Goal: Task Accomplishment & Management: Manage account settings

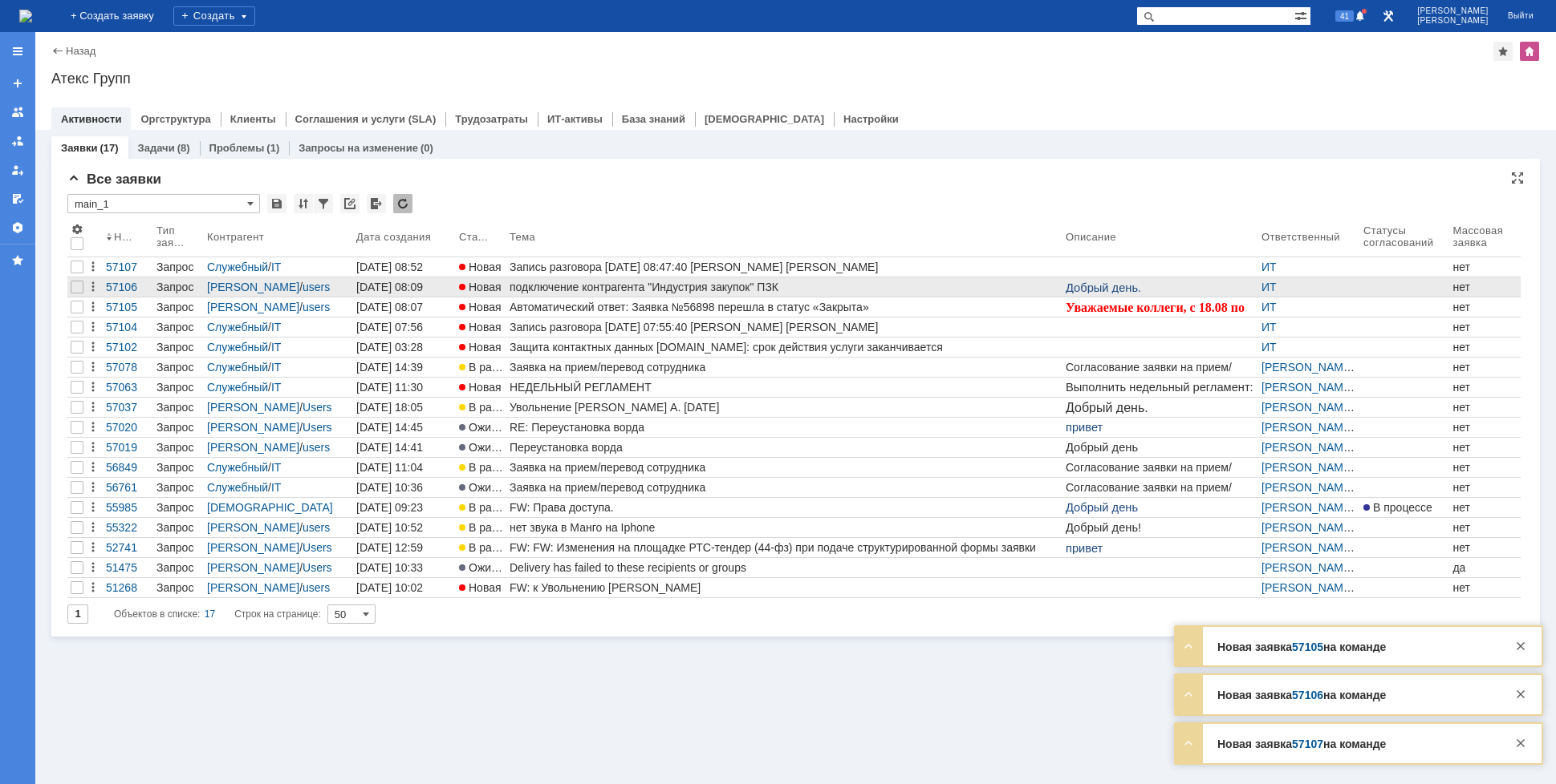
click at [655, 287] on div "подключение контрагента "Индустрия закупок" ПЗК" at bounding box center [783, 287] width 549 height 13
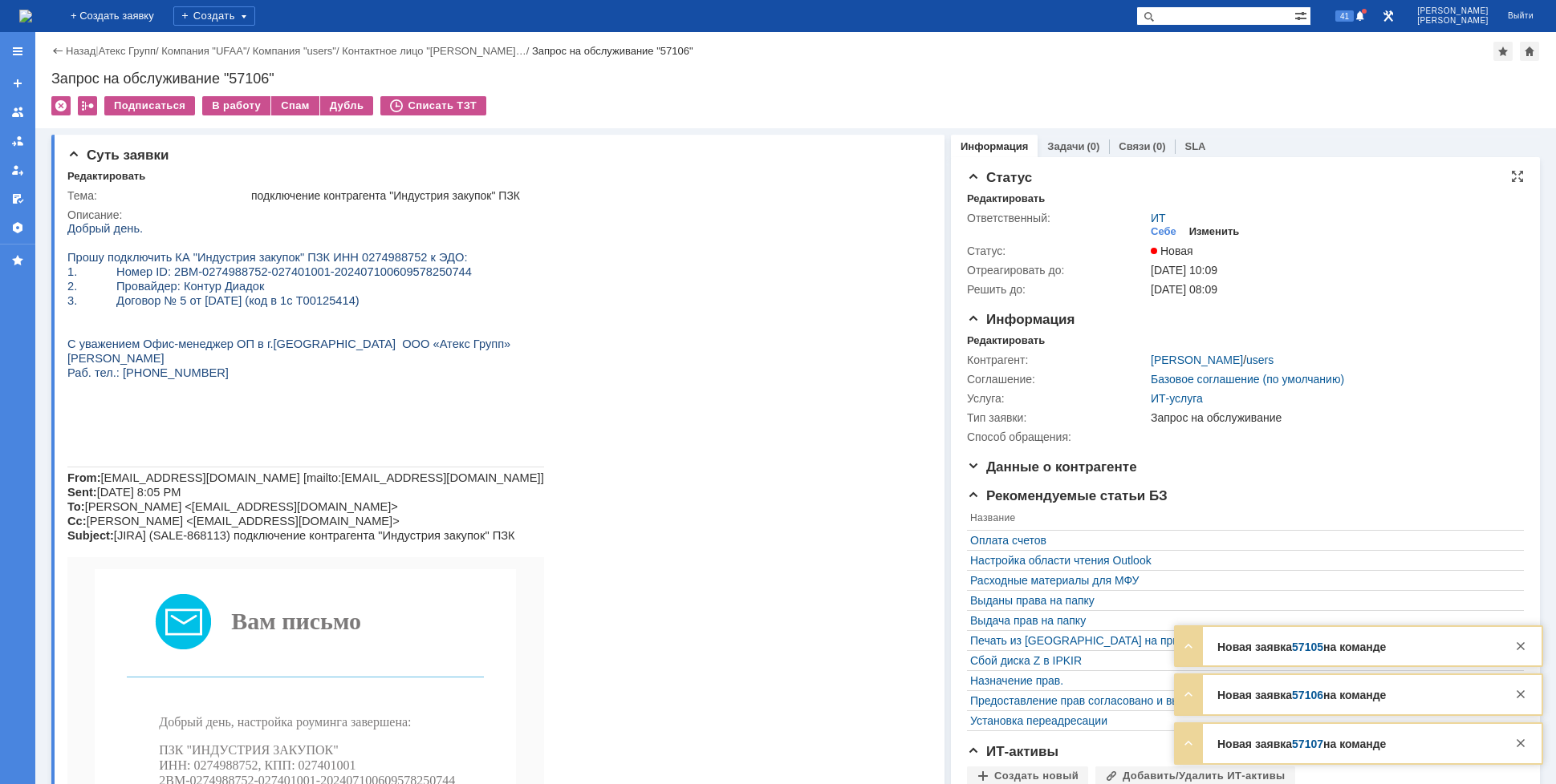
drag, startPoint x: 1205, startPoint y: 213, endPoint x: 1205, endPoint y: 227, distance: 14.0
click at [1205, 215] on div "ИТ Себе Изменить" at bounding box center [1333, 225] width 364 height 28
click at [1205, 227] on div "Изменить" at bounding box center [1214, 231] width 51 height 13
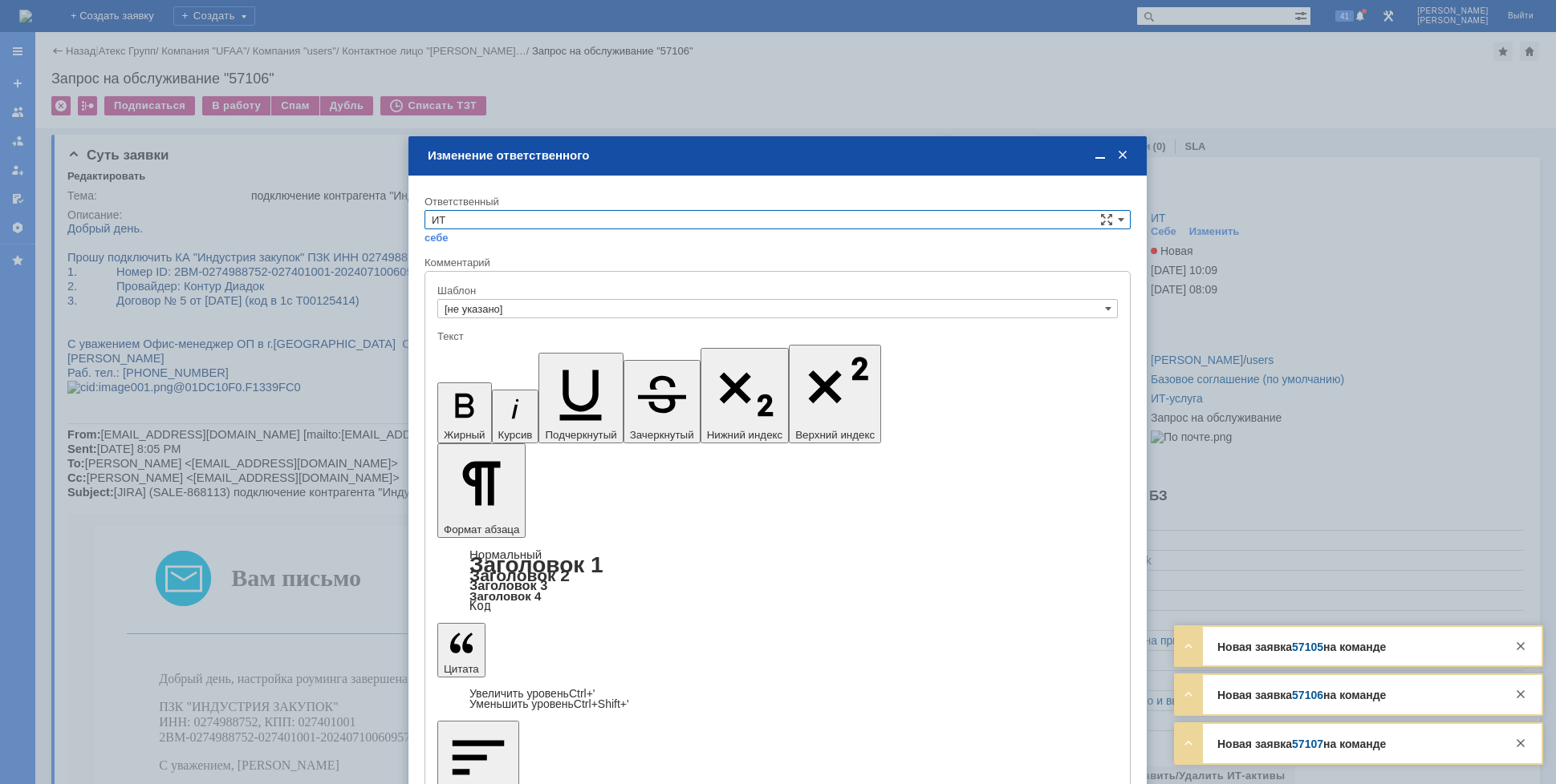
click at [796, 216] on input "ИТ" at bounding box center [777, 220] width 706 height 20
click at [518, 349] on span "АСУ" at bounding box center [778, 352] width 691 height 13
type input "АСУ"
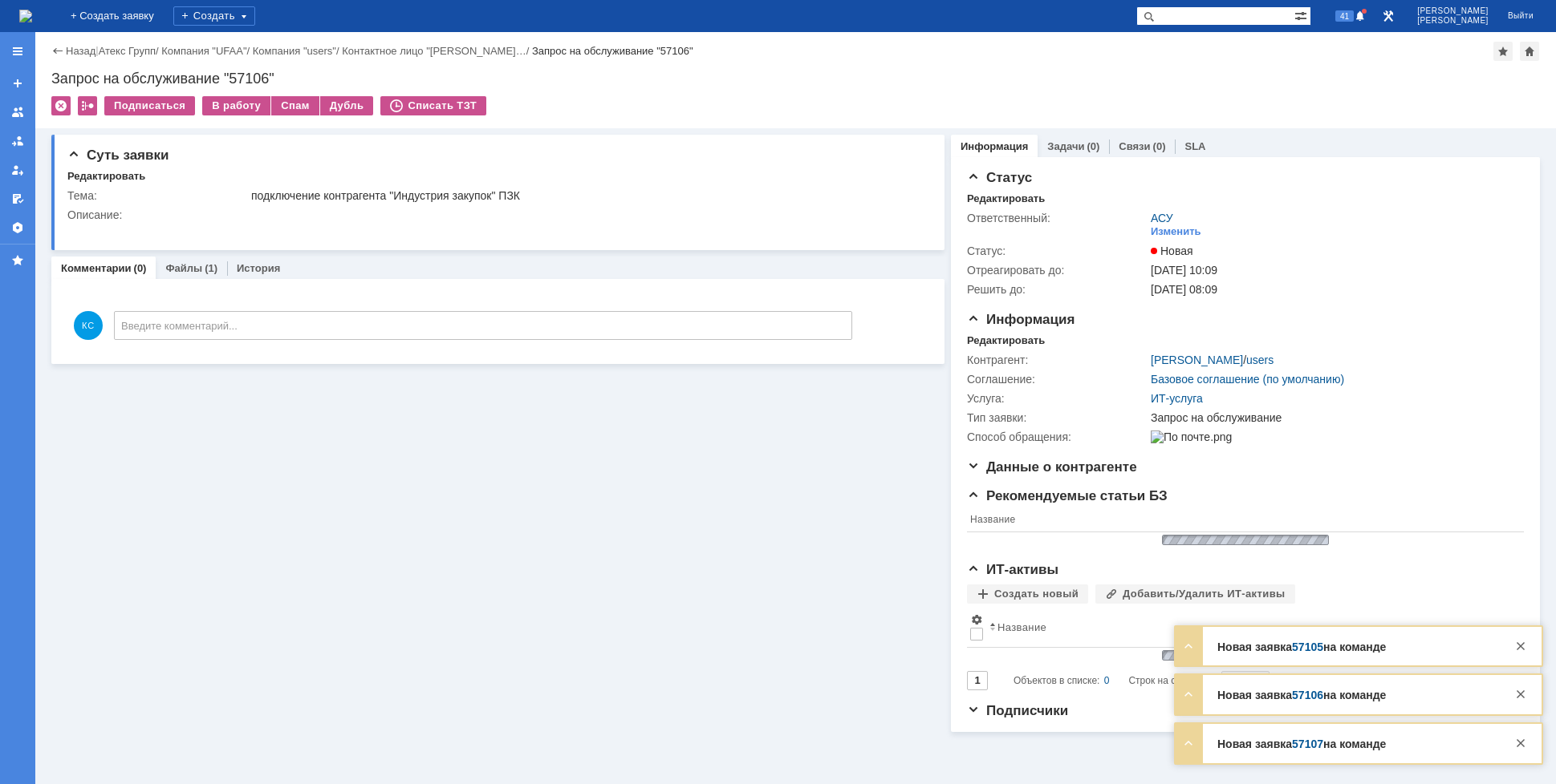
click at [32, 18] on img at bounding box center [25, 16] width 13 height 13
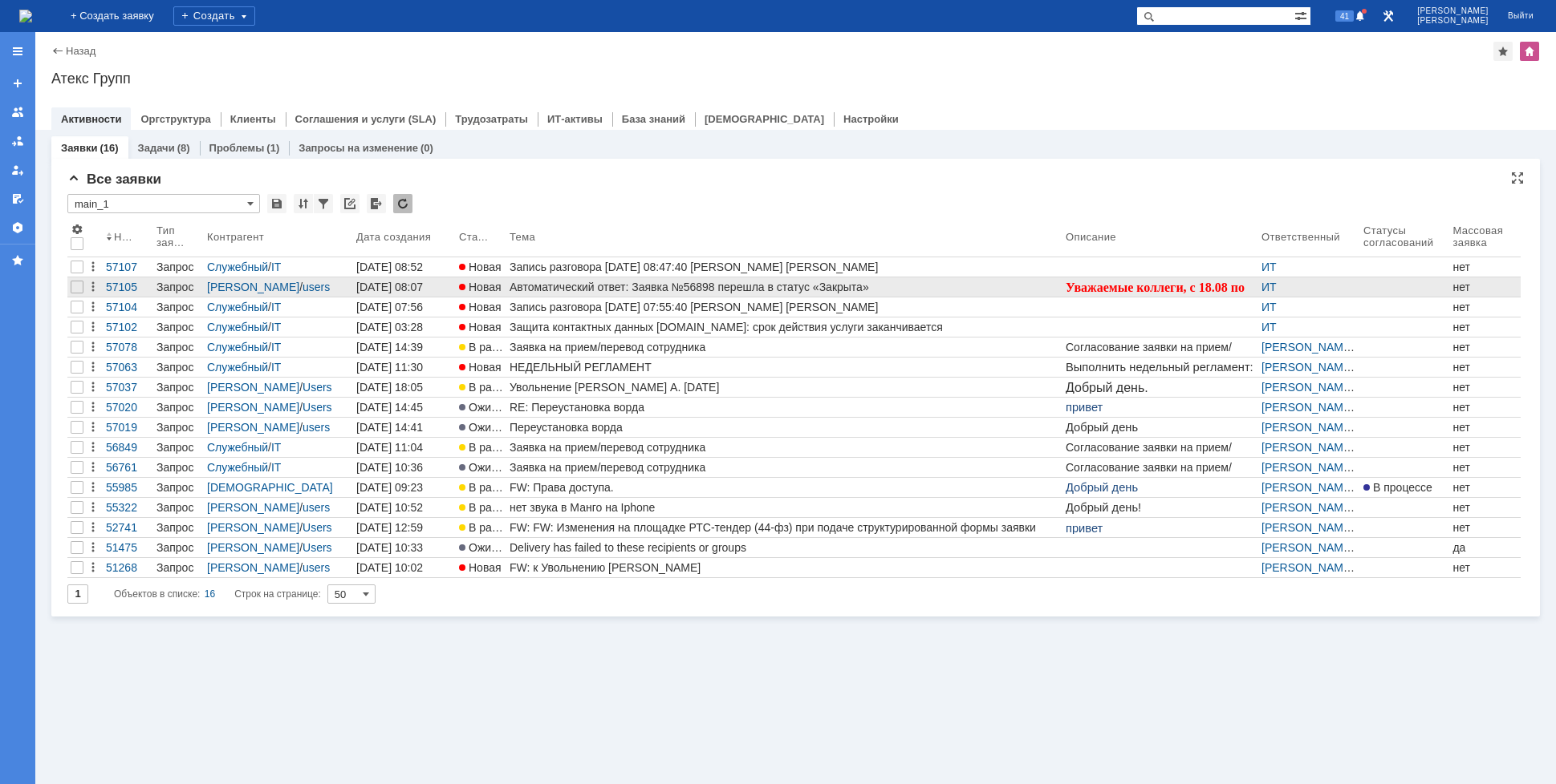
click at [784, 282] on div "Автоматический ответ: Заявка №56898 перешла в статус «Закрыта»" at bounding box center [783, 287] width 549 height 13
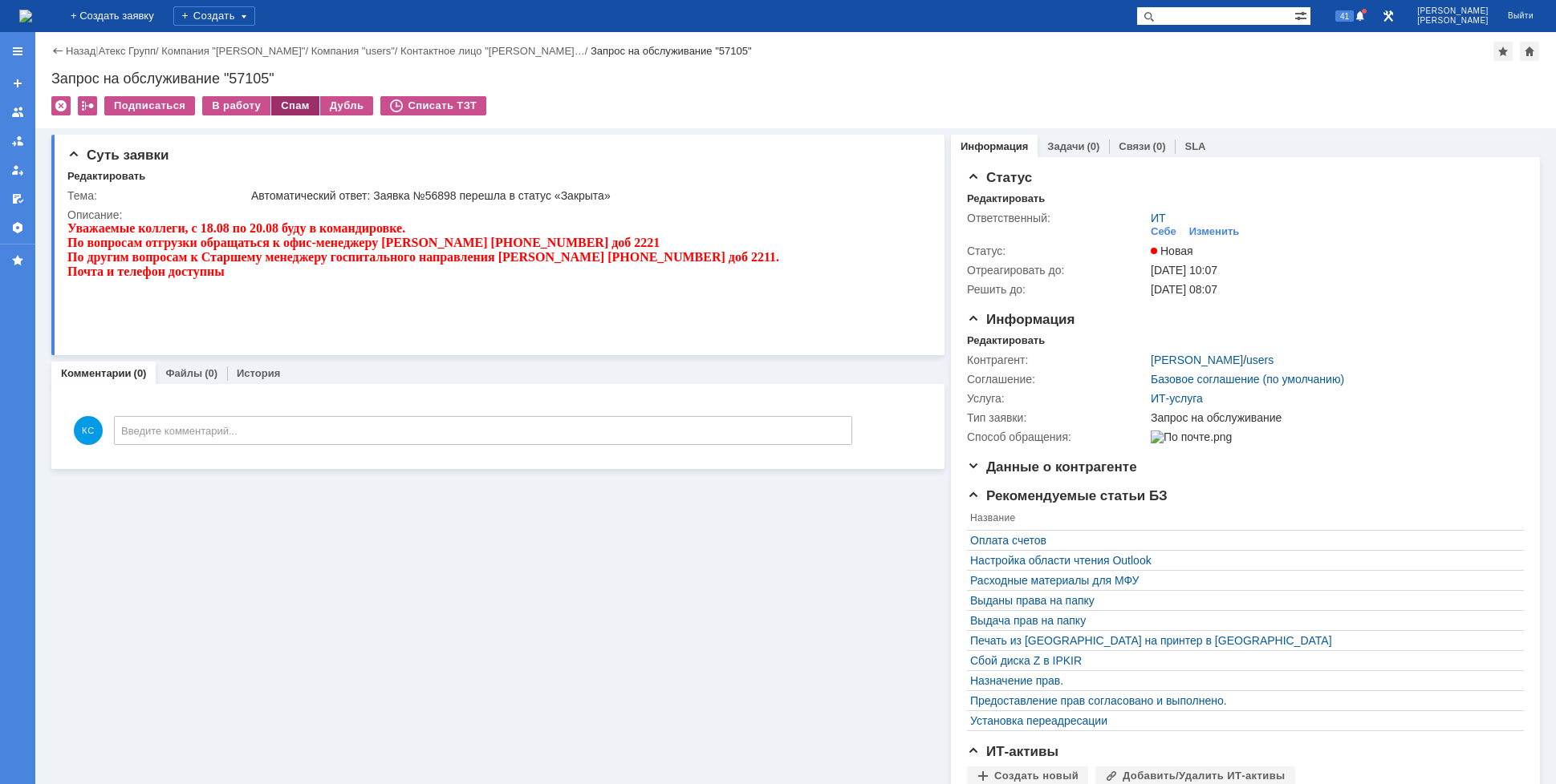
click at [289, 105] on div "Спам" at bounding box center [295, 106] width 48 height 20
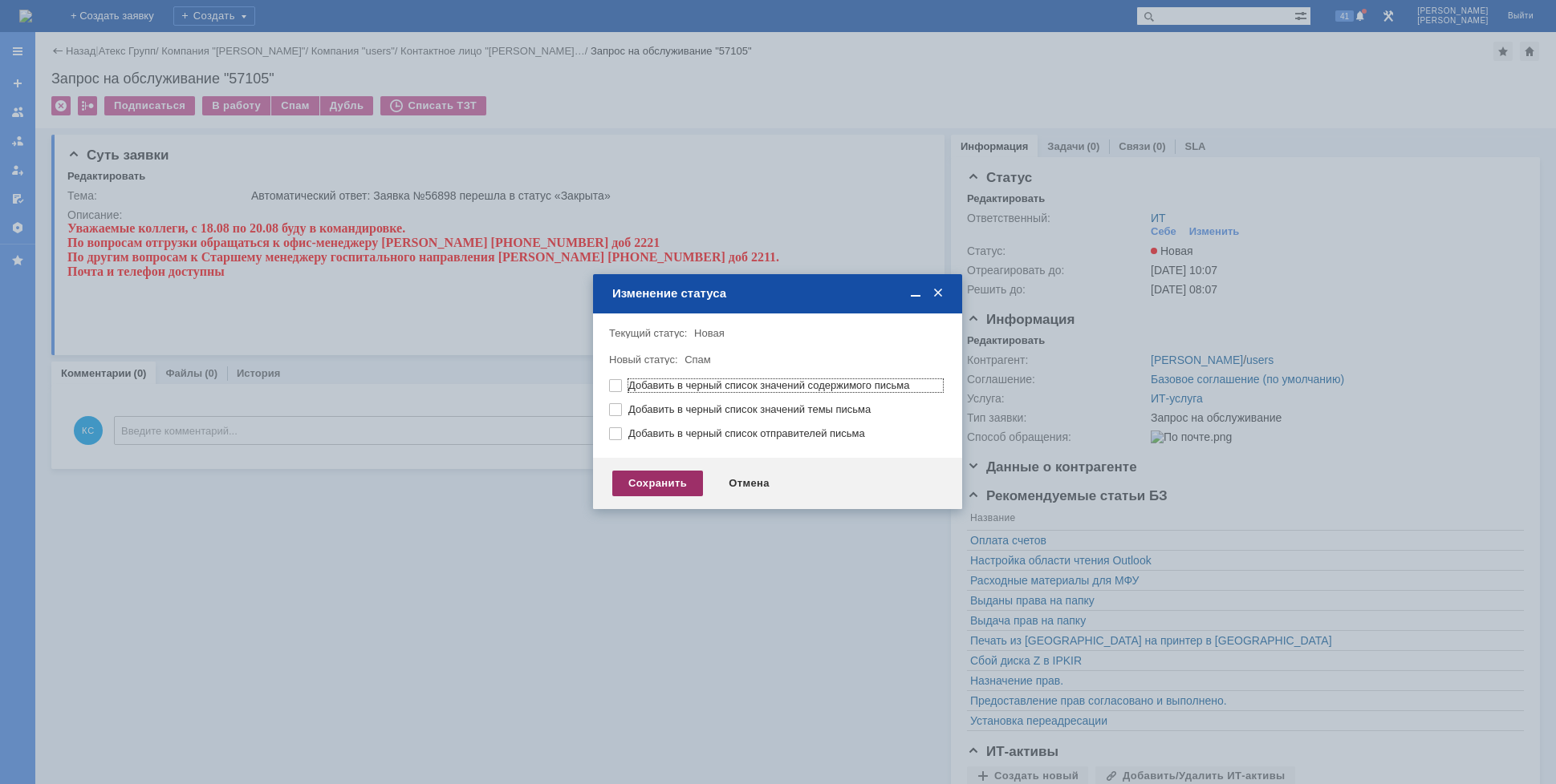
click at [657, 476] on div "Сохранить" at bounding box center [657, 484] width 91 height 25
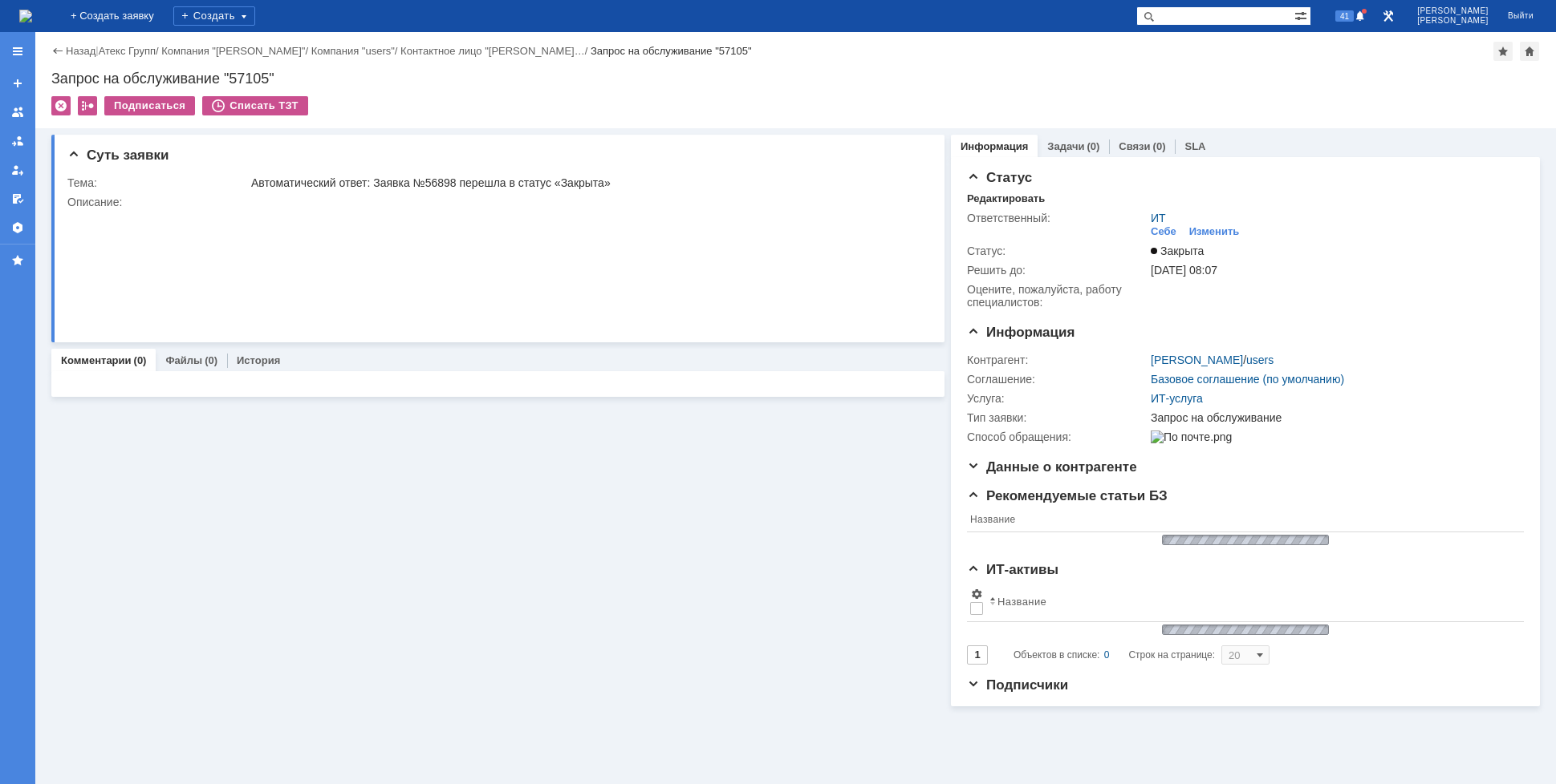
click at [32, 14] on img at bounding box center [25, 16] width 13 height 13
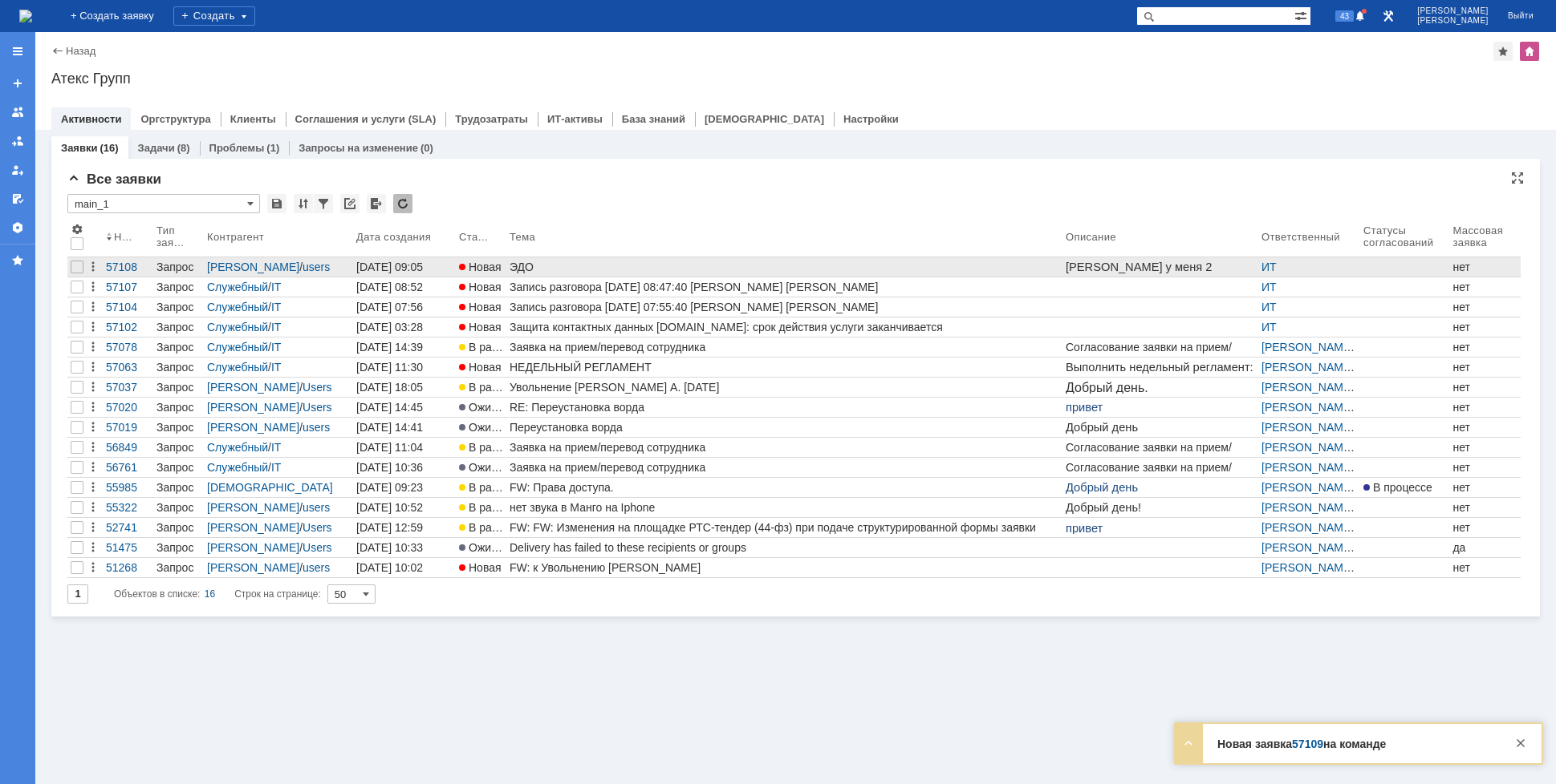
click at [655, 264] on div "ЭДО" at bounding box center [783, 266] width 549 height 13
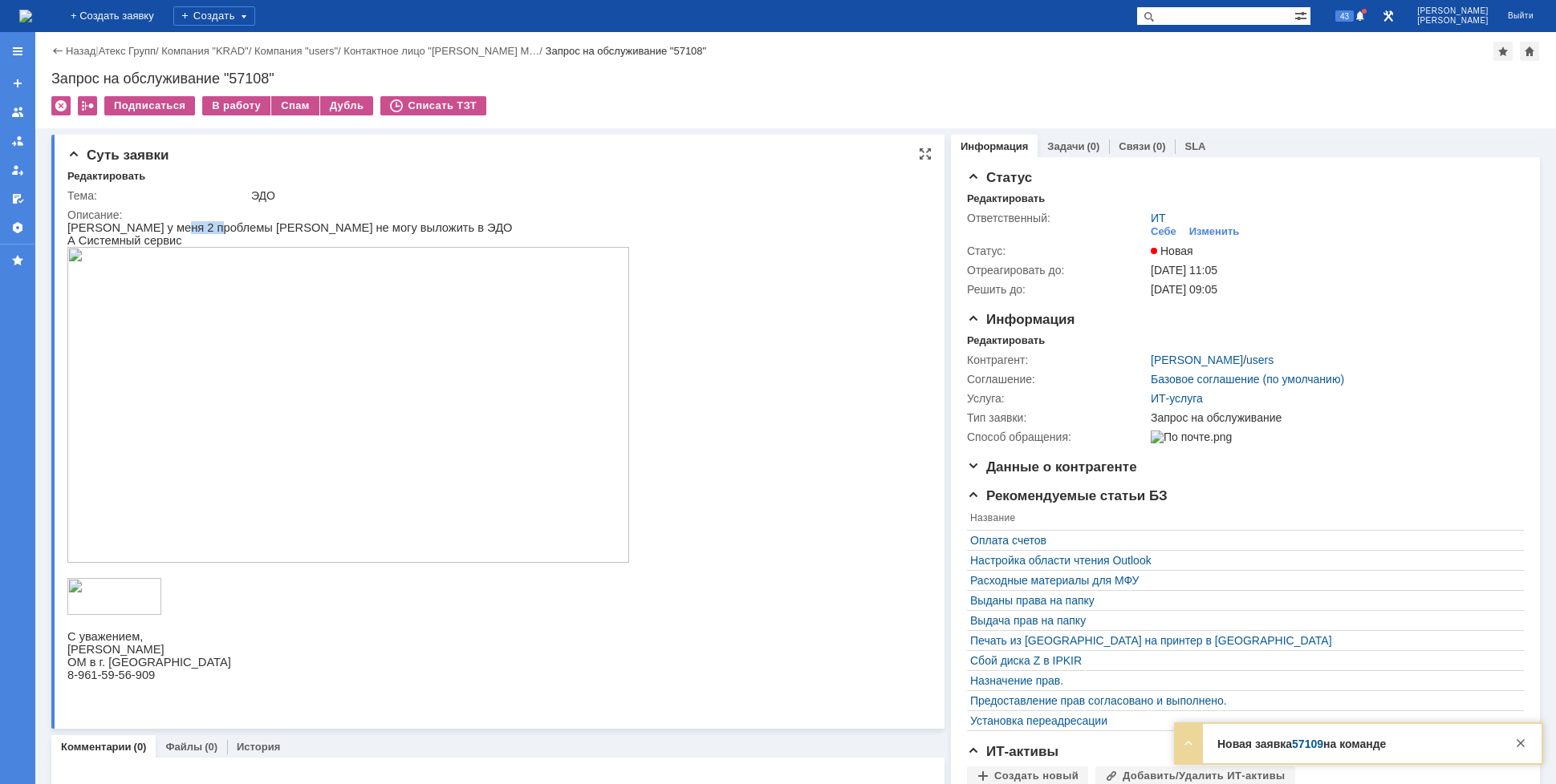
drag, startPoint x: 161, startPoint y: 226, endPoint x: 209, endPoint y: 227, distance: 48.0
click at [207, 227] on p "[PERSON_NAME] у меня 2 проблемы [PERSON_NAME] не могу выложить в ЭДО" at bounding box center [349, 227] width 562 height 13
drag, startPoint x: 246, startPoint y: 229, endPoint x: 317, endPoint y: 237, distance: 71.4
click at [315, 237] on div "[PERSON_NAME] у меня 2 проблемы [PERSON_NAME] не могу выложить в ЭДО А Системны…" at bounding box center [349, 457] width 562 height 473
click at [118, 239] on p "А Системный сервис" at bounding box center [349, 240] width 562 height 13
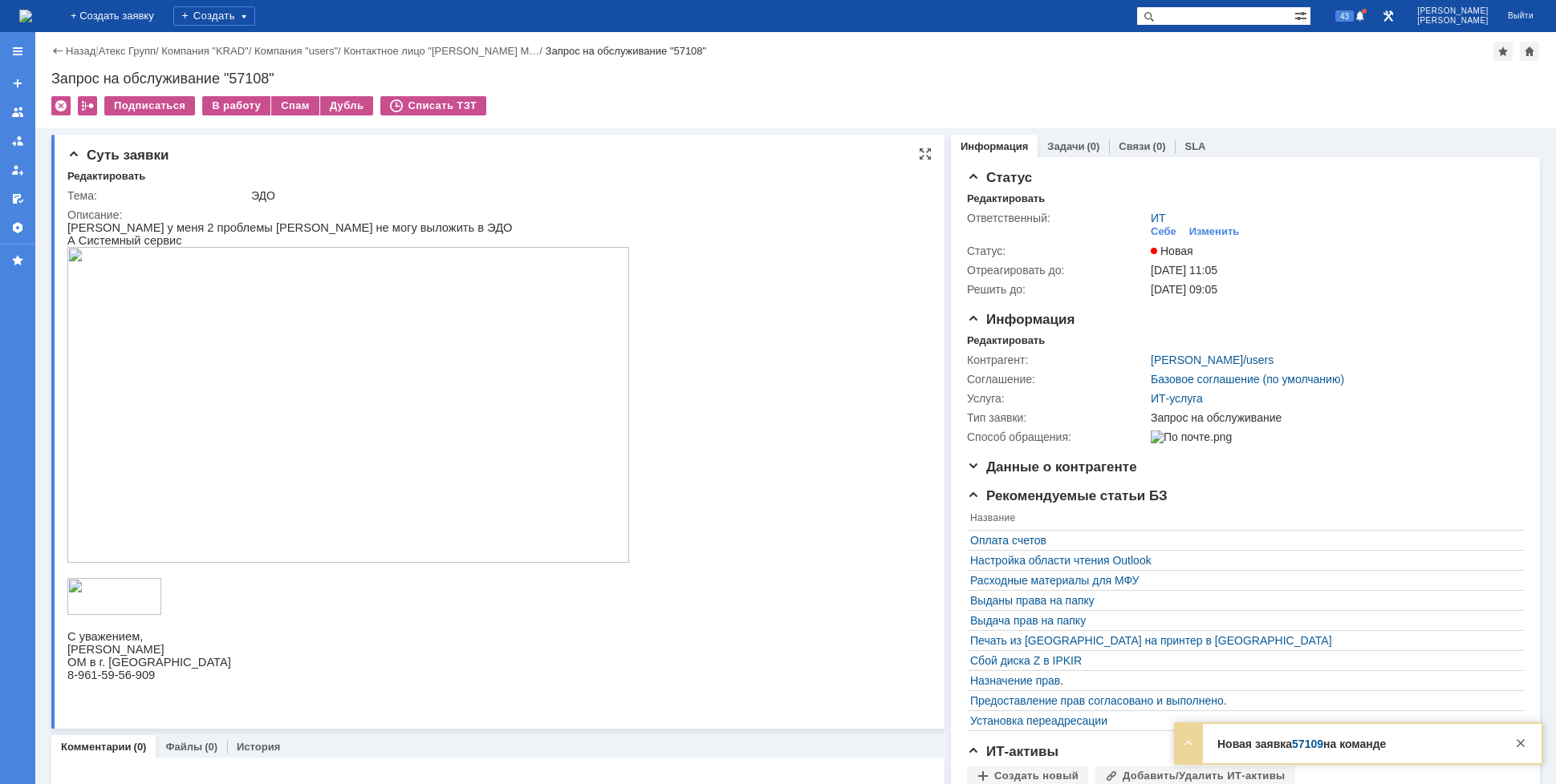
click at [192, 307] on img at bounding box center [349, 404] width 562 height 316
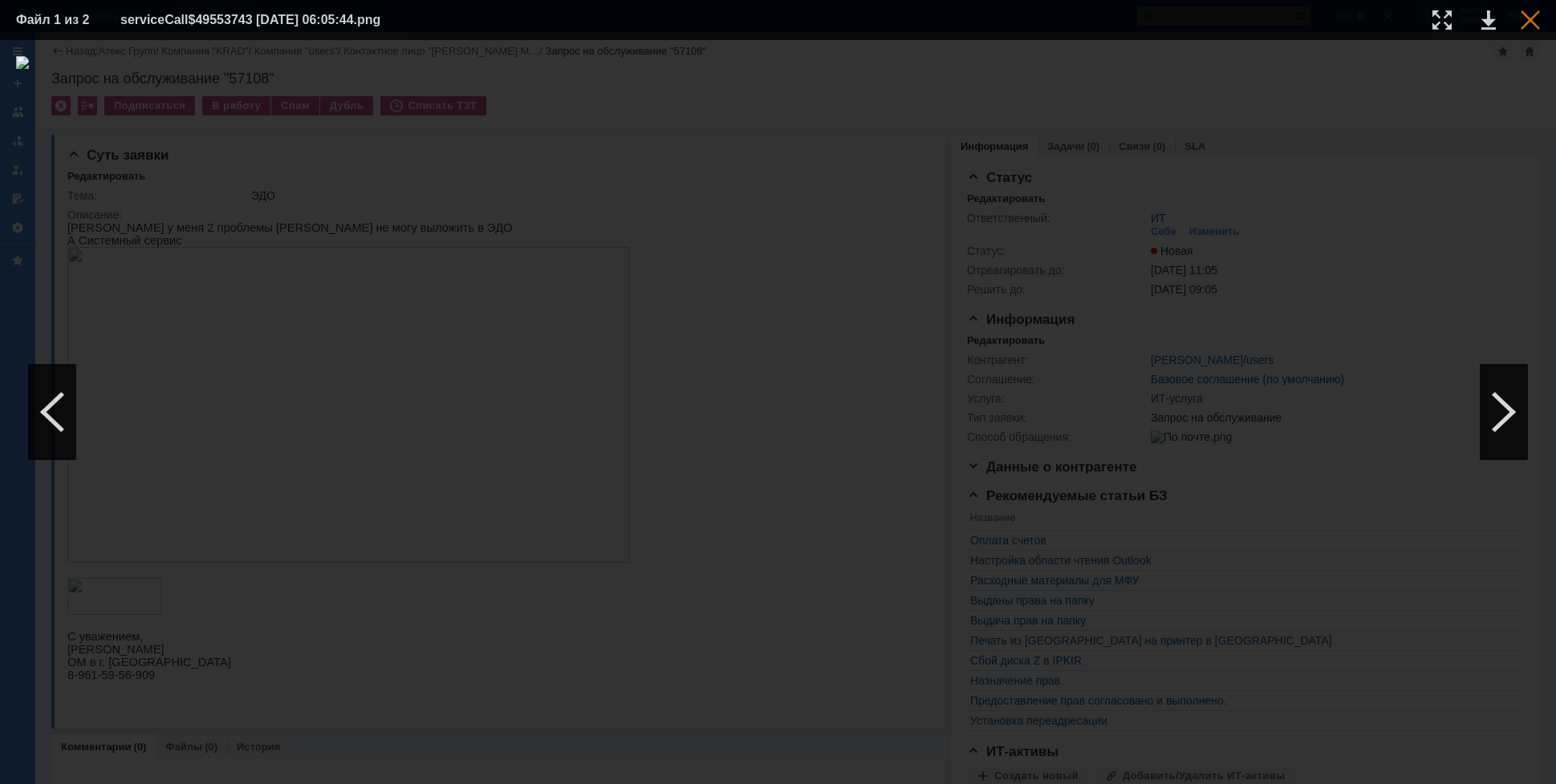
click at [1534, 24] on div at bounding box center [1531, 21] width 20 height 20
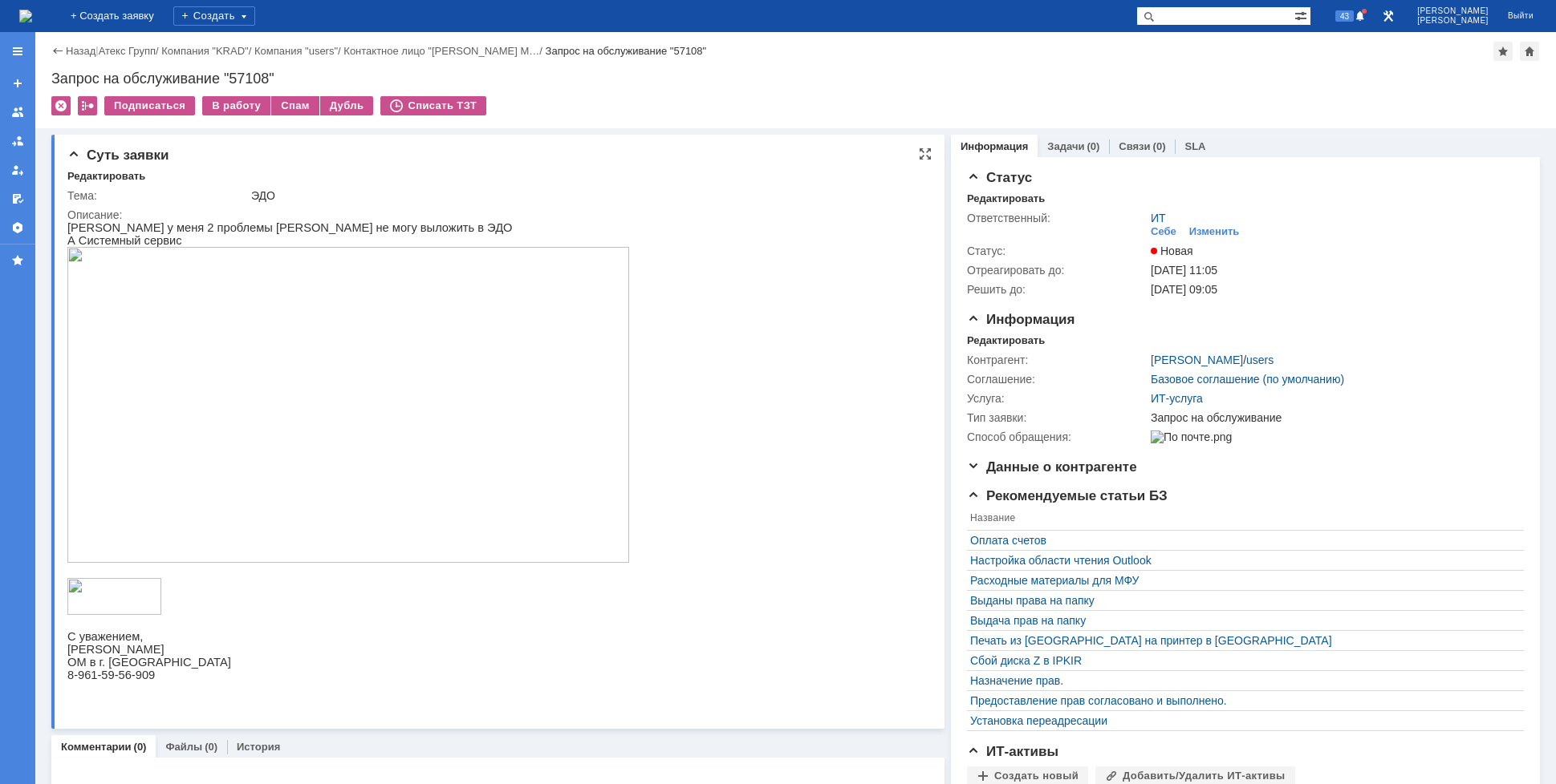
click at [204, 394] on img at bounding box center [349, 404] width 562 height 316
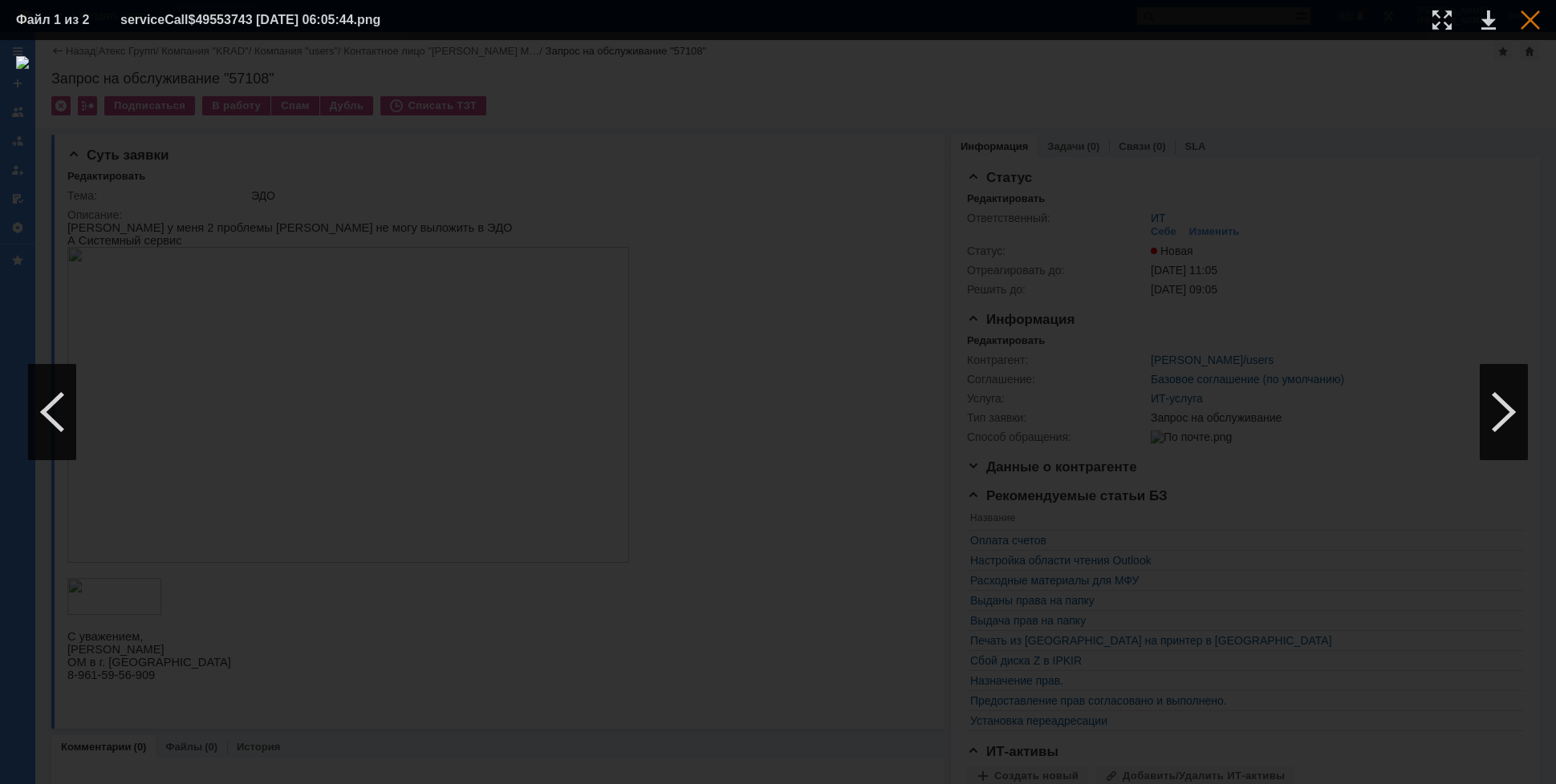
click at [1522, 23] on div at bounding box center [1531, 21] width 20 height 20
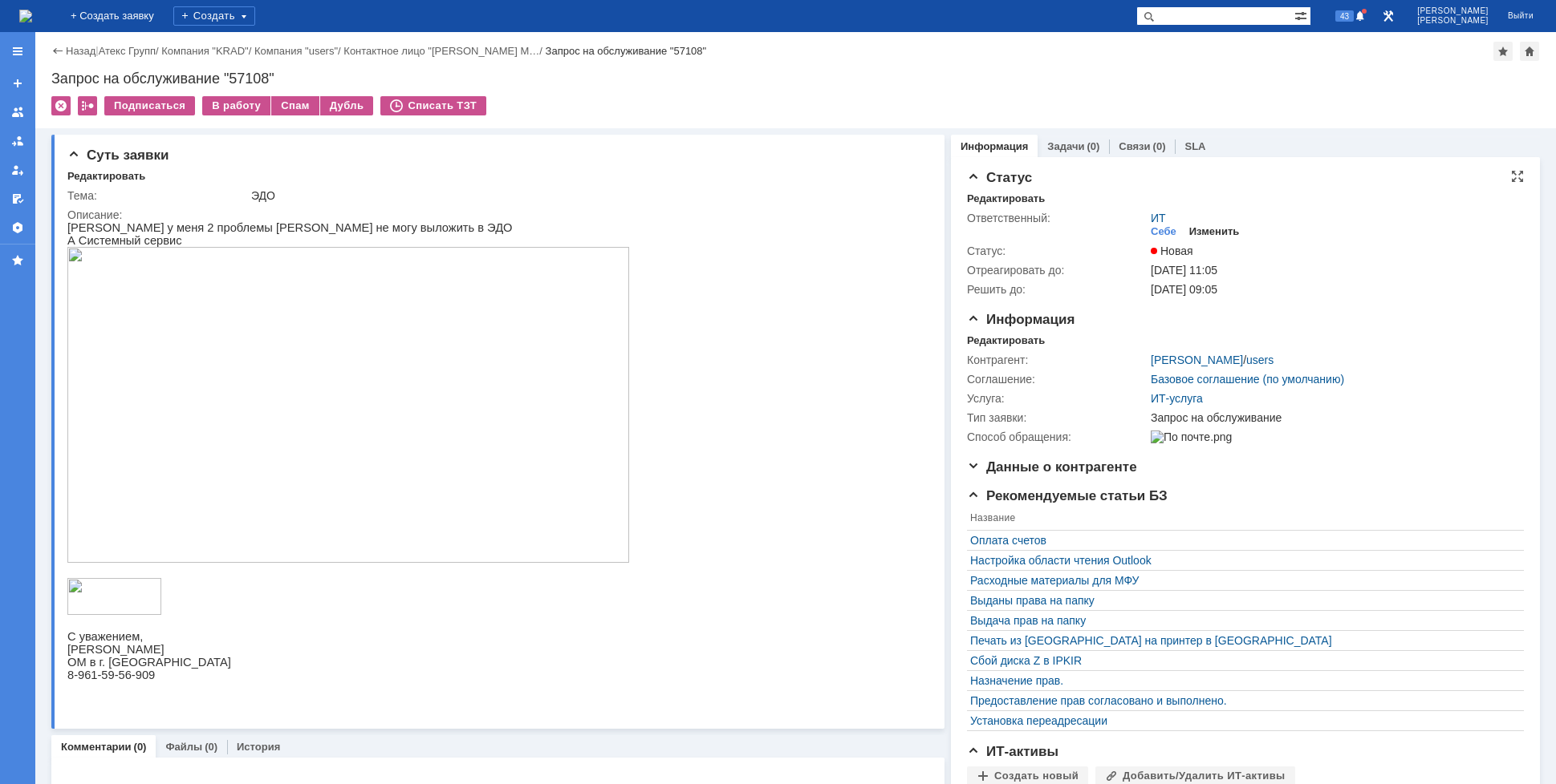
click at [1198, 232] on div "Изменить" at bounding box center [1214, 231] width 51 height 13
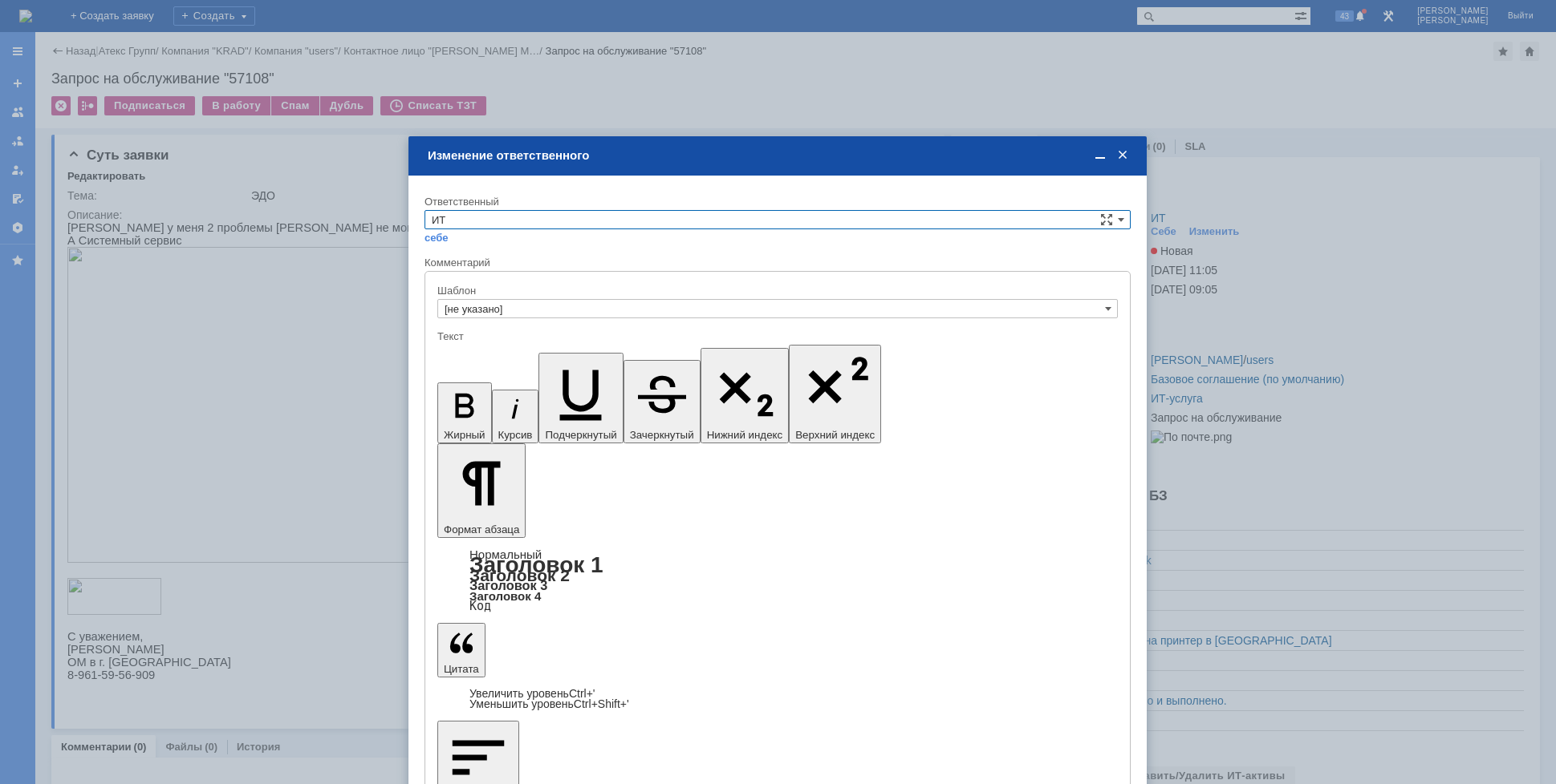
click at [583, 220] on input "ИТ" at bounding box center [777, 220] width 706 height 20
click at [469, 344] on div "АСУ" at bounding box center [777, 352] width 704 height 19
type input "АСУ"
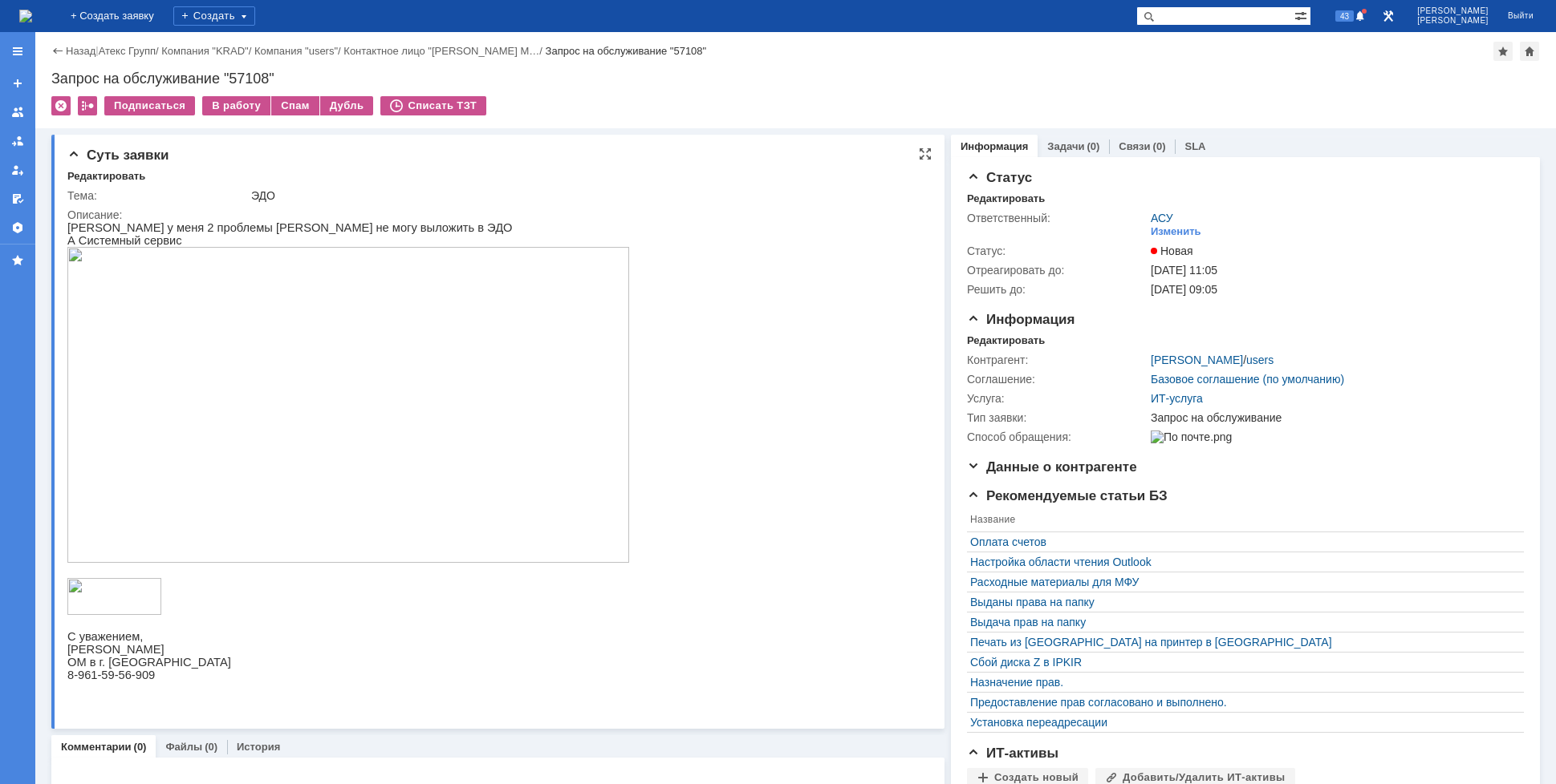
click at [207, 333] on img at bounding box center [349, 404] width 562 height 316
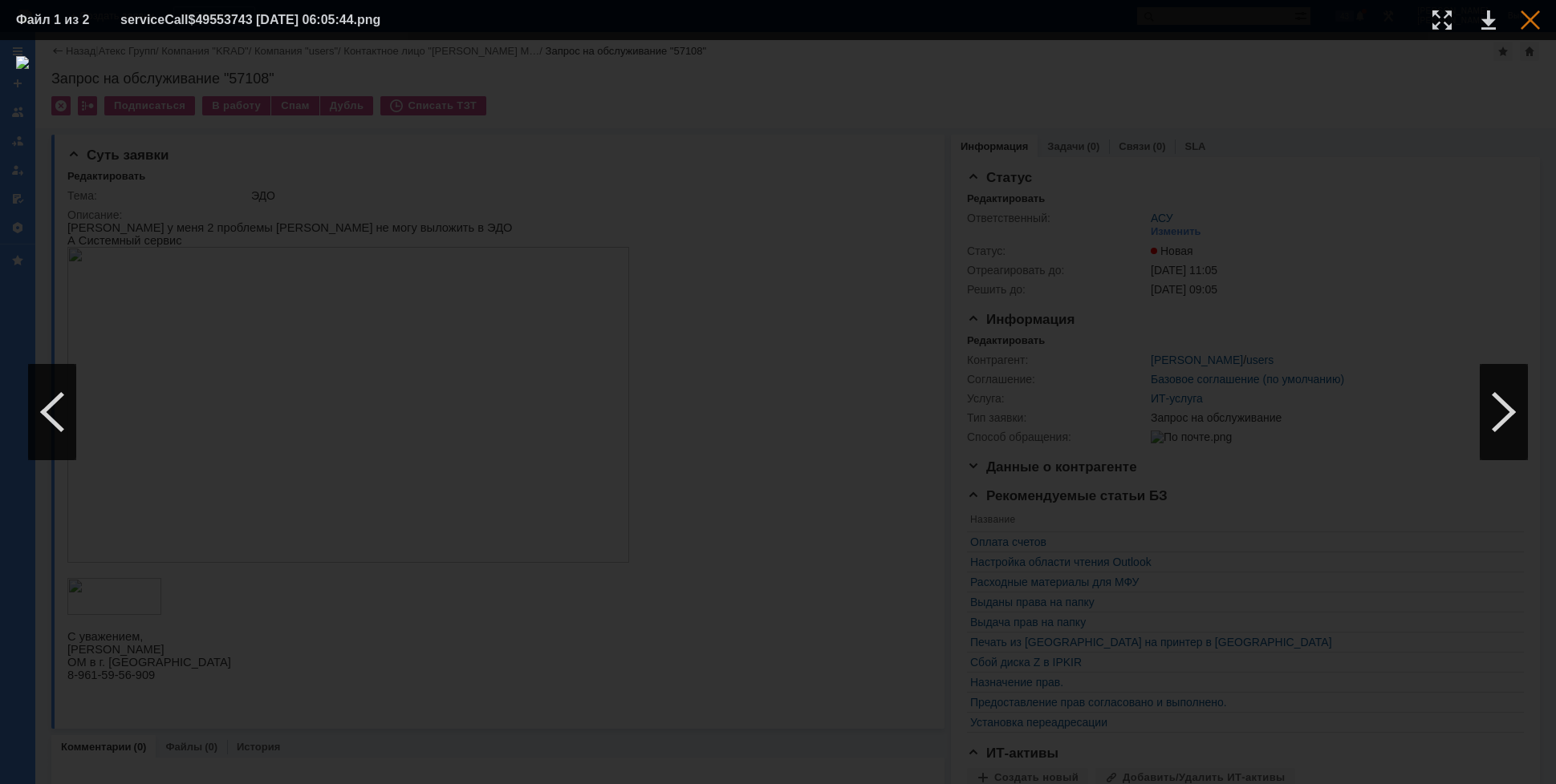
click at [1526, 22] on div at bounding box center [1531, 21] width 20 height 20
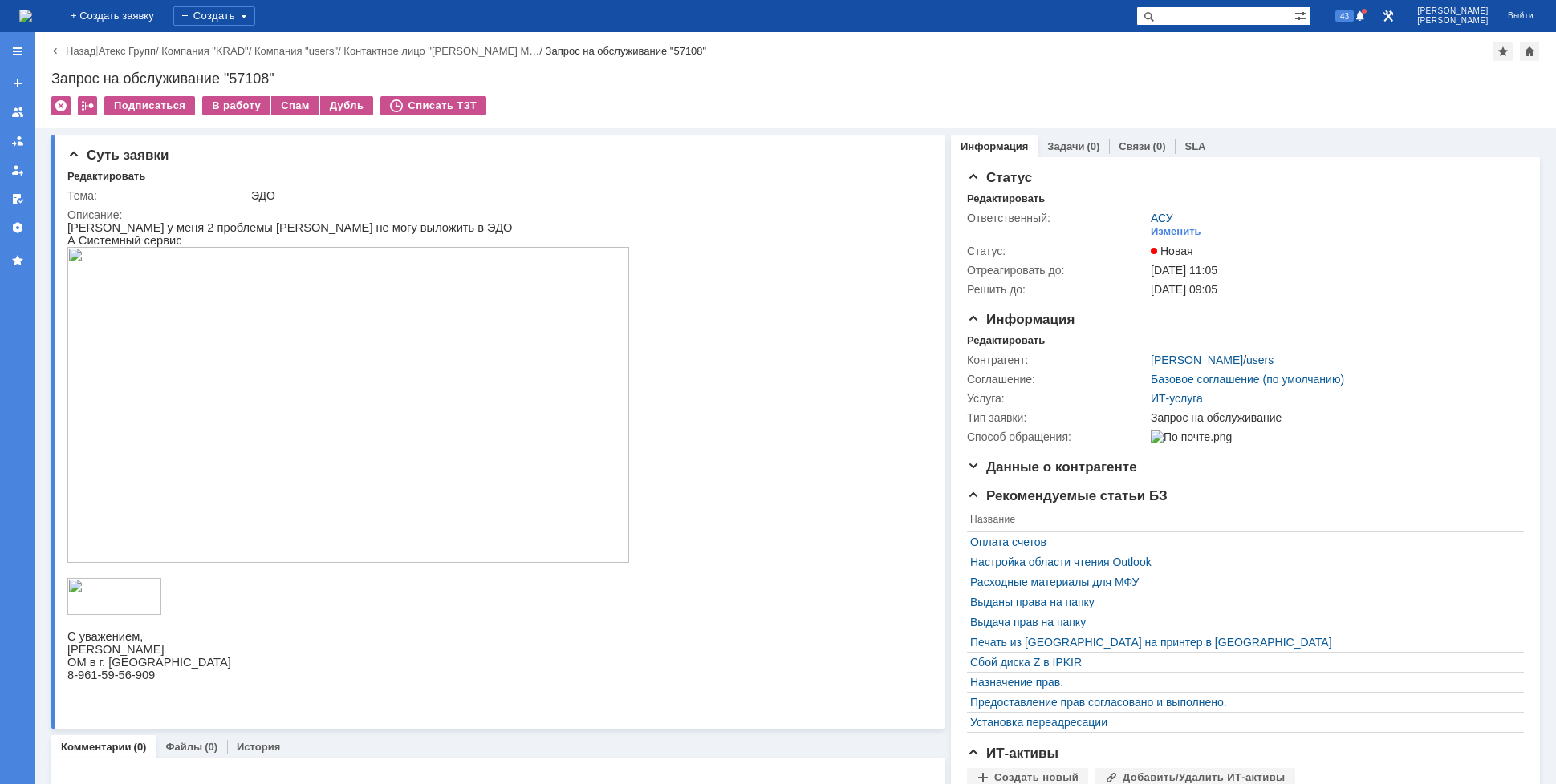
click at [32, 10] on img at bounding box center [25, 16] width 13 height 13
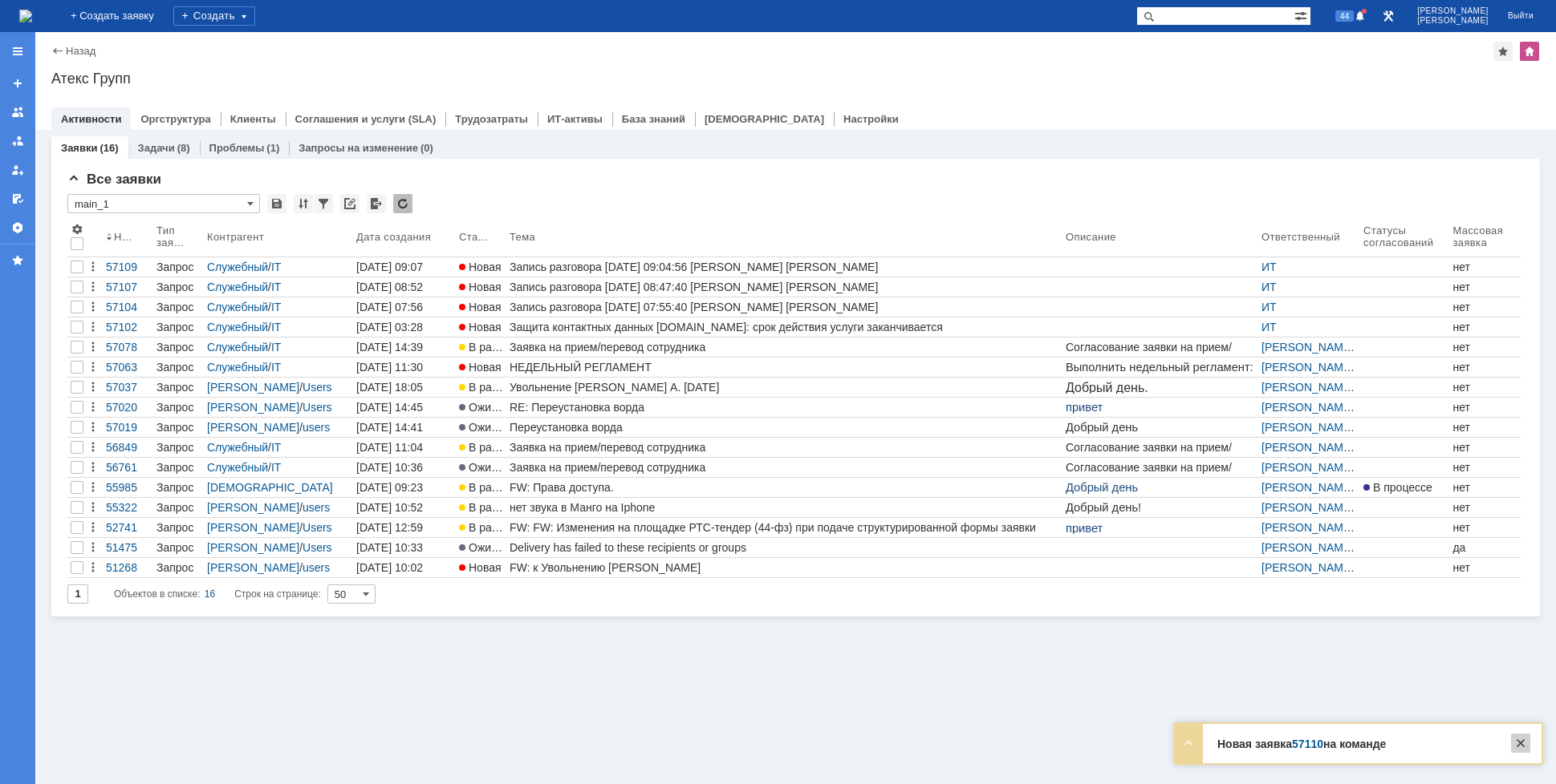
click at [1522, 742] on div at bounding box center [1521, 744] width 20 height 20
click at [32, 12] on img at bounding box center [25, 16] width 13 height 13
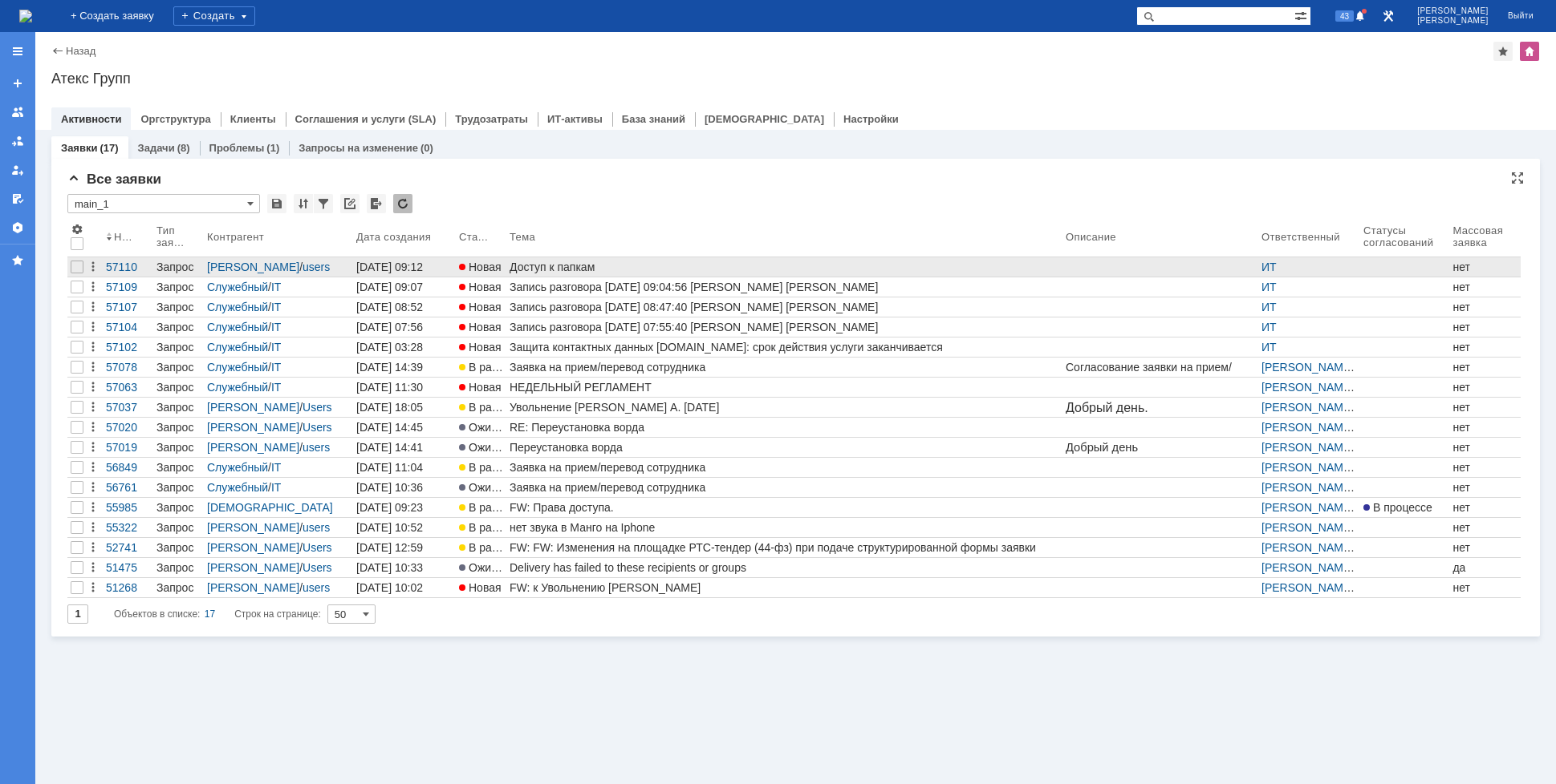
click at [537, 271] on div "Доступ к папкам" at bounding box center [783, 266] width 549 height 13
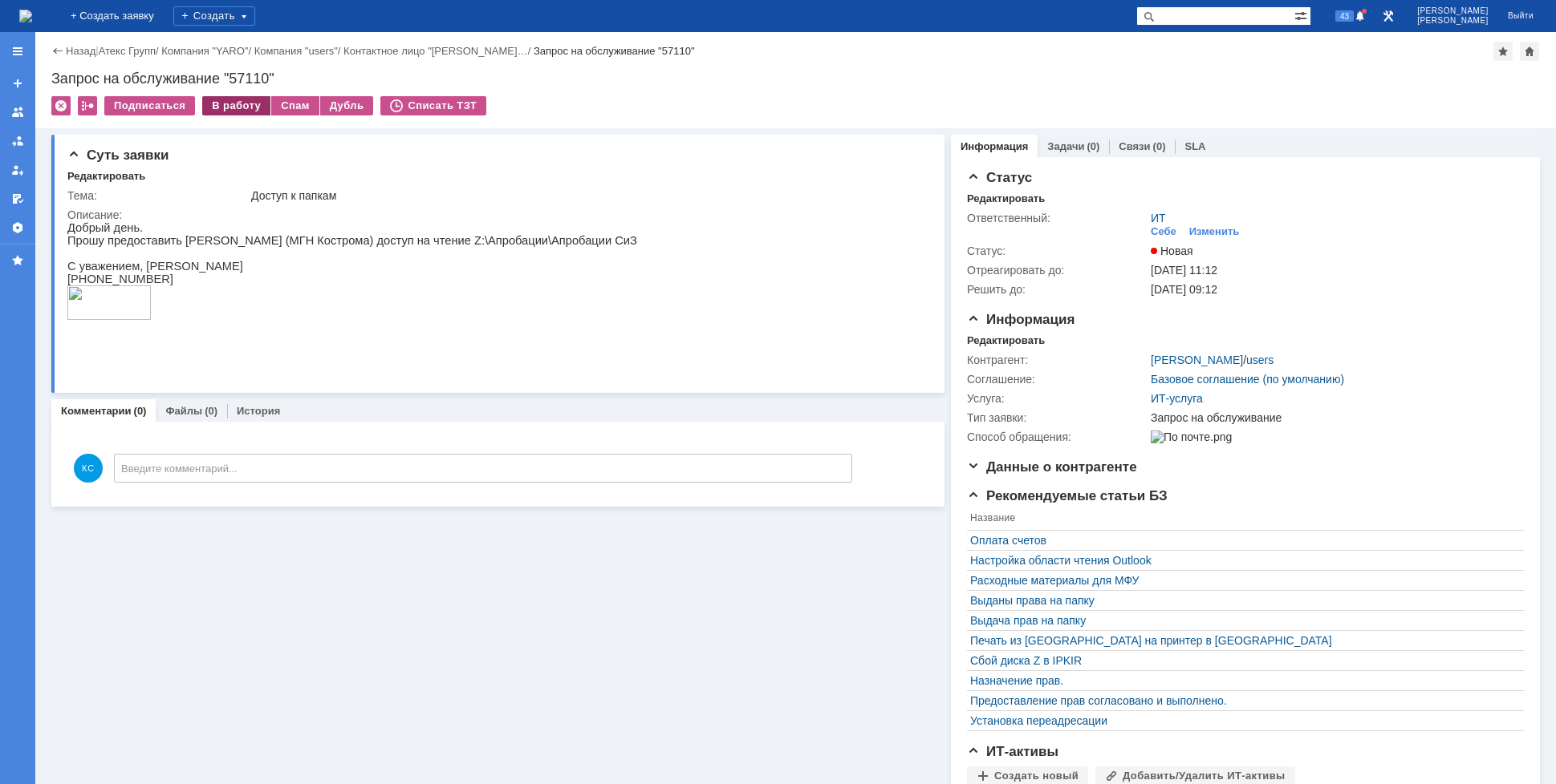
click at [221, 114] on div "В работу" at bounding box center [236, 106] width 69 height 20
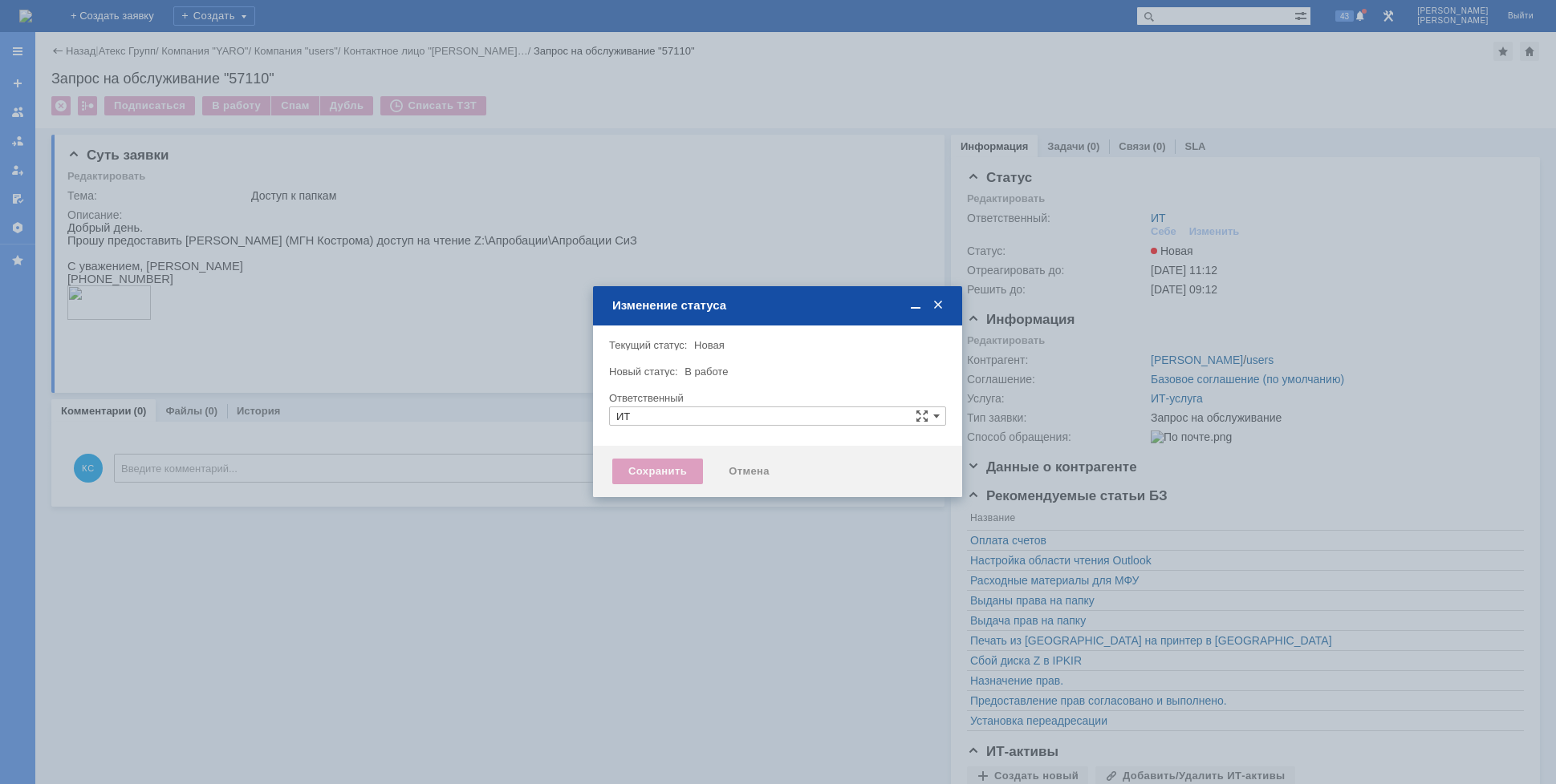
type input "[PERSON_NAME]"
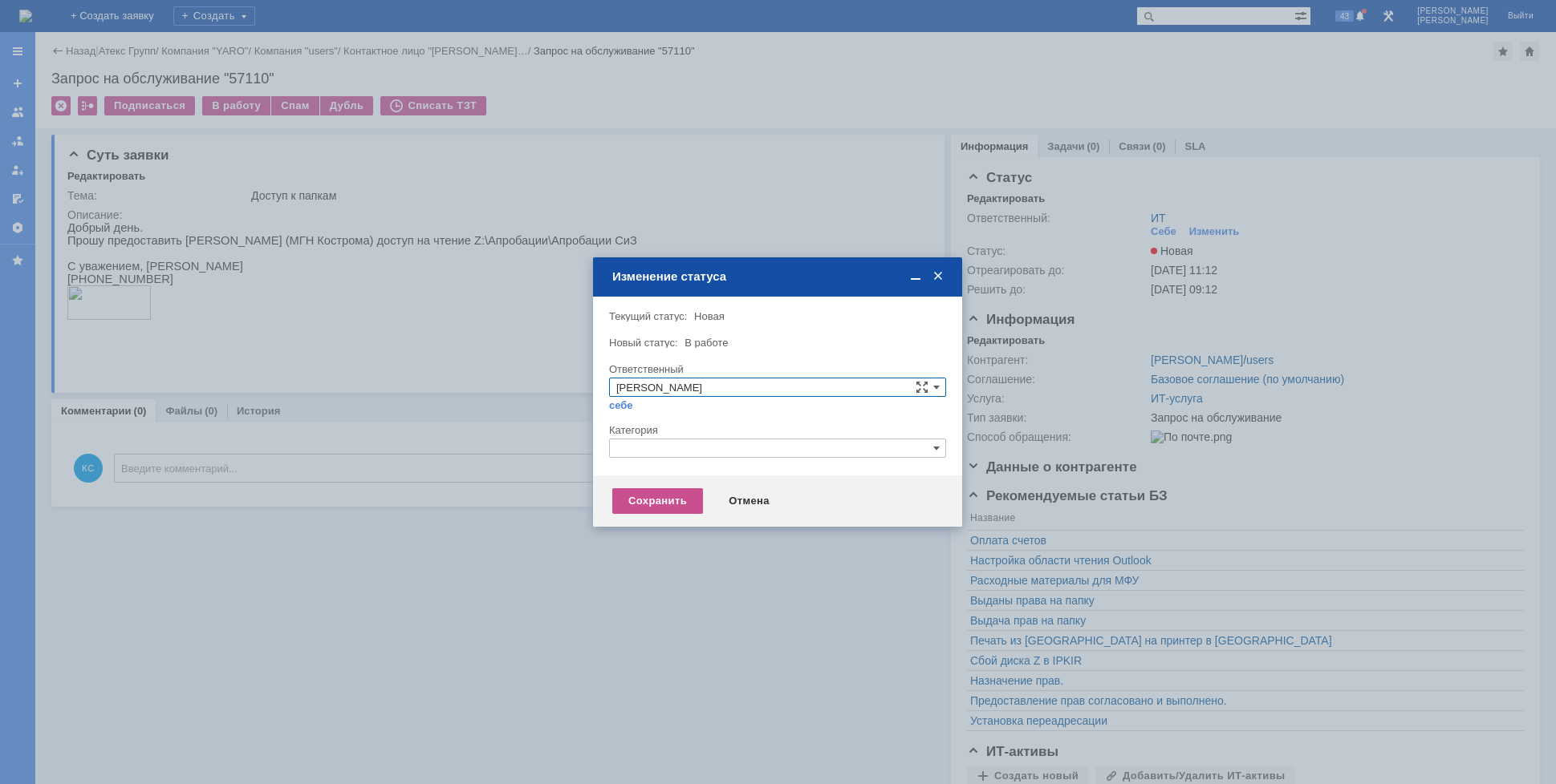
click at [650, 457] on input "text" at bounding box center [778, 448] width 337 height 20
click at [687, 522] on span "Назначение доступа (файловые ресурсы)" at bounding box center [777, 524] width 322 height 13
click at [655, 500] on div "Сохранить" at bounding box center [657, 501] width 91 height 25
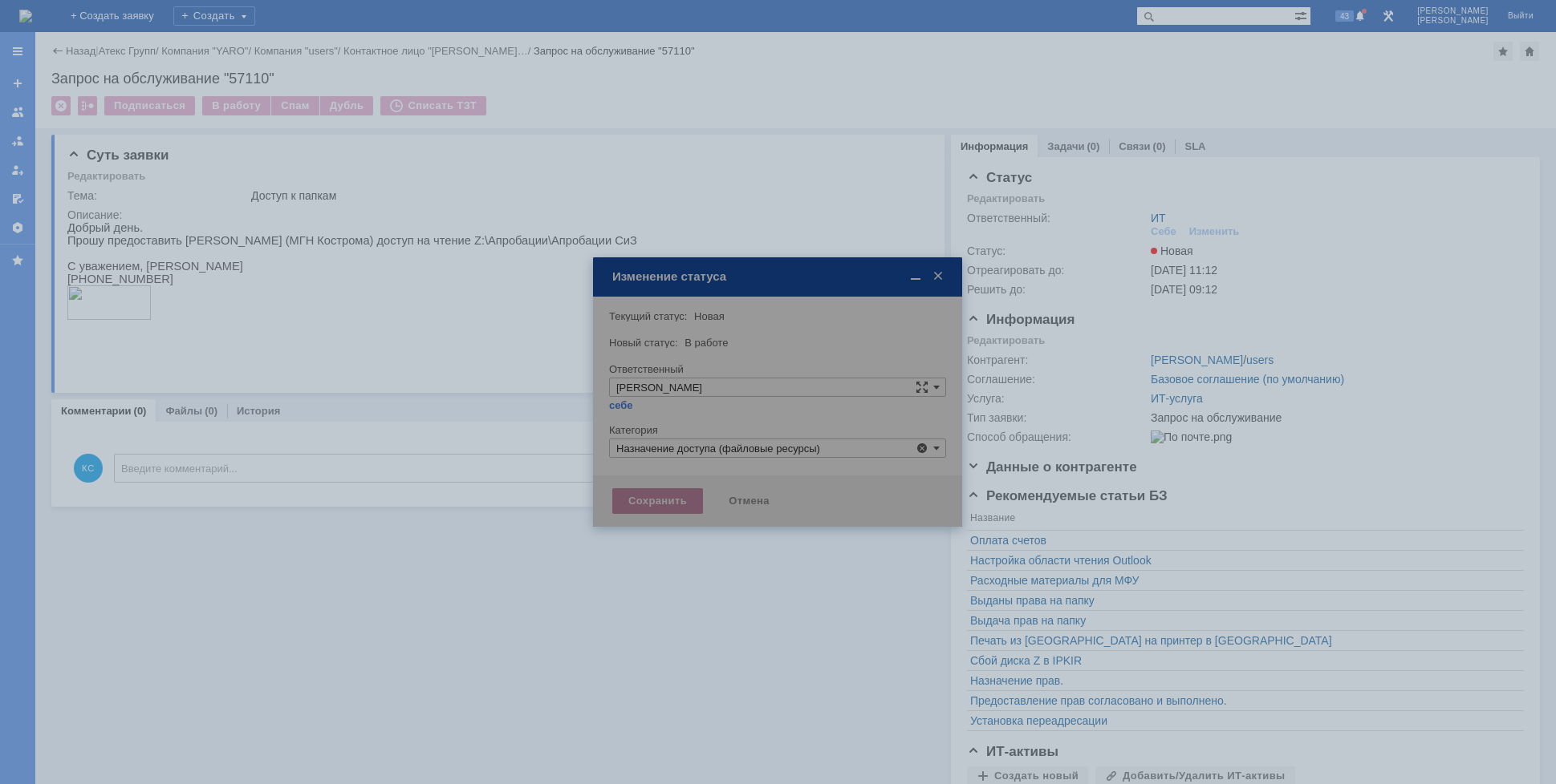
type input "Назначение доступа (файловые ресурсы)"
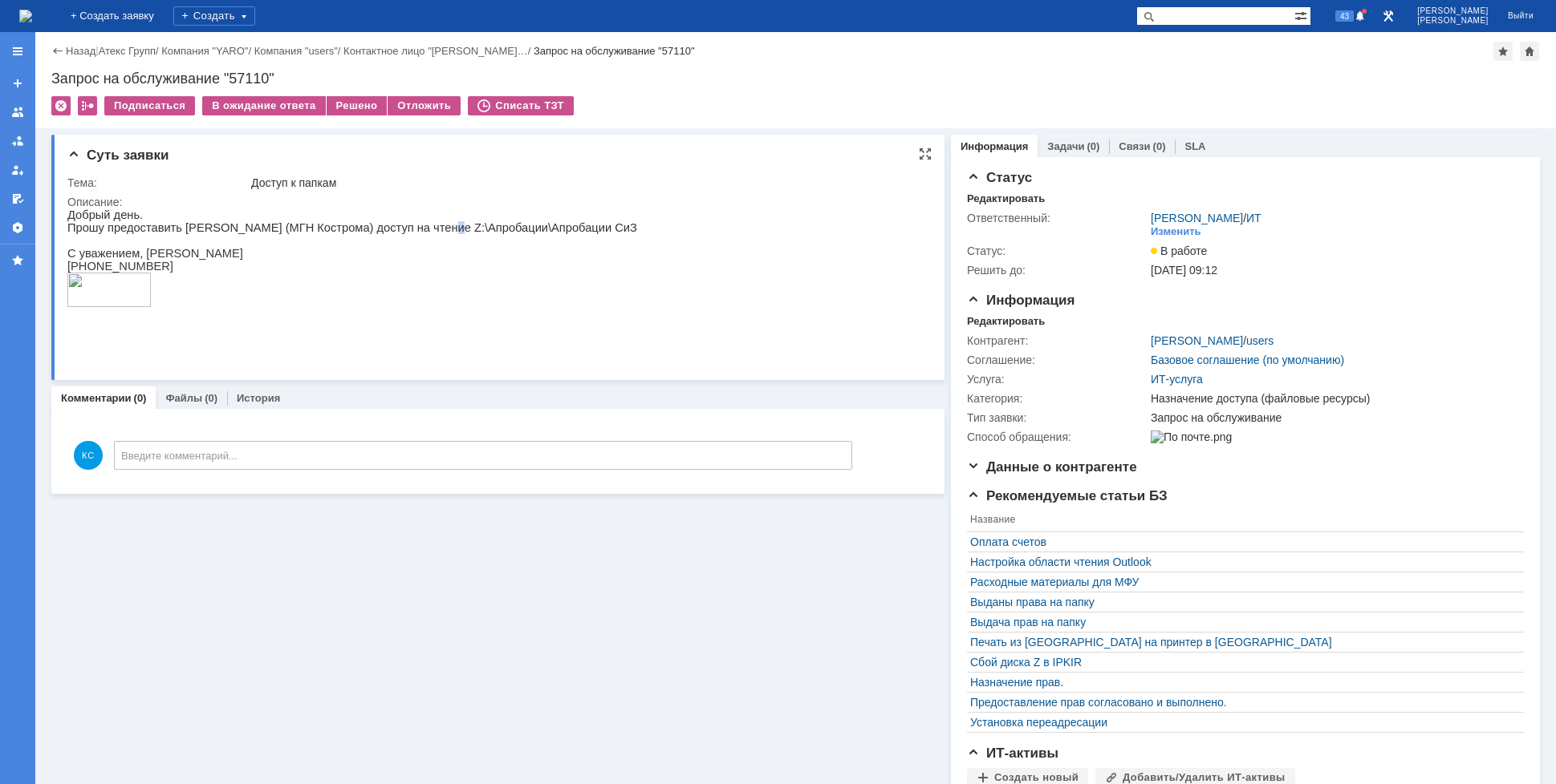
click at [414, 234] on p "Прошу предоставить [PERSON_NAME] (МГН Кострома) доступ на чтение Z:\Апробации\А…" at bounding box center [353, 227] width 570 height 13
click at [352, 114] on div "Решено" at bounding box center [356, 106] width 61 height 20
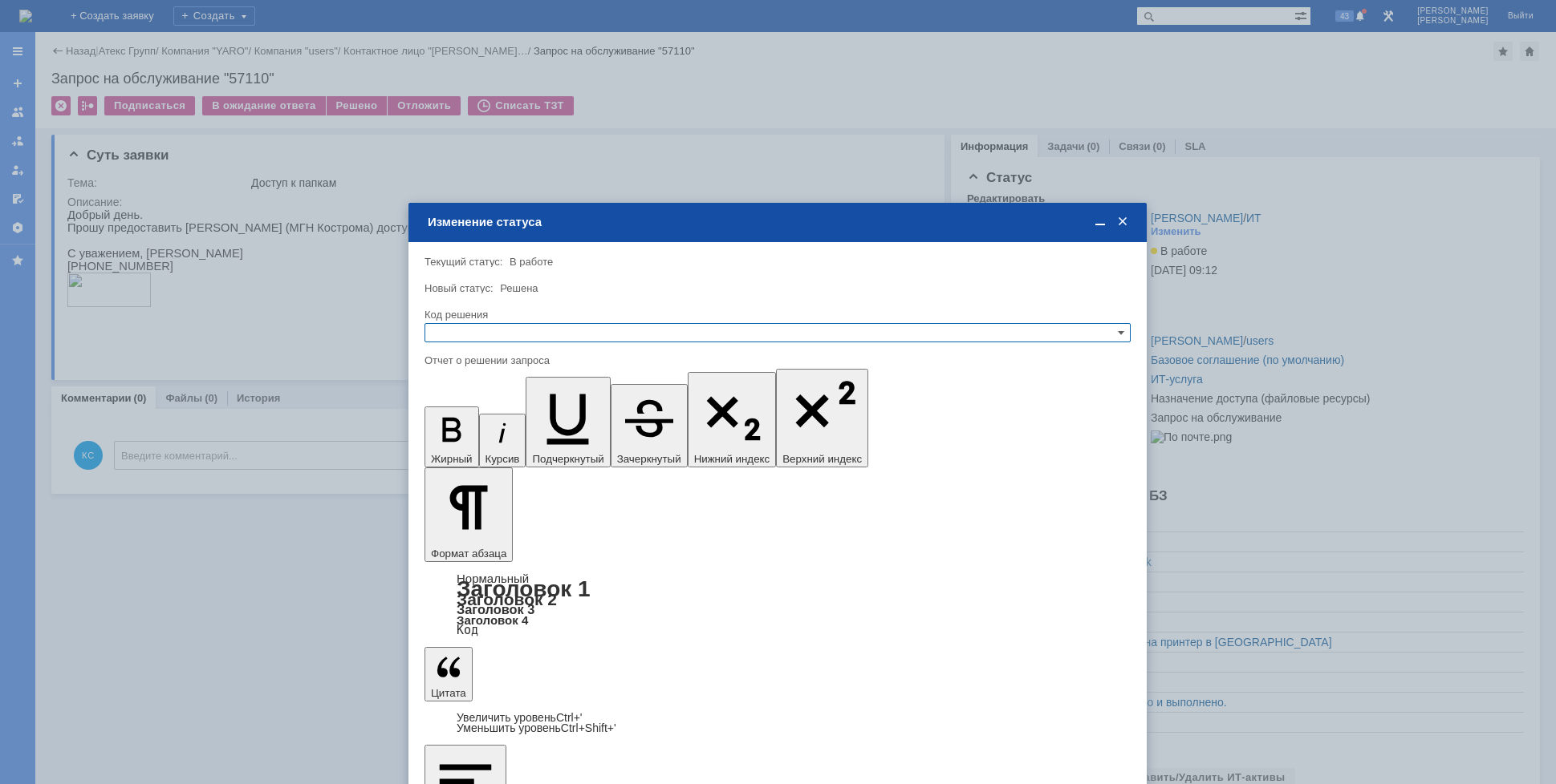
click at [615, 324] on input "text" at bounding box center [777, 333] width 706 height 20
click at [522, 405] on span "Решено" at bounding box center [778, 410] width 691 height 13
type input "Решено"
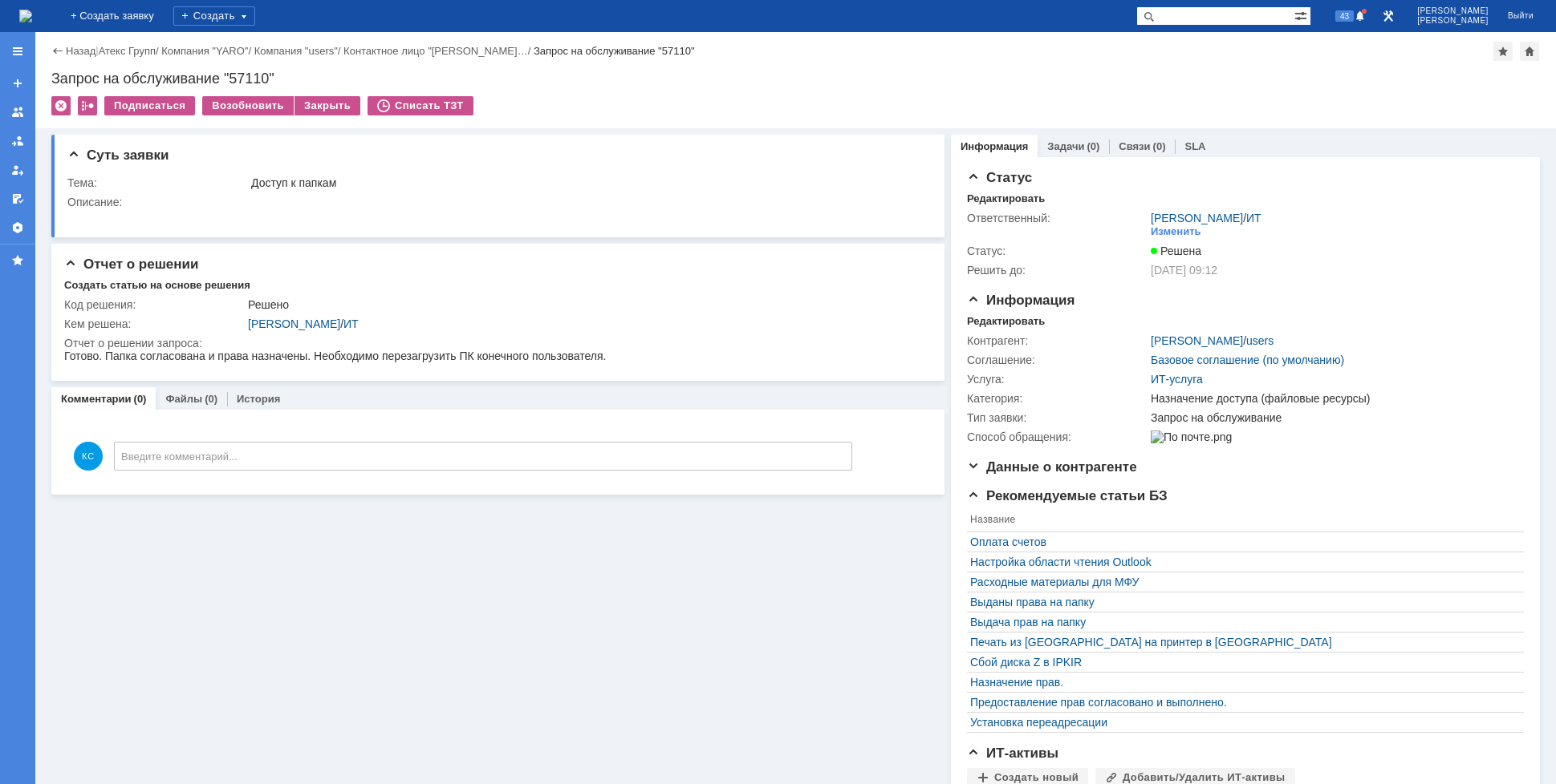
click at [32, 10] on img at bounding box center [25, 16] width 13 height 13
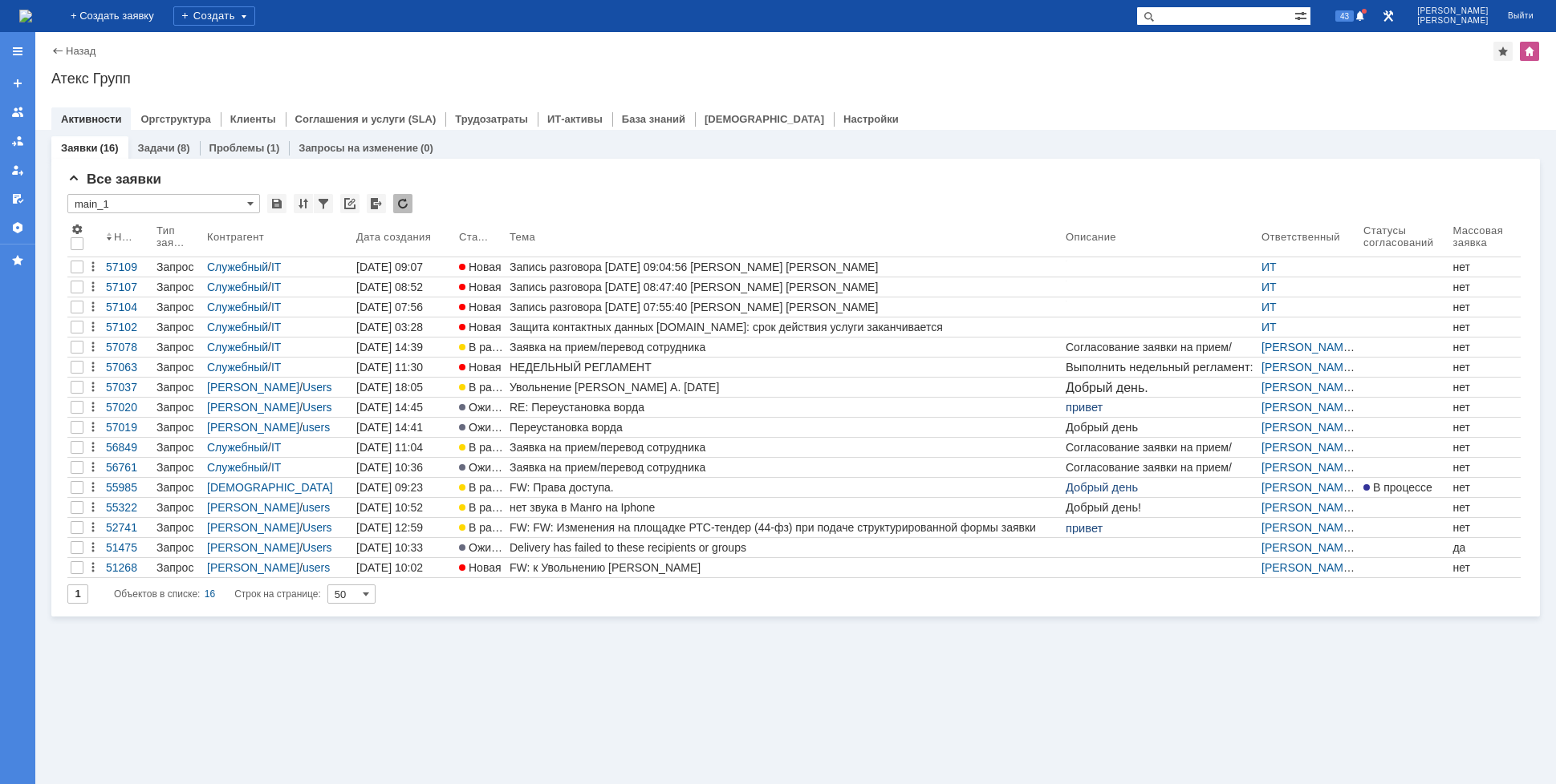
click at [32, 20] on img at bounding box center [25, 16] width 13 height 13
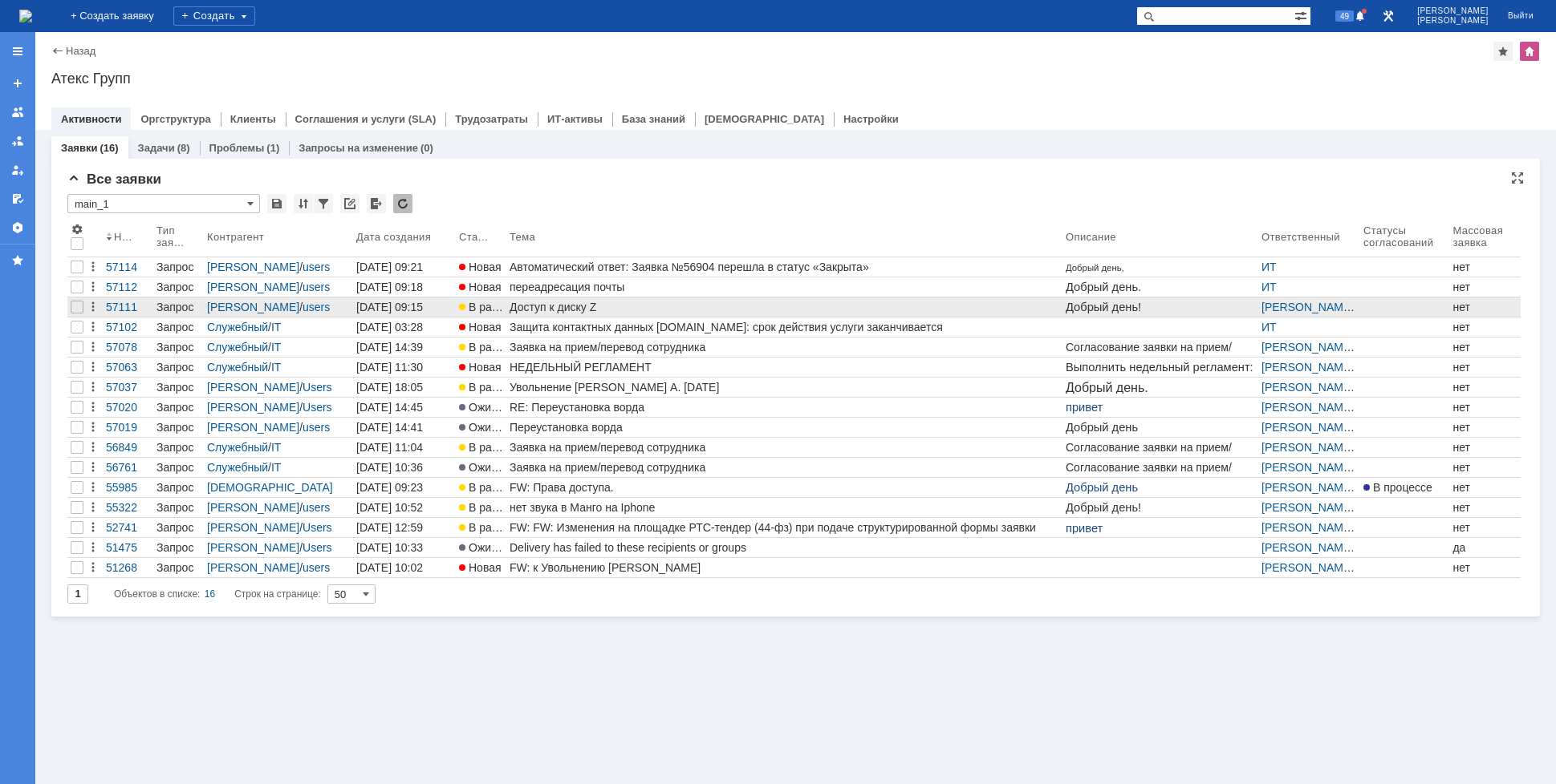
click at [582, 303] on div "Доступ к диску Z" at bounding box center [783, 306] width 549 height 13
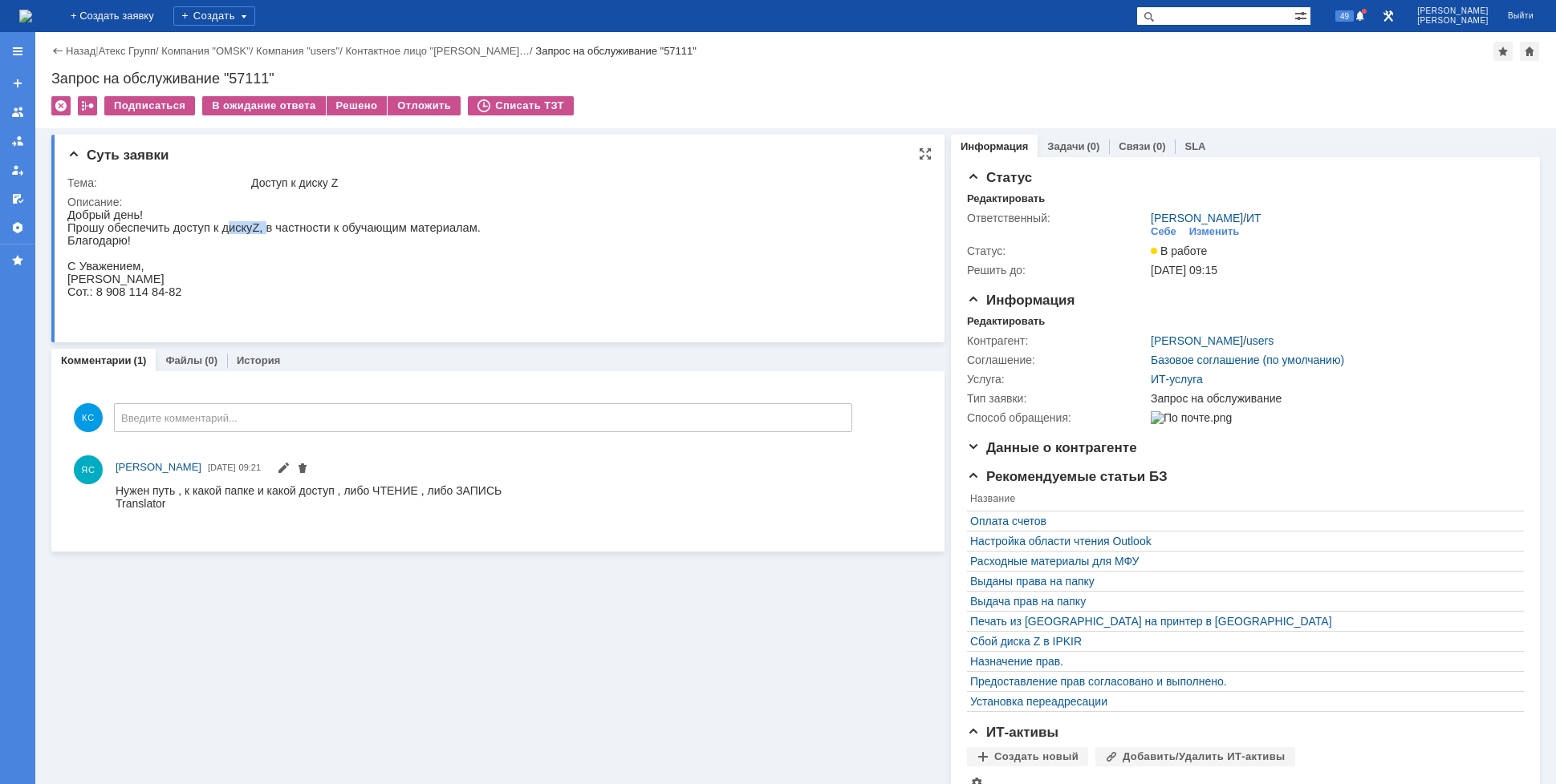
drag, startPoint x: 212, startPoint y: 226, endPoint x: 256, endPoint y: 230, distance: 44.2
click at [256, 230] on p "Прошу обеспечить доступ к диску Z , в частности к обучающим материалам." at bounding box center [274, 227] width 413 height 13
drag, startPoint x: 287, startPoint y: 229, endPoint x: 339, endPoint y: 228, distance: 52.0
click at [339, 228] on p "Прошу обеспечить доступ к диску Z , в частности к обучающим материалам." at bounding box center [274, 227] width 413 height 13
click at [202, 227] on p "Прошу обеспечить доступ к диску Z , в частности к обучающим материалам." at bounding box center [274, 227] width 413 height 13
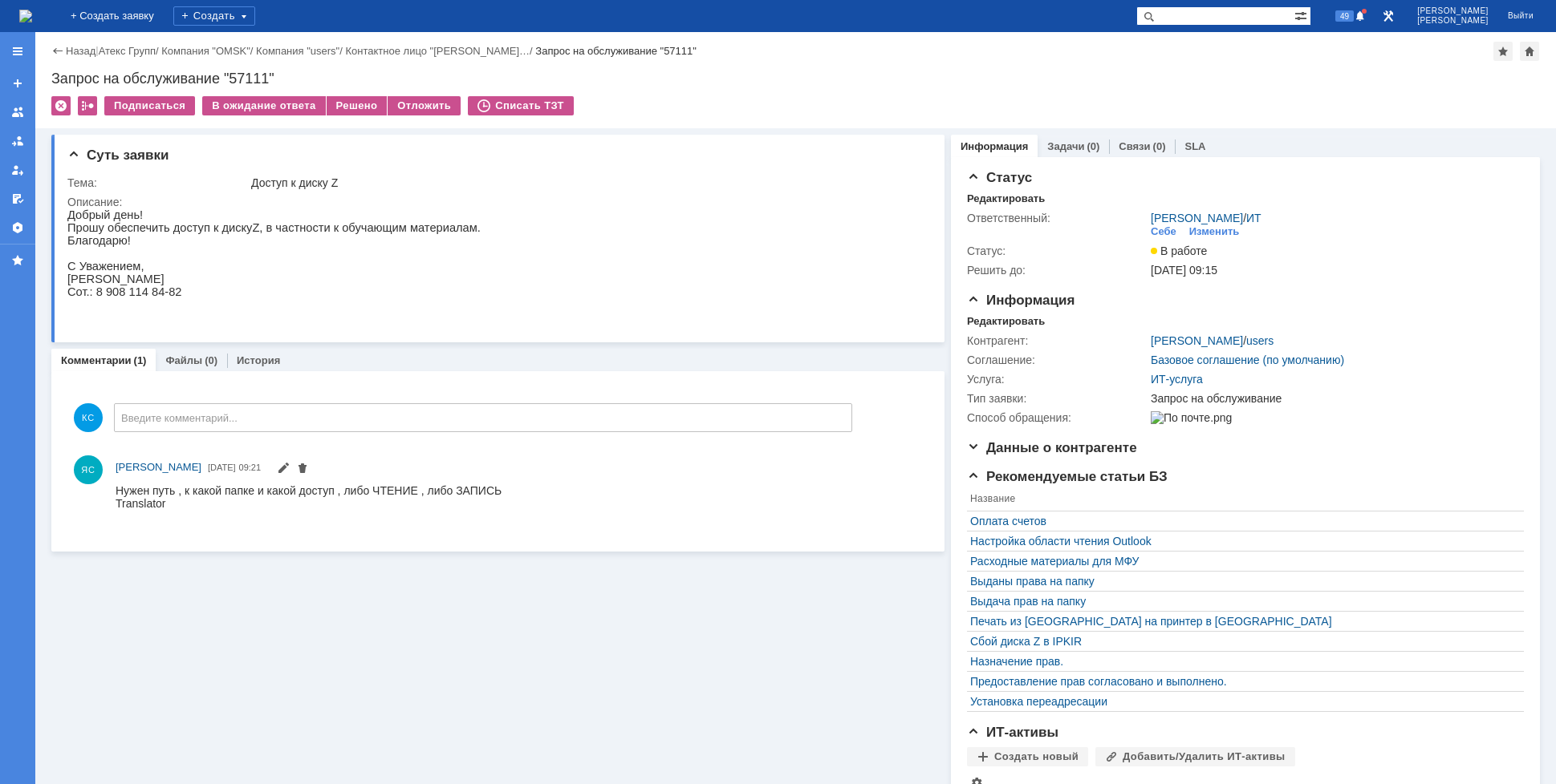
click at [32, 13] on img at bounding box center [25, 16] width 13 height 13
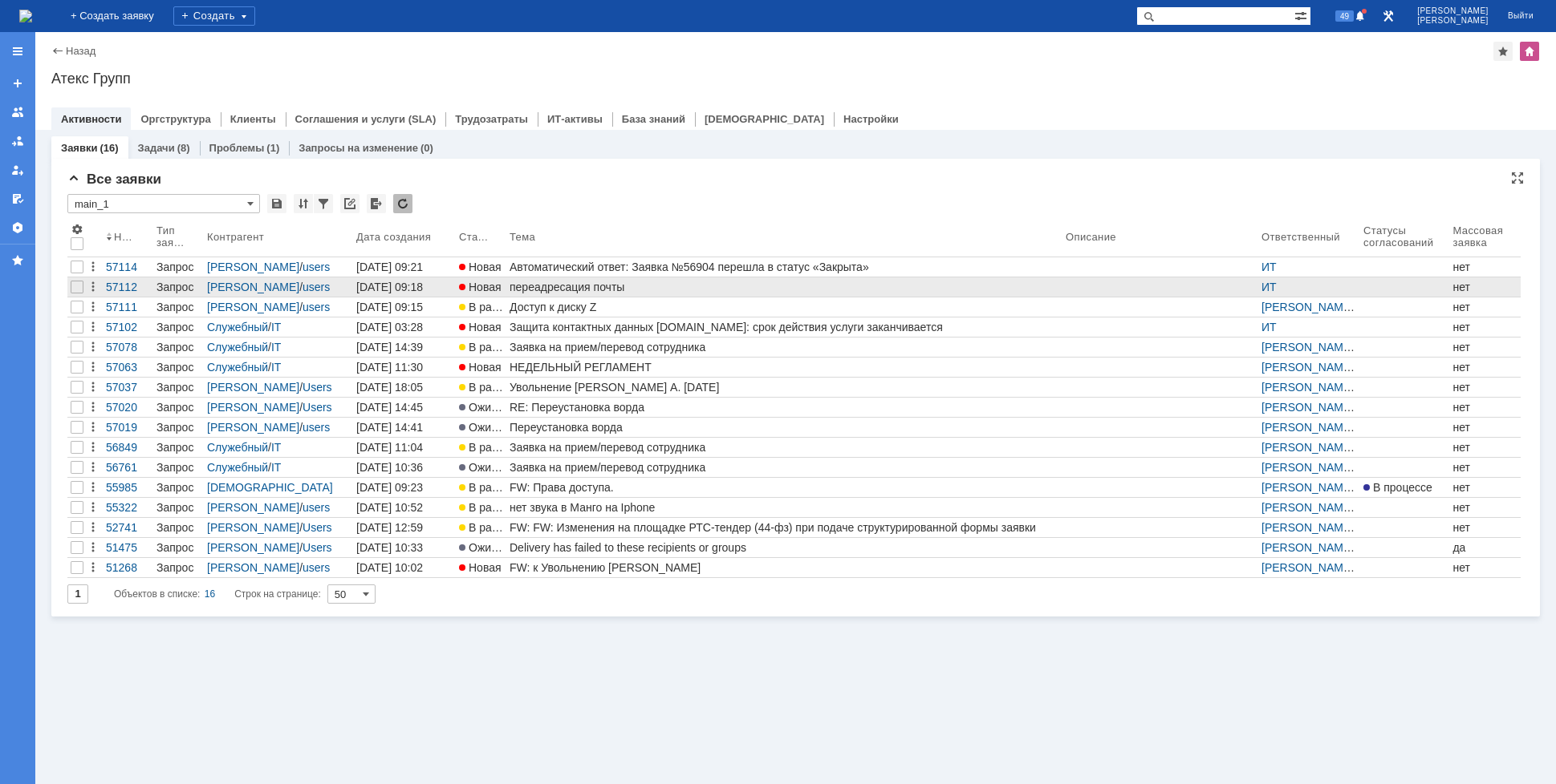
click at [561, 288] on div "переадресация почты" at bounding box center [783, 287] width 549 height 13
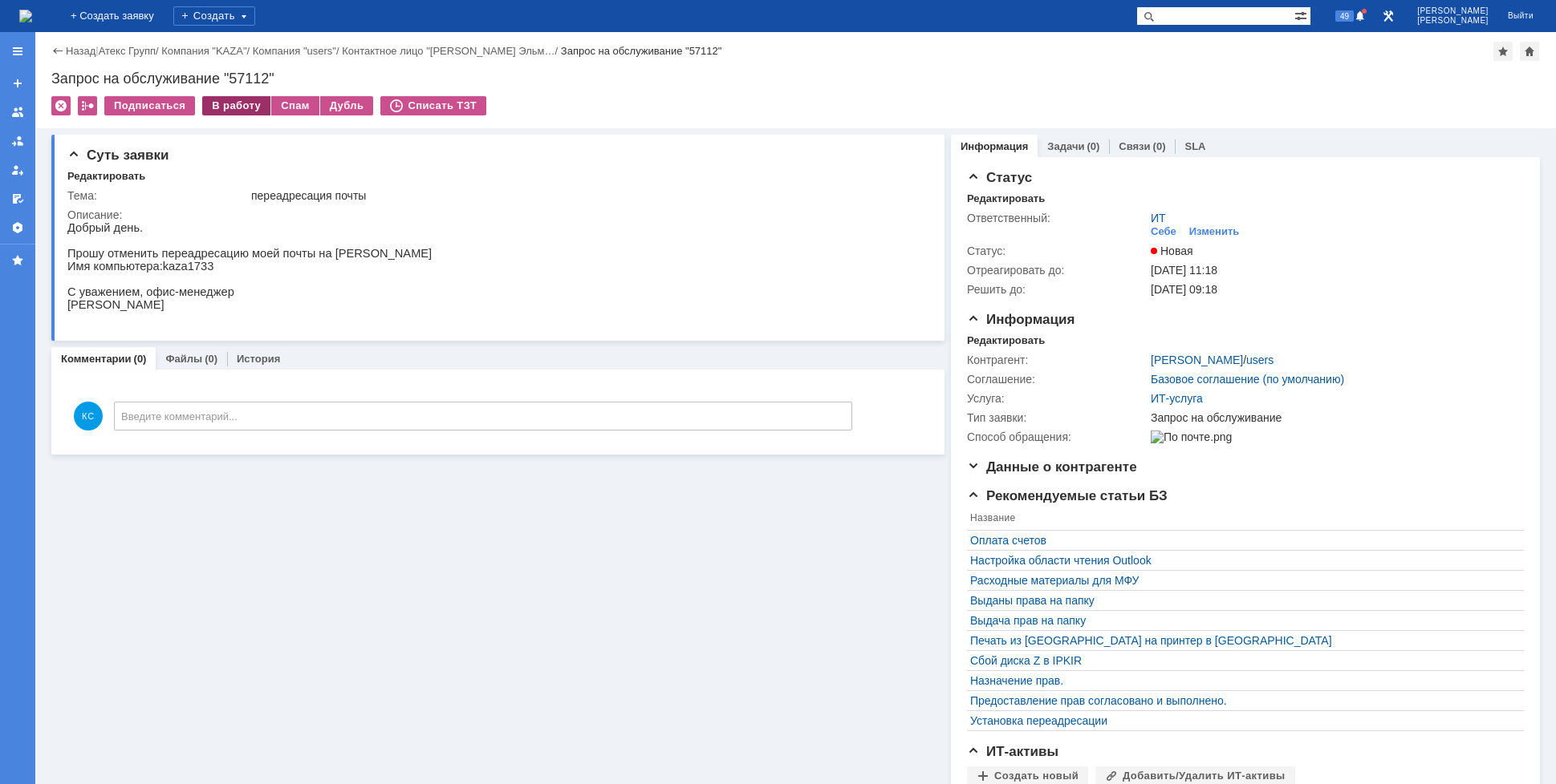
click at [227, 97] on div "В работу" at bounding box center [236, 106] width 69 height 20
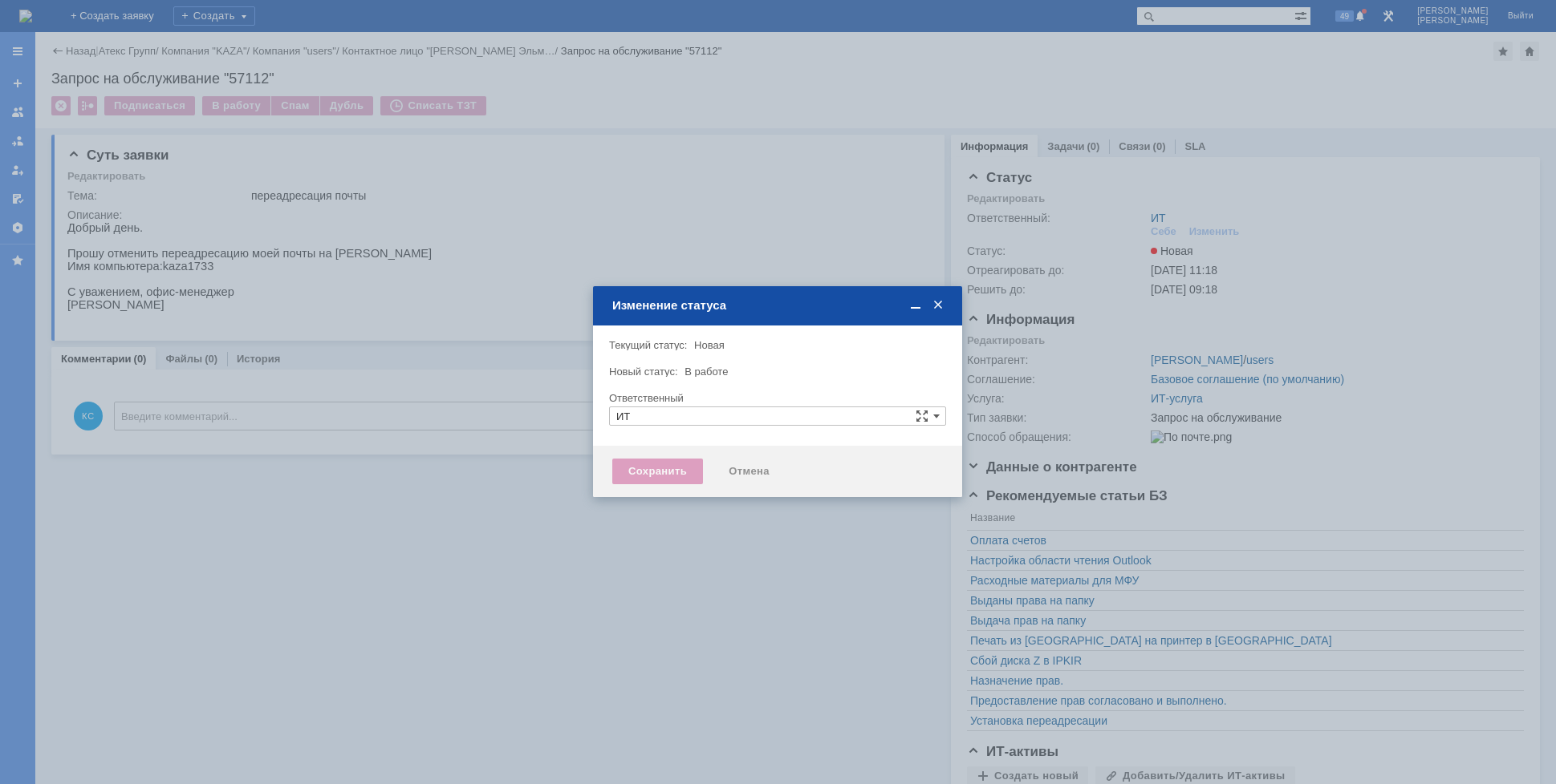
type input "[PERSON_NAME]"
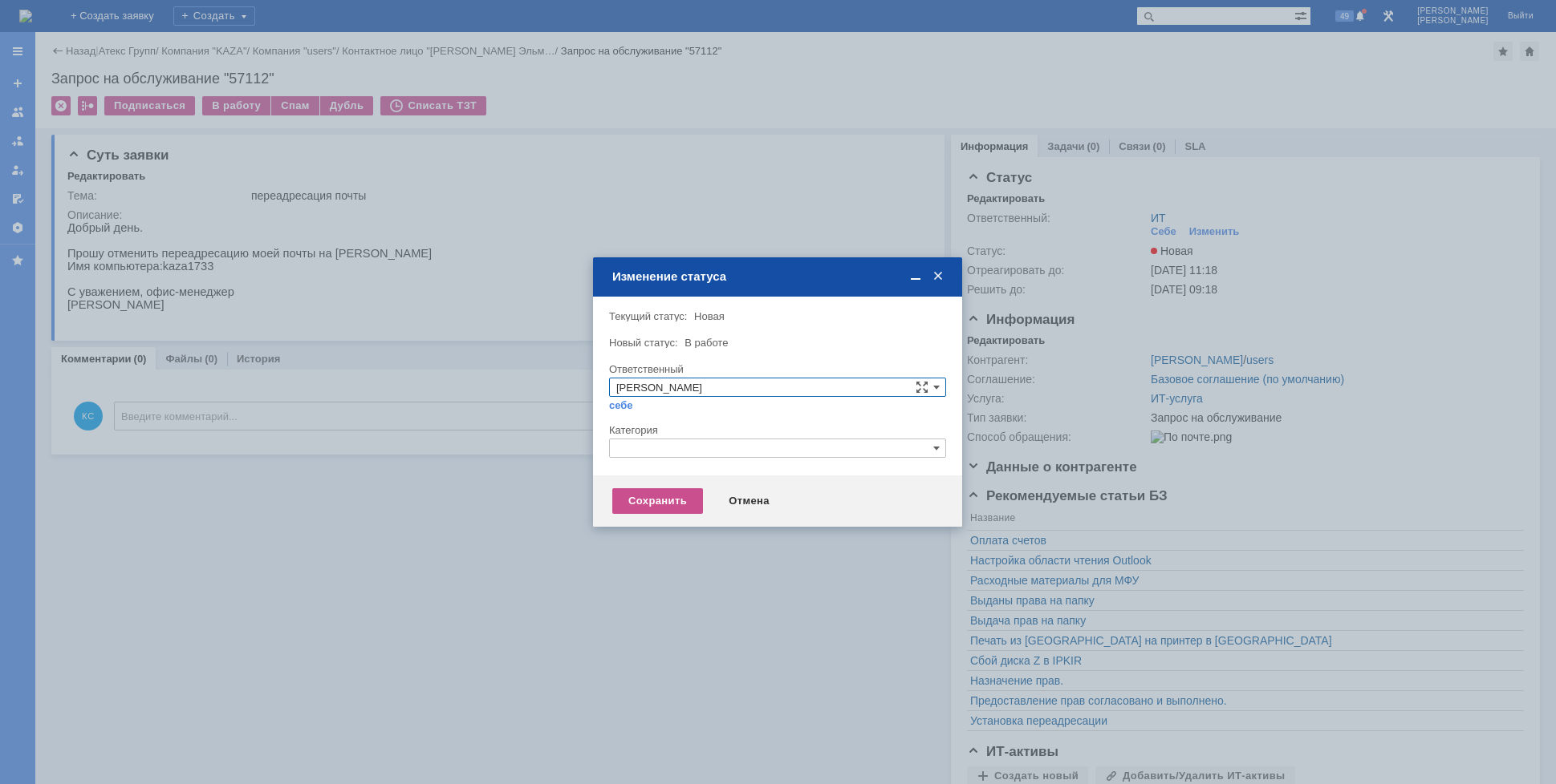
click at [662, 454] on input "text" at bounding box center [778, 448] width 337 height 20
click at [655, 521] on span "Установка переадресации" at bounding box center [777, 524] width 322 height 13
click at [629, 492] on div "Сохранить" at bounding box center [657, 501] width 91 height 25
type input "Установка переадресации"
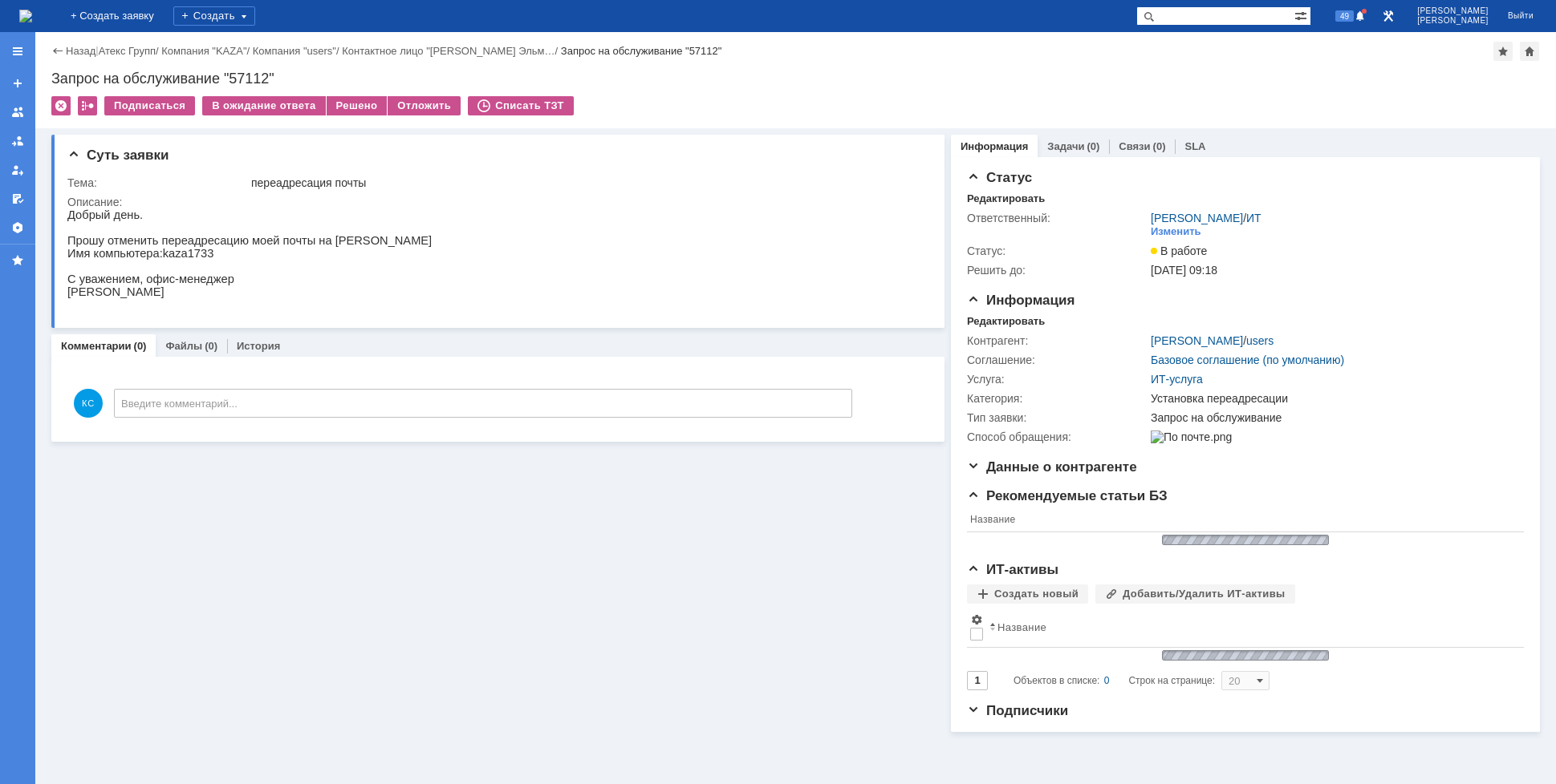
click at [32, 11] on img at bounding box center [25, 16] width 13 height 13
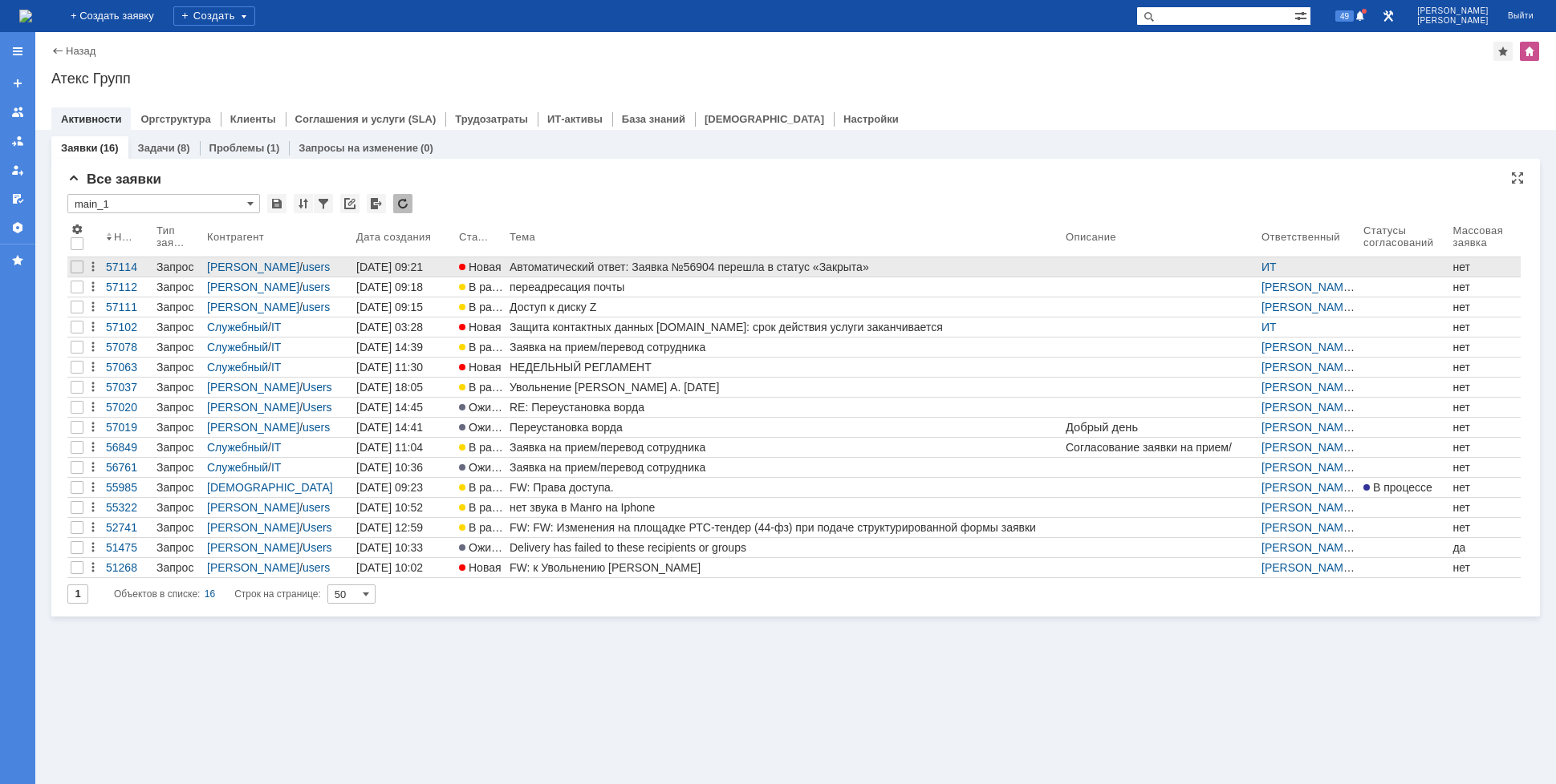
click at [568, 273] on link "Автоматический ответ: Заявка №56904 перешла в статус «Закрыта»" at bounding box center [784, 267] width 556 height 20
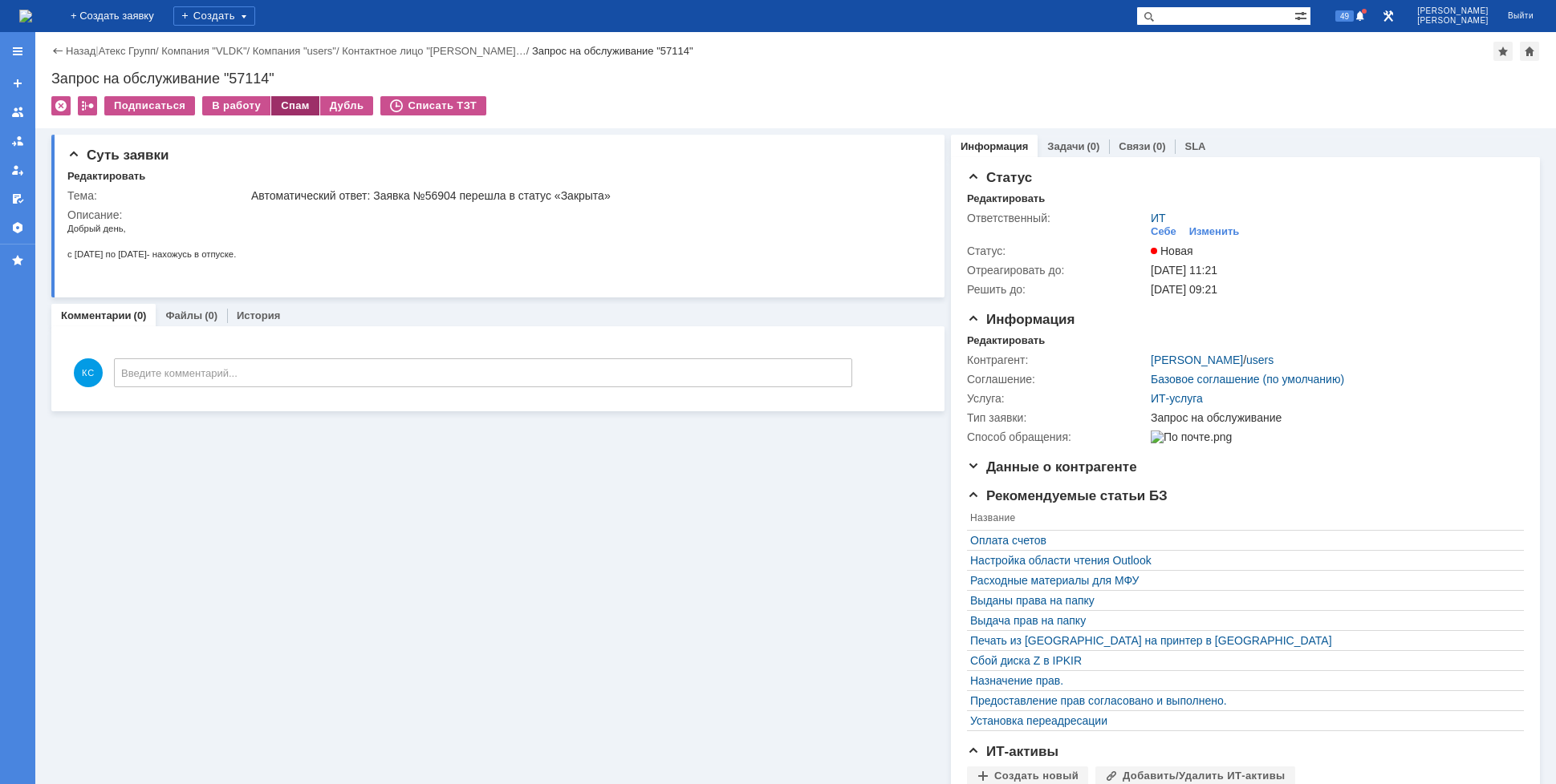
click at [296, 103] on div "Спам" at bounding box center [295, 106] width 48 height 20
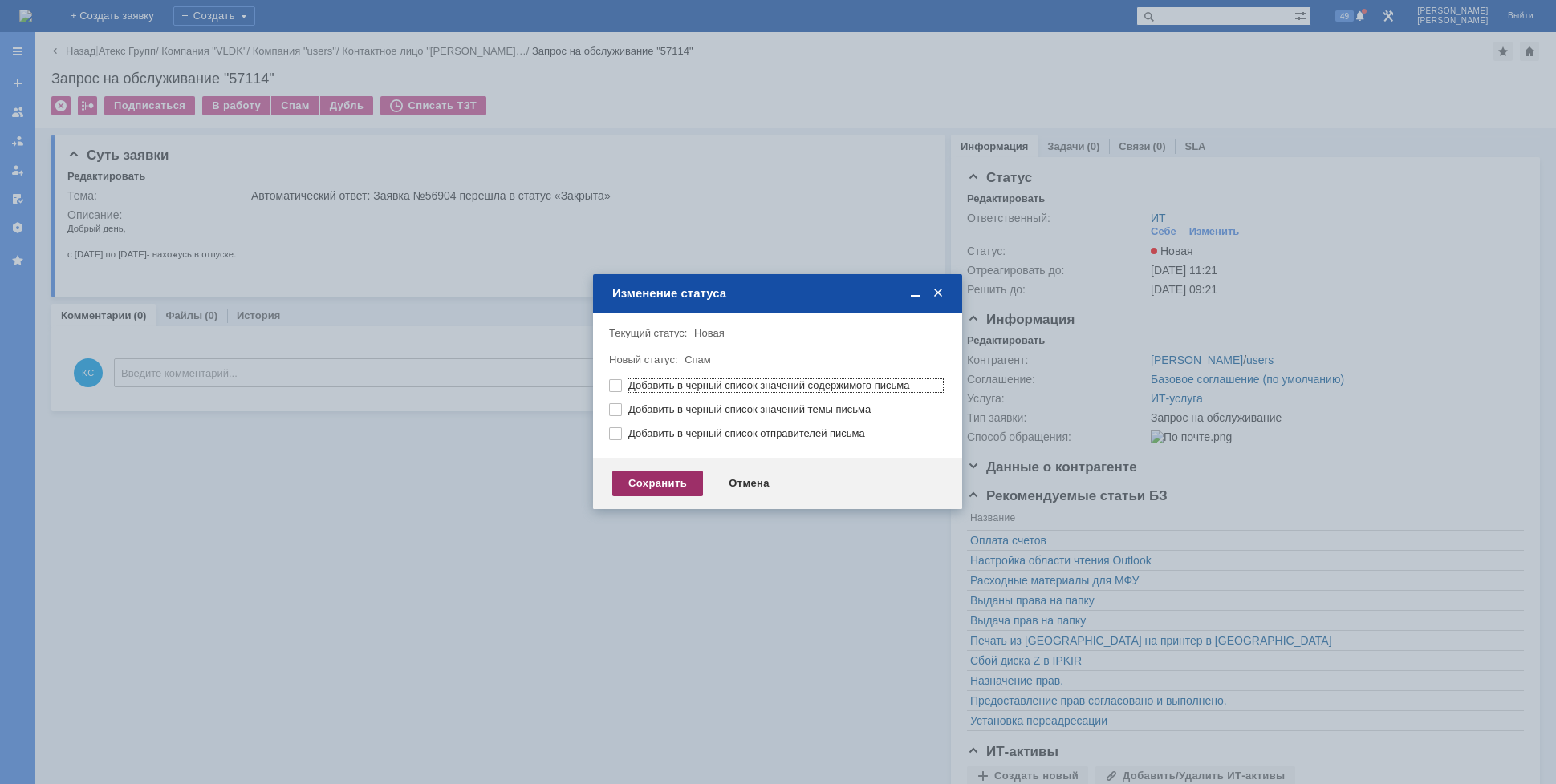
click at [657, 486] on div "Сохранить" at bounding box center [657, 484] width 91 height 25
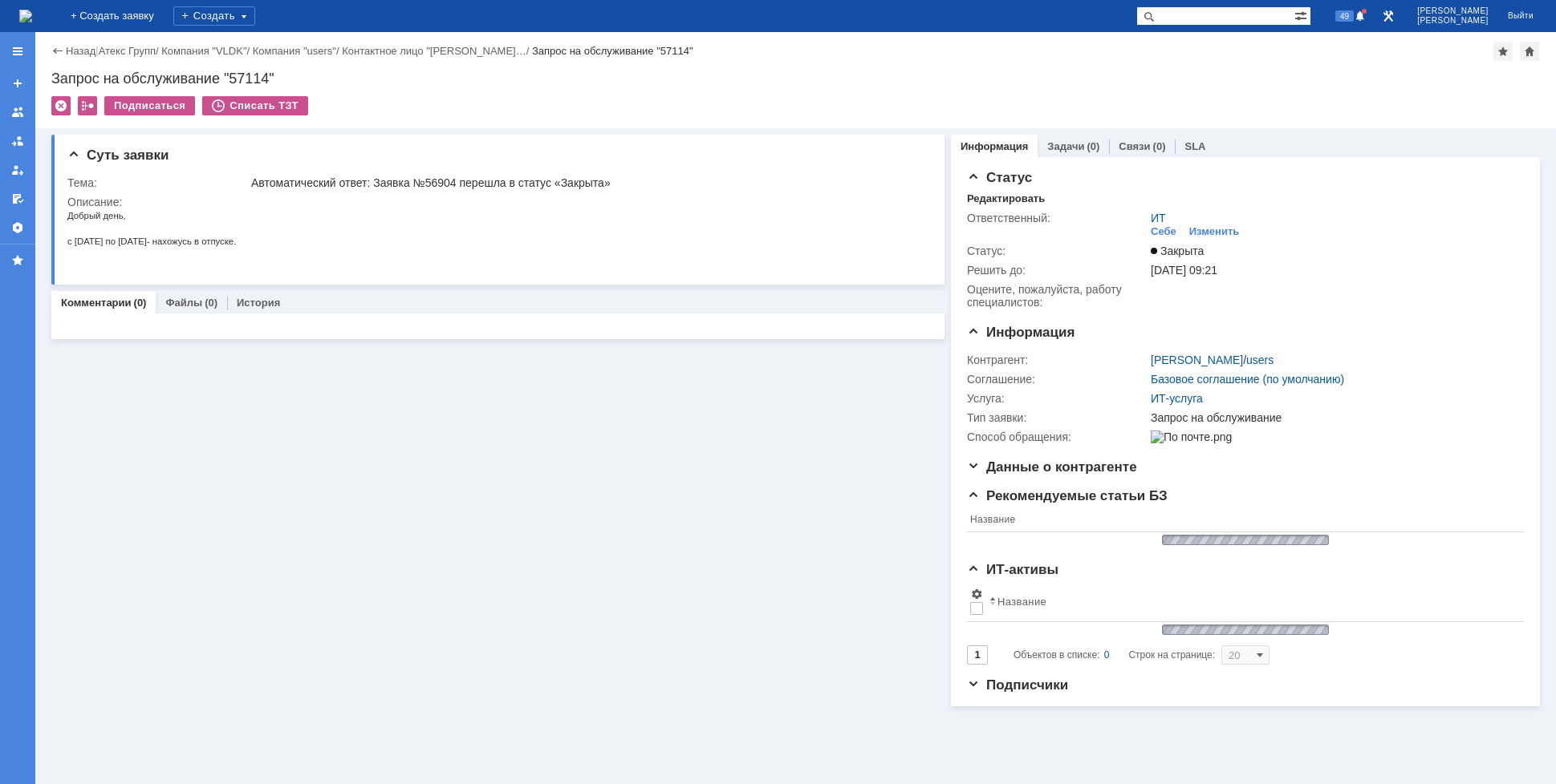
click at [32, 16] on img at bounding box center [25, 16] width 13 height 13
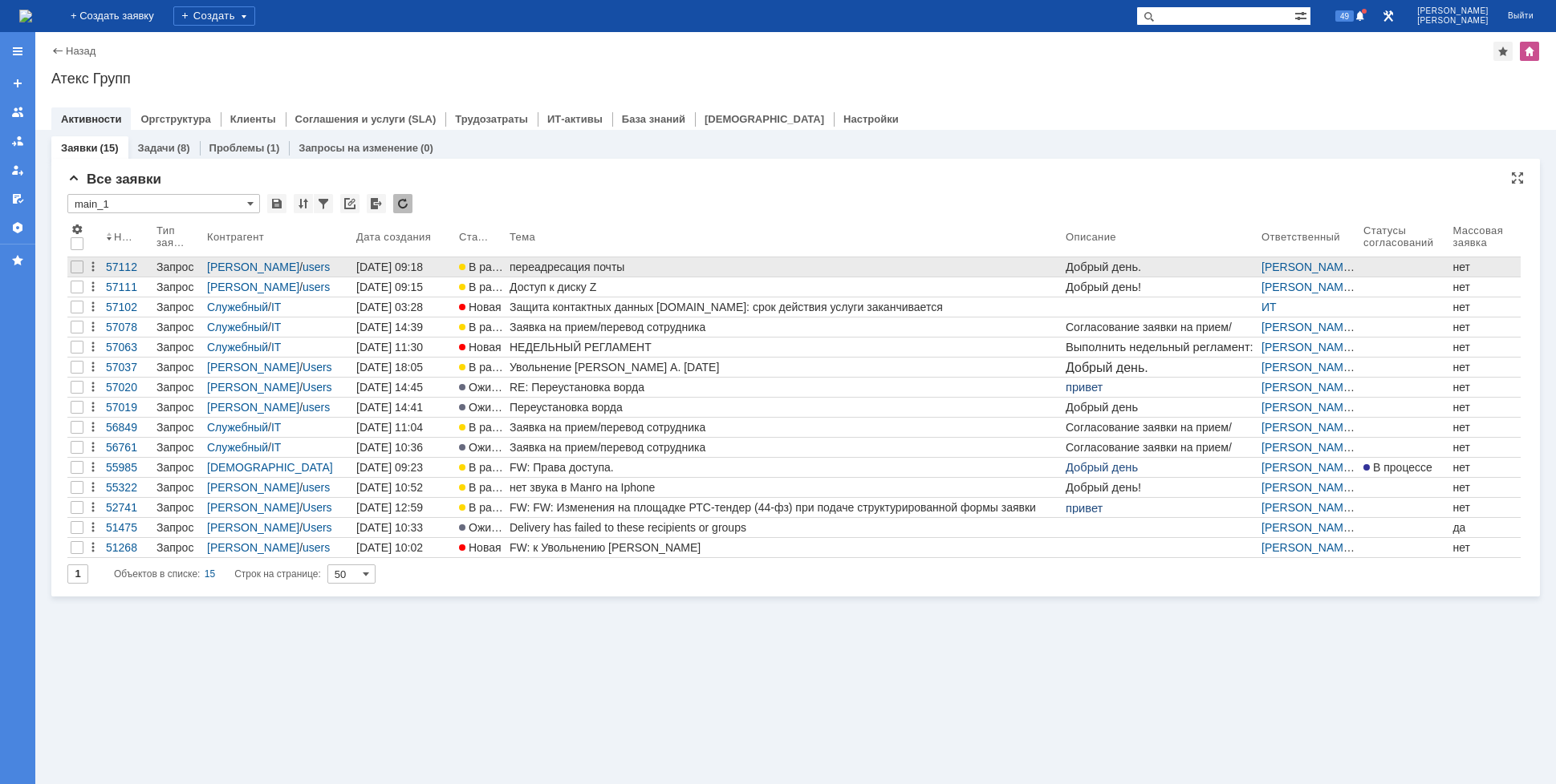
click at [532, 267] on div "переадресация почты" at bounding box center [783, 266] width 549 height 13
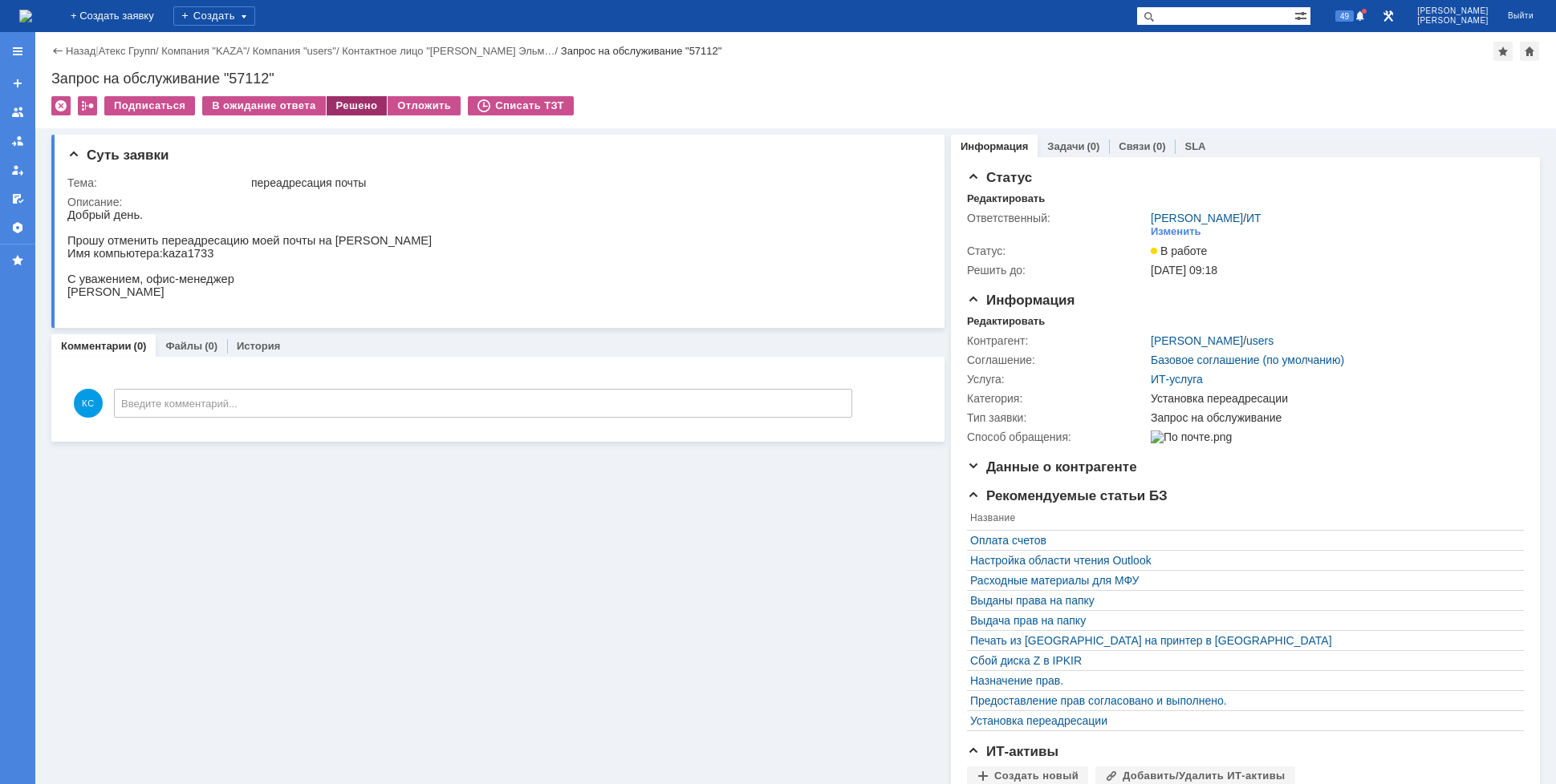
click at [347, 103] on div "Решено" at bounding box center [356, 106] width 61 height 20
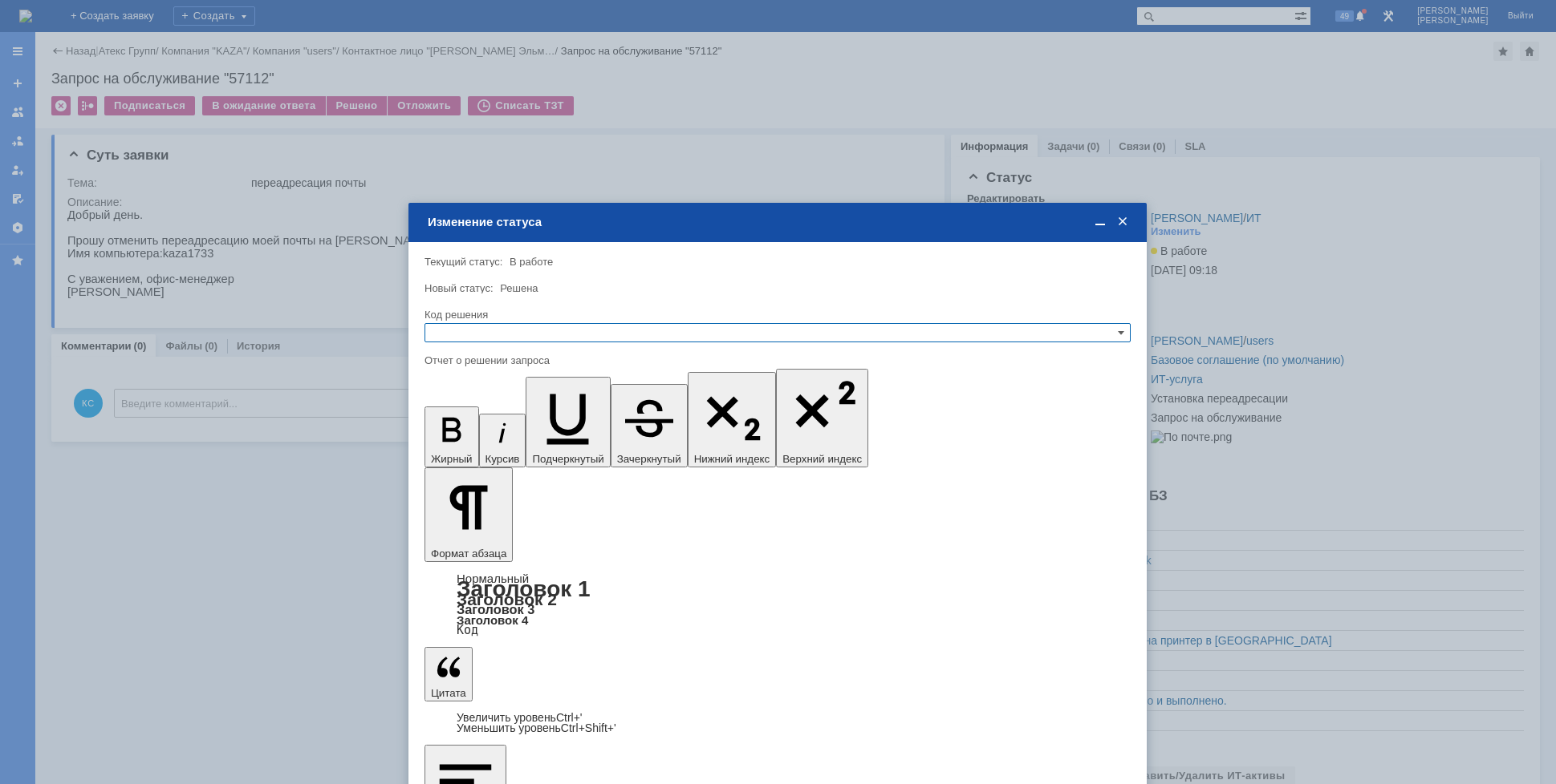
click at [571, 338] on input "text" at bounding box center [777, 333] width 706 height 20
click at [533, 405] on span "Решено" at bounding box center [778, 410] width 691 height 13
type input "Решено"
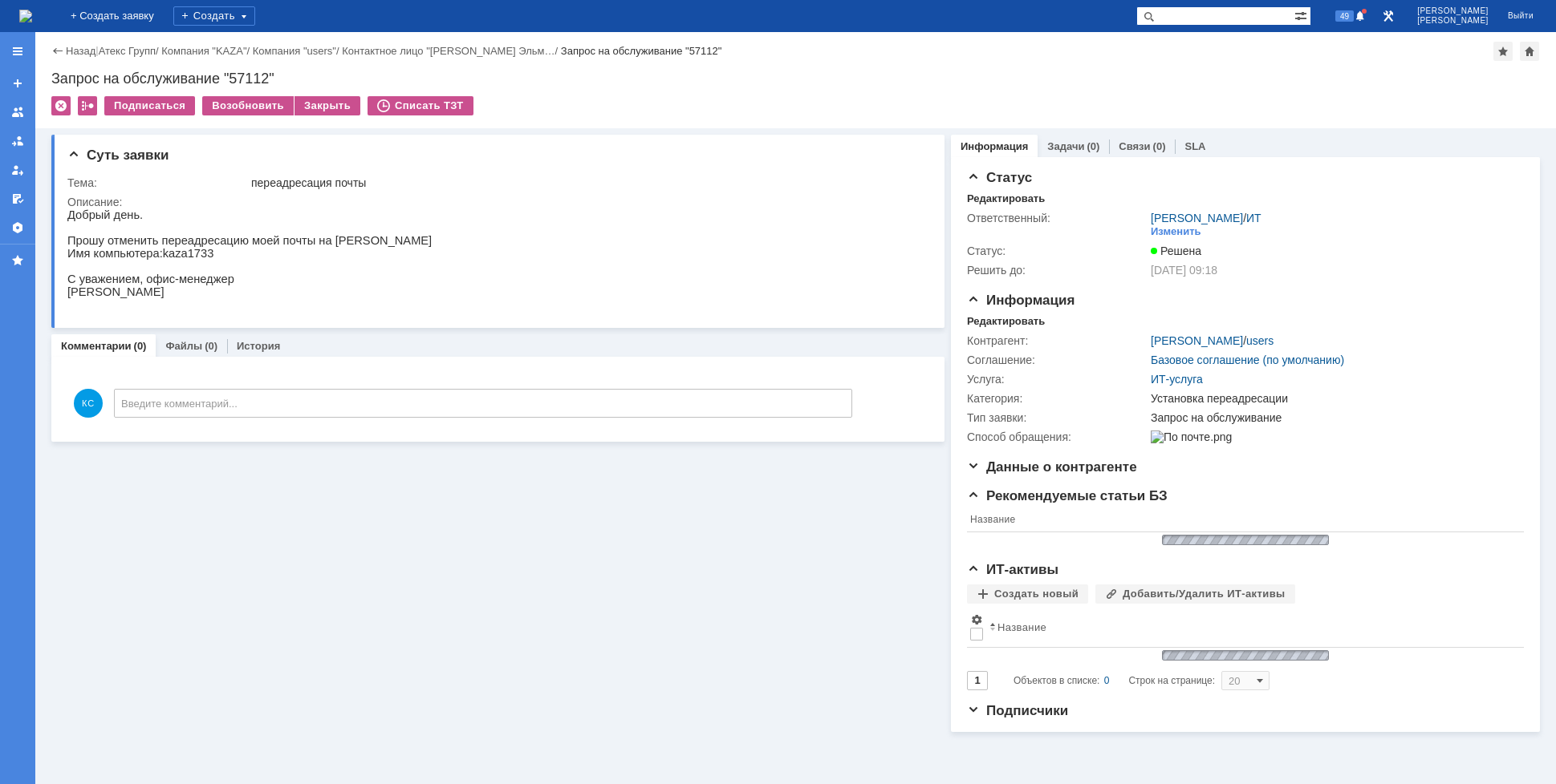
click at [32, 10] on img at bounding box center [25, 16] width 13 height 13
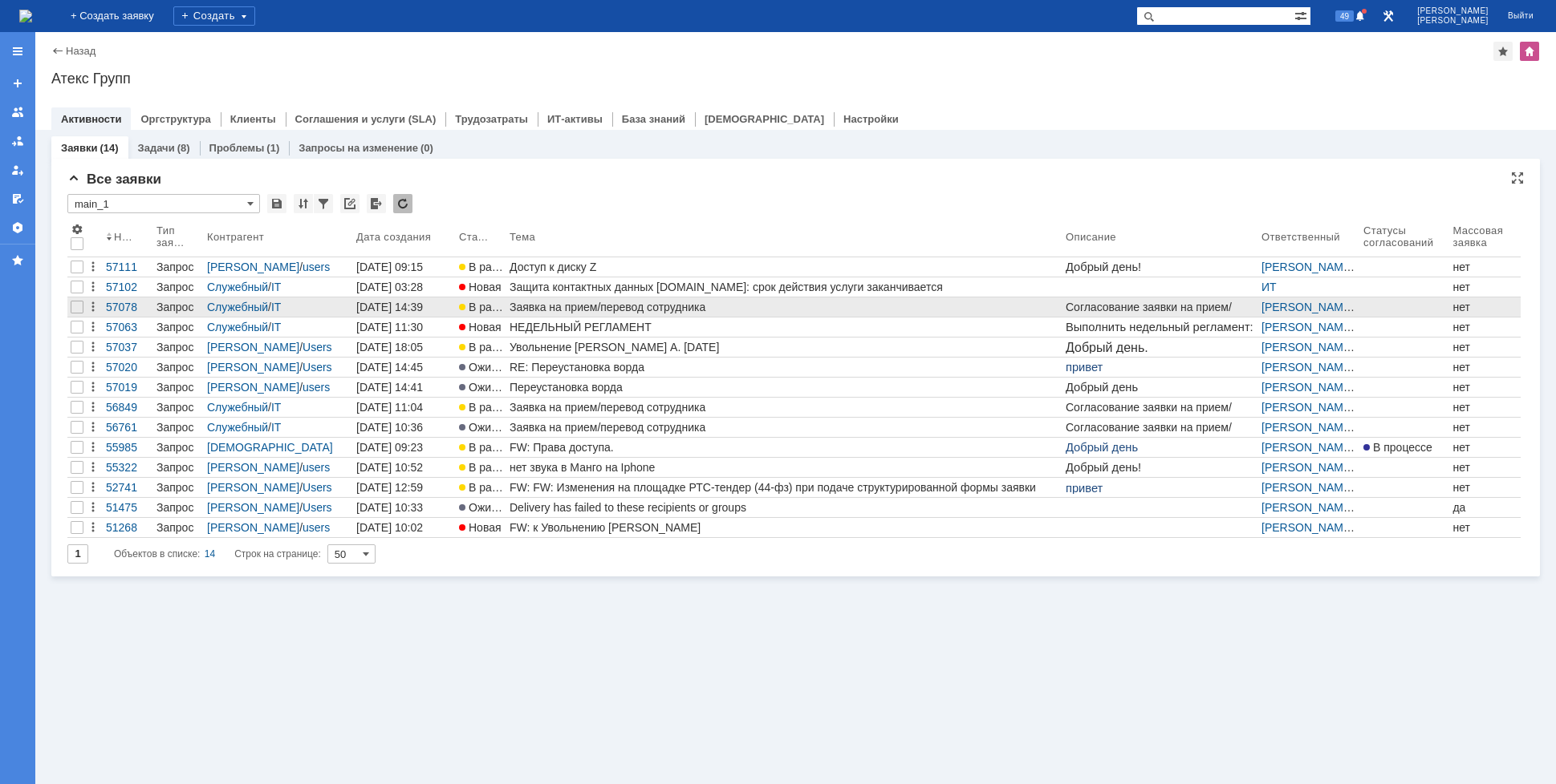
click at [688, 307] on div "Заявка на прием/перевод сотрудника" at bounding box center [783, 306] width 549 height 13
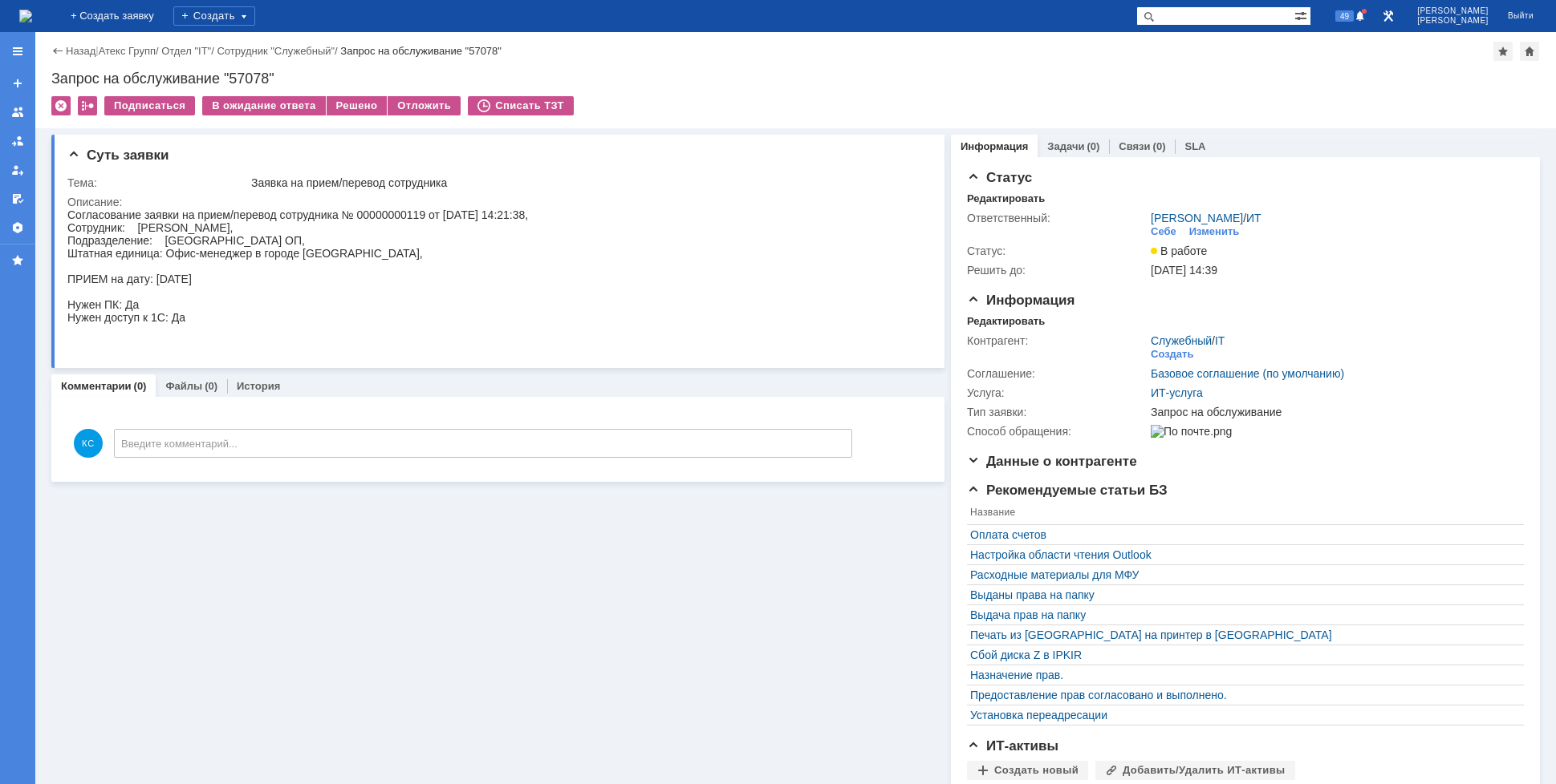
click at [32, 12] on img at bounding box center [25, 16] width 13 height 13
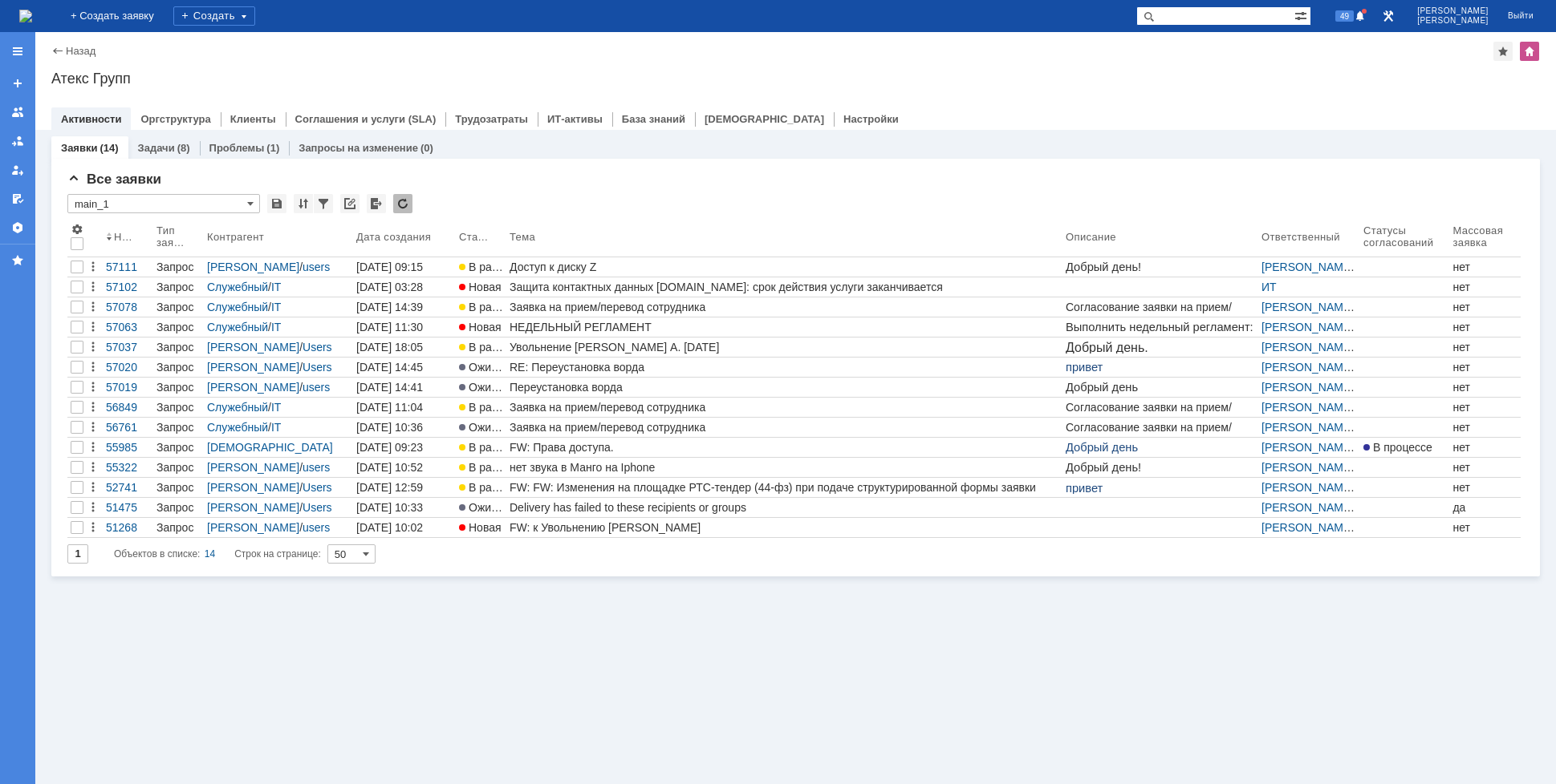
click at [629, 7] on div "На домашнюю + Создать заявку Создать 49 [PERSON_NAME]" at bounding box center [778, 16] width 1556 height 32
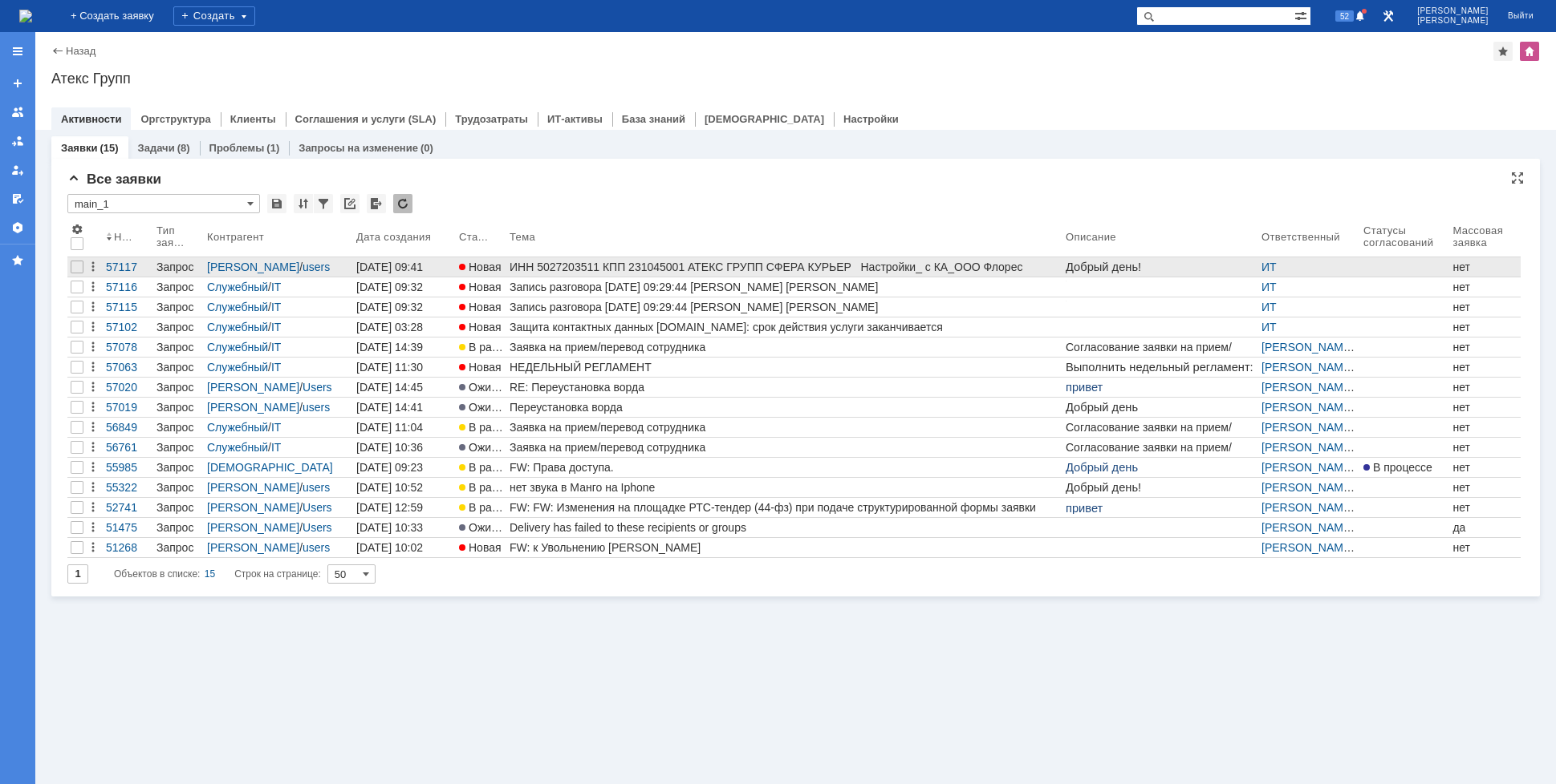
click at [727, 269] on div "ИНН 5027203511 КПП 231045001 АТЕКС ГРУПП СФЕРА КУРЬЕР Настройки_ с КА_ООО Флорес" at bounding box center [783, 266] width 549 height 13
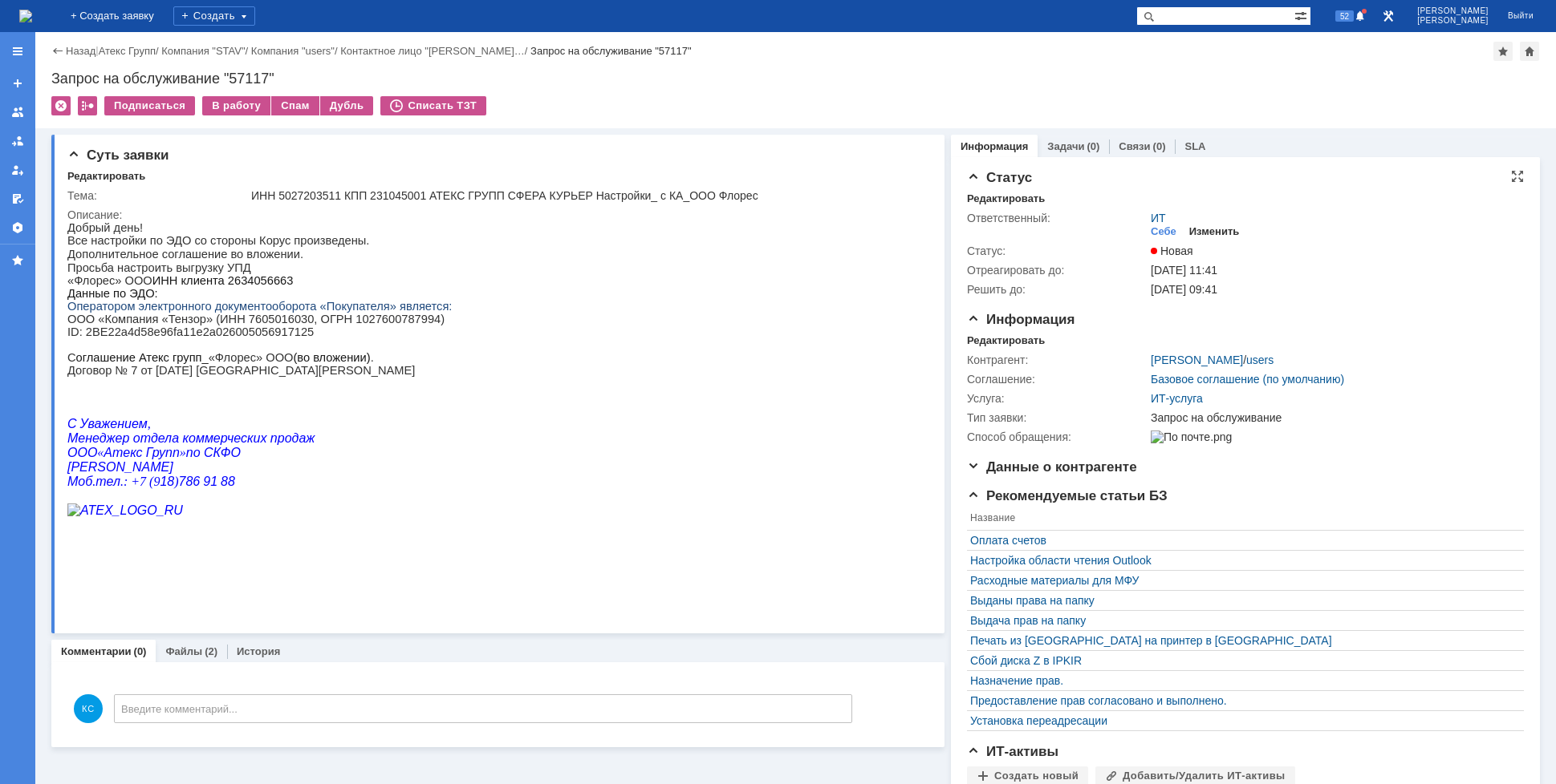
click at [1210, 227] on div "Изменить" at bounding box center [1214, 231] width 51 height 13
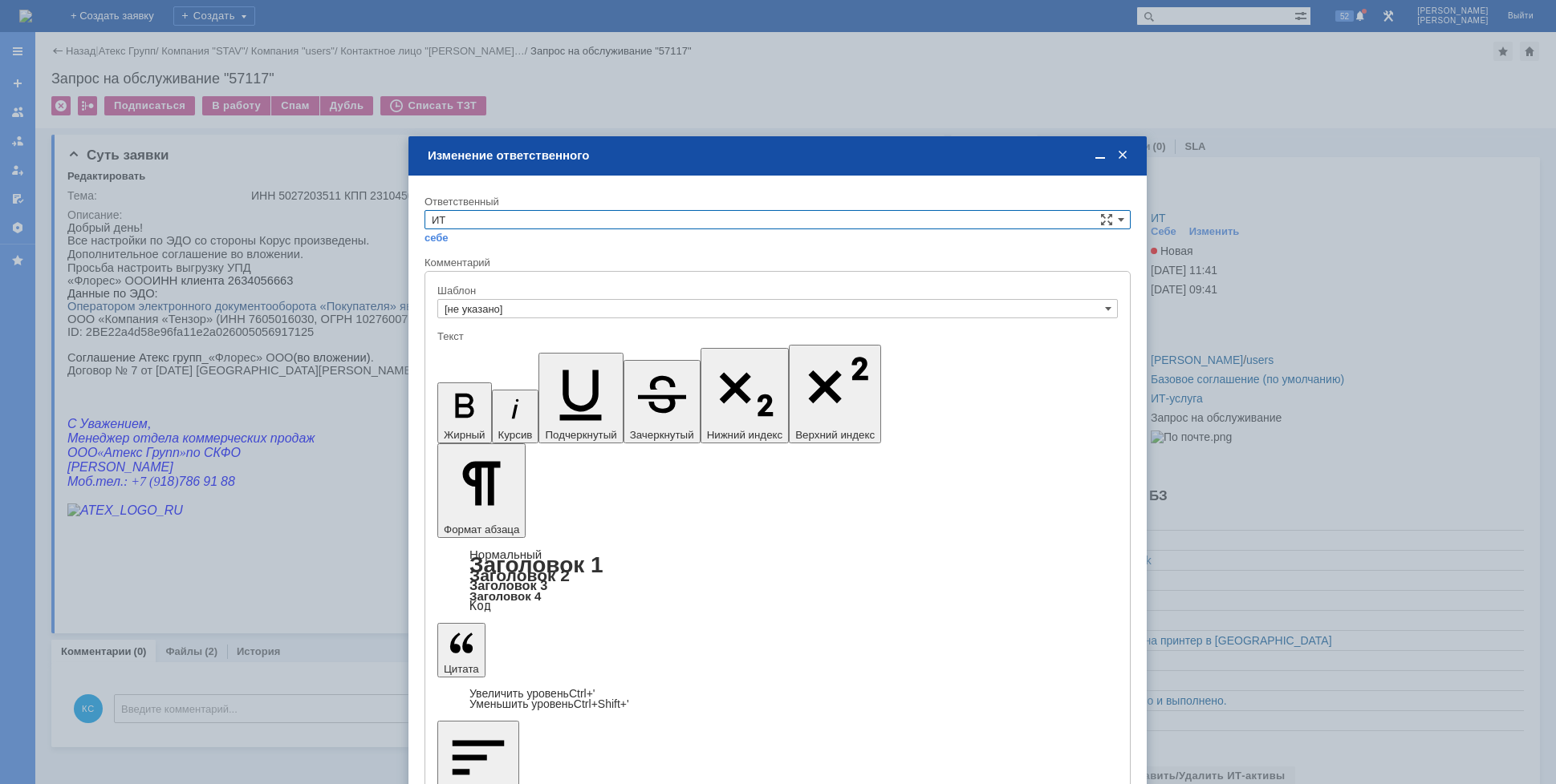
click at [589, 220] on input "ИТ" at bounding box center [777, 220] width 706 height 20
click at [450, 353] on span "АСУ" at bounding box center [778, 352] width 691 height 13
type input "АСУ"
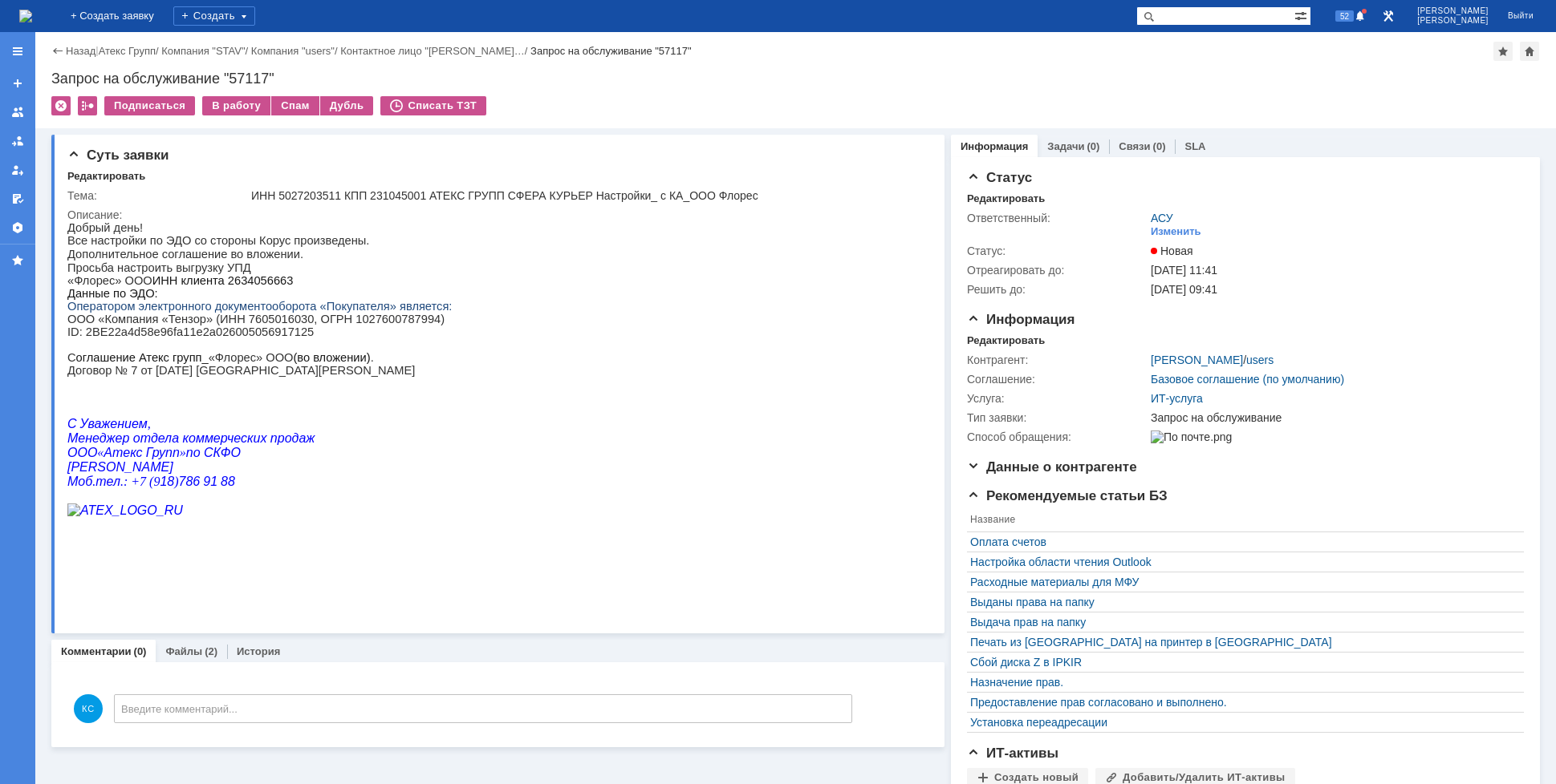
click at [32, 14] on img at bounding box center [25, 16] width 13 height 13
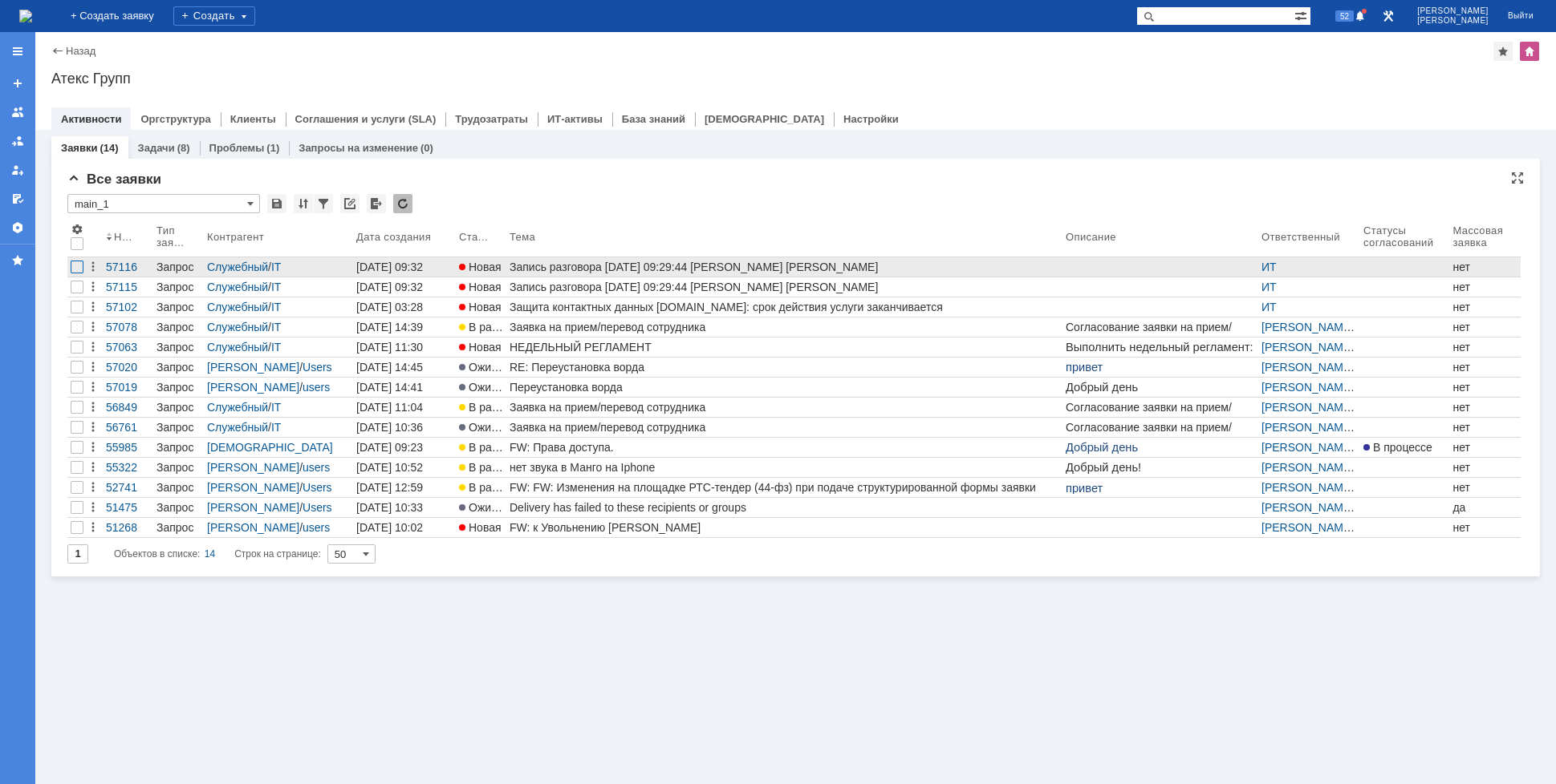
click at [75, 272] on div at bounding box center [76, 266] width 13 height 13
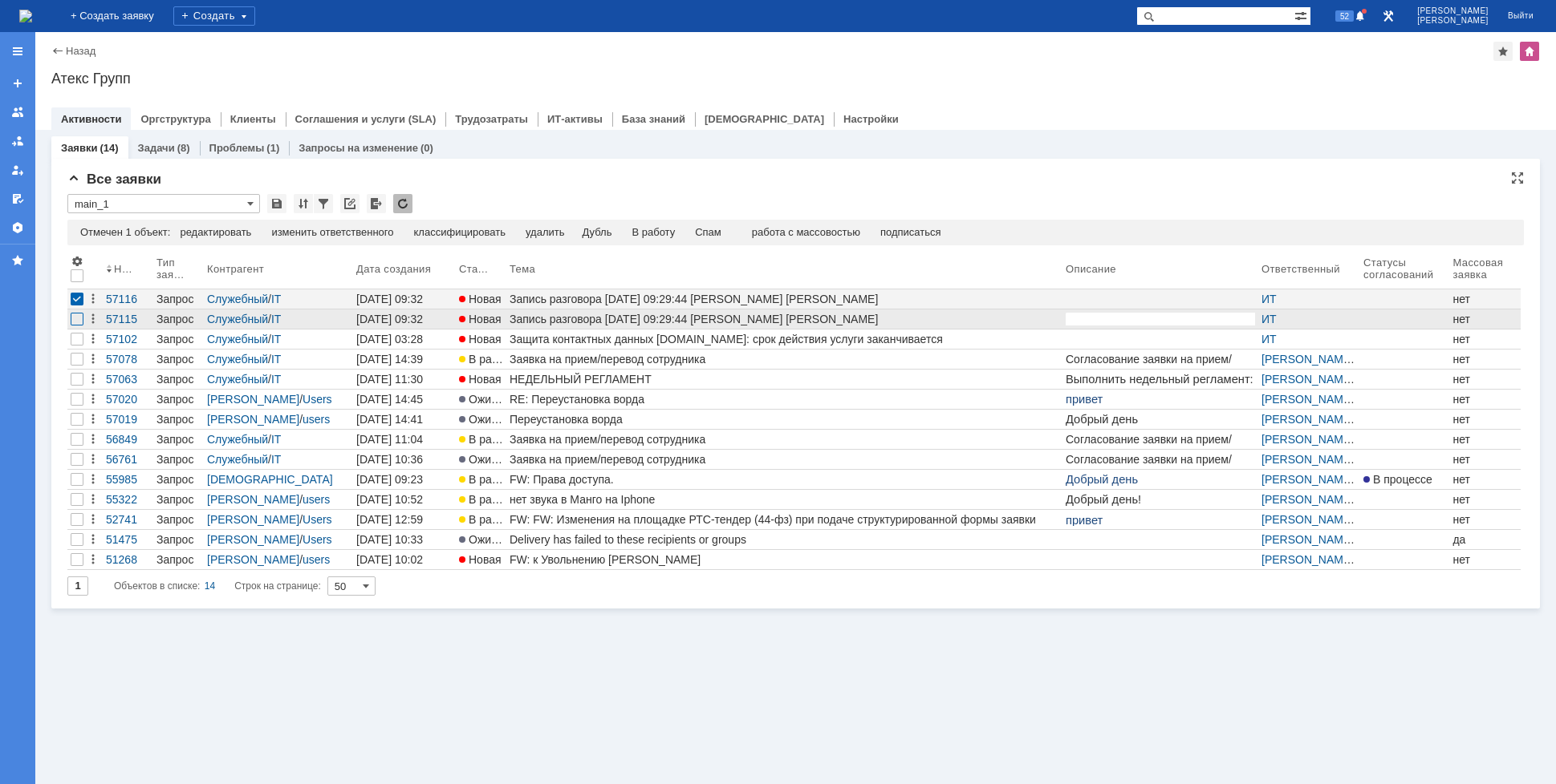
click at [77, 321] on div at bounding box center [76, 319] width 13 height 13
click at [681, 235] on div "Спам" at bounding box center [675, 232] width 26 height 13
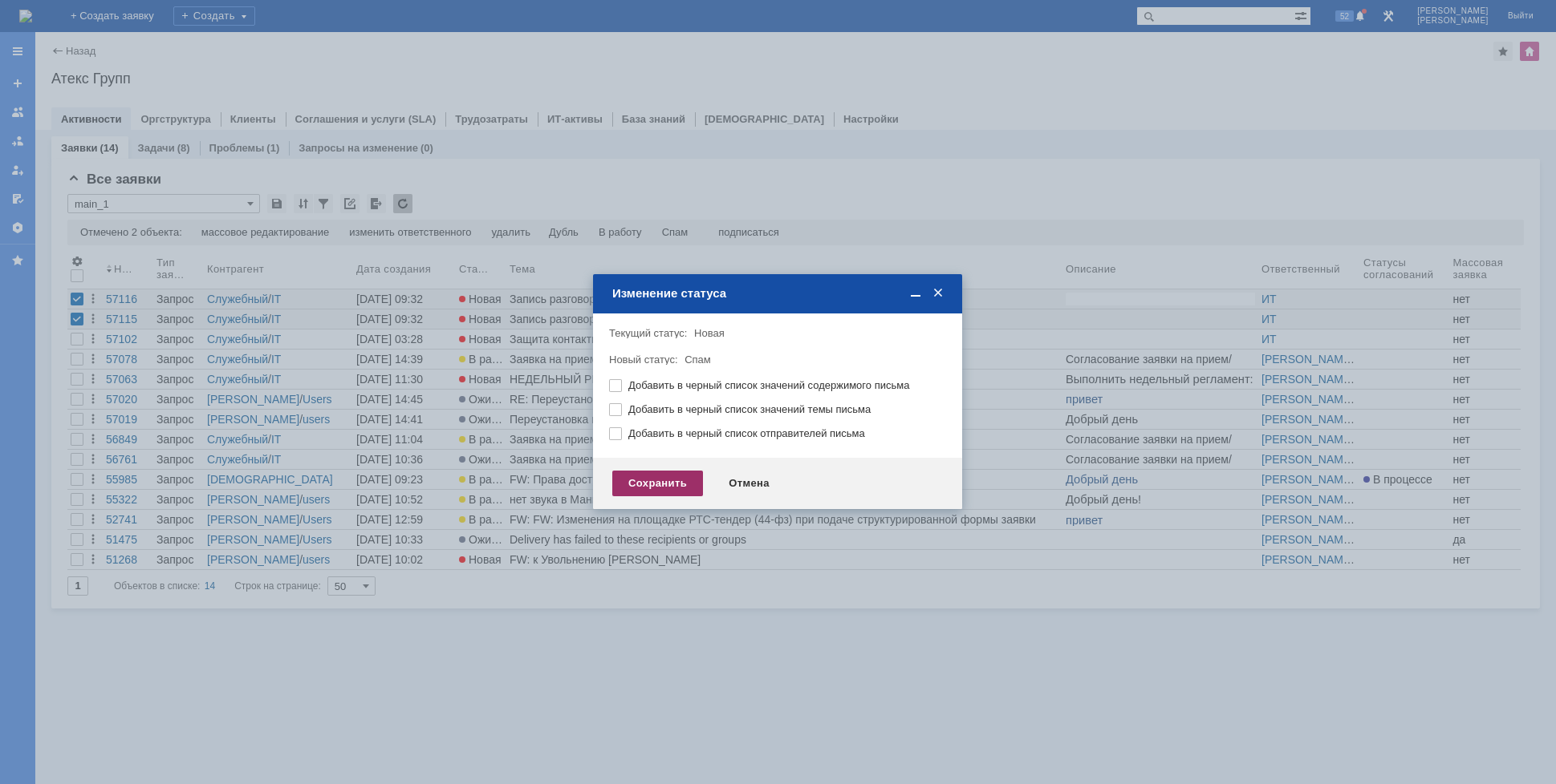
click at [681, 484] on div "Сохранить" at bounding box center [657, 484] width 91 height 25
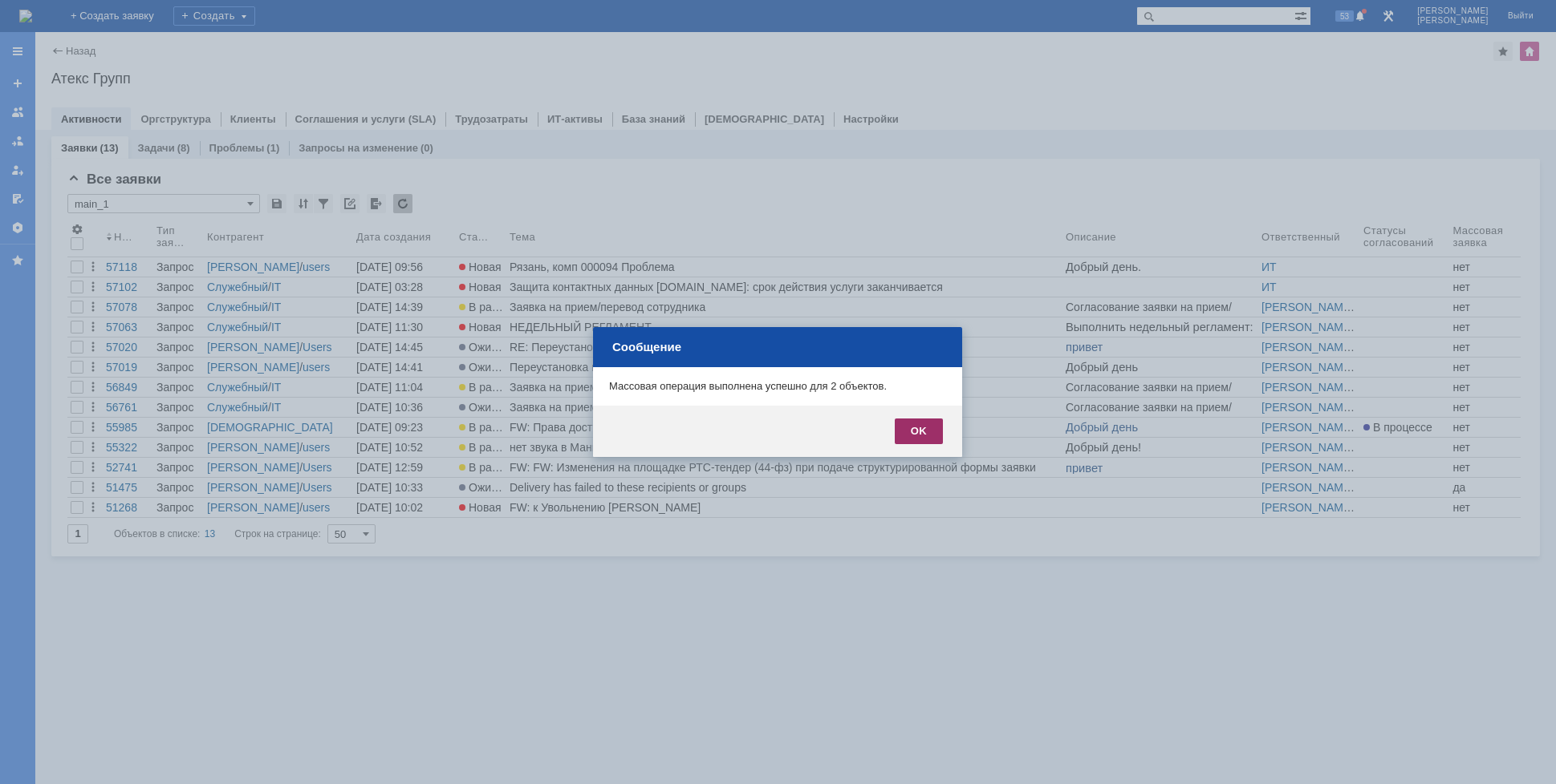
click at [904, 433] on div "OK" at bounding box center [919, 432] width 48 height 25
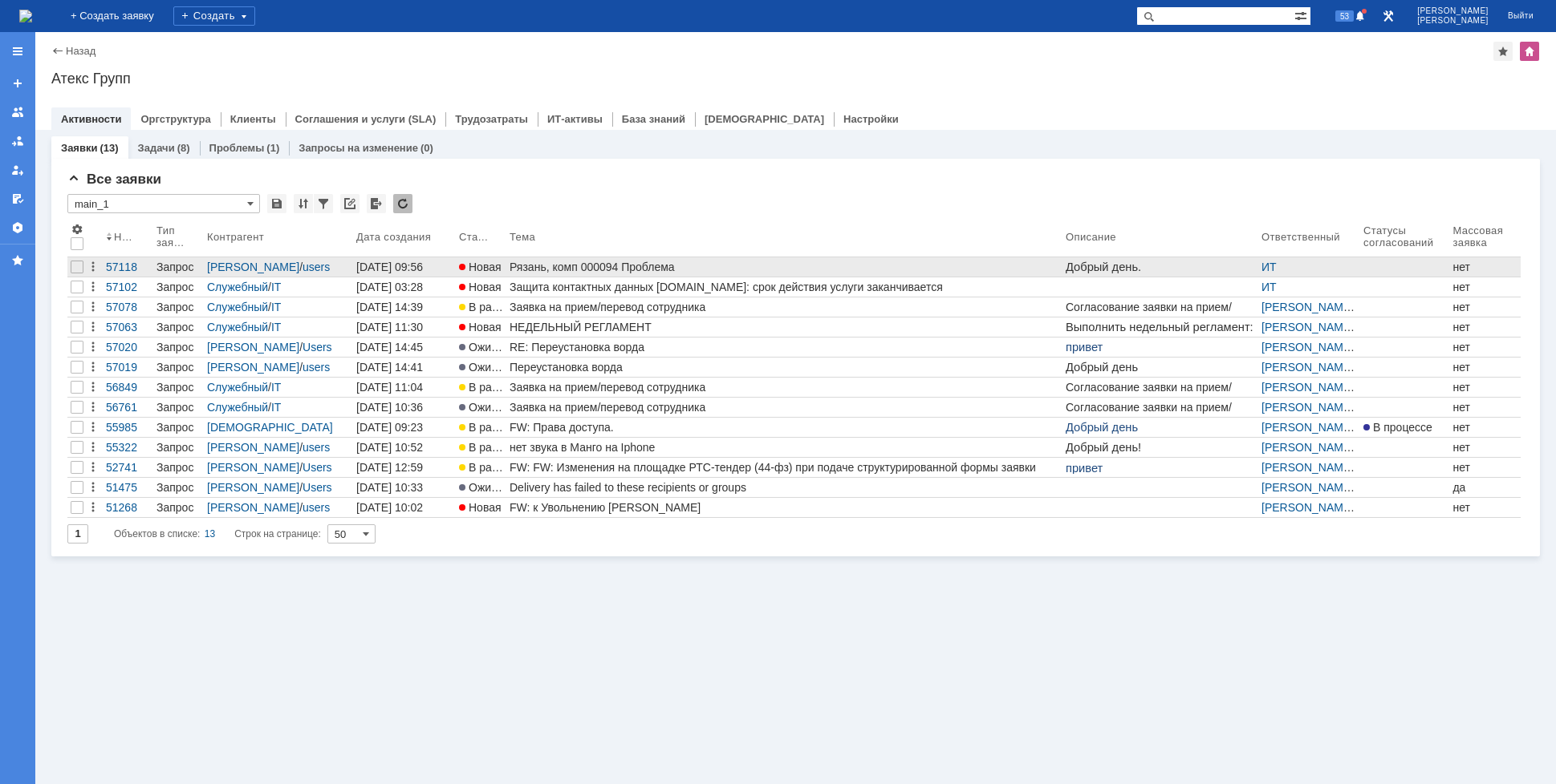
click at [639, 269] on div "Рязань, комп 000094 Проблема" at bounding box center [783, 266] width 549 height 13
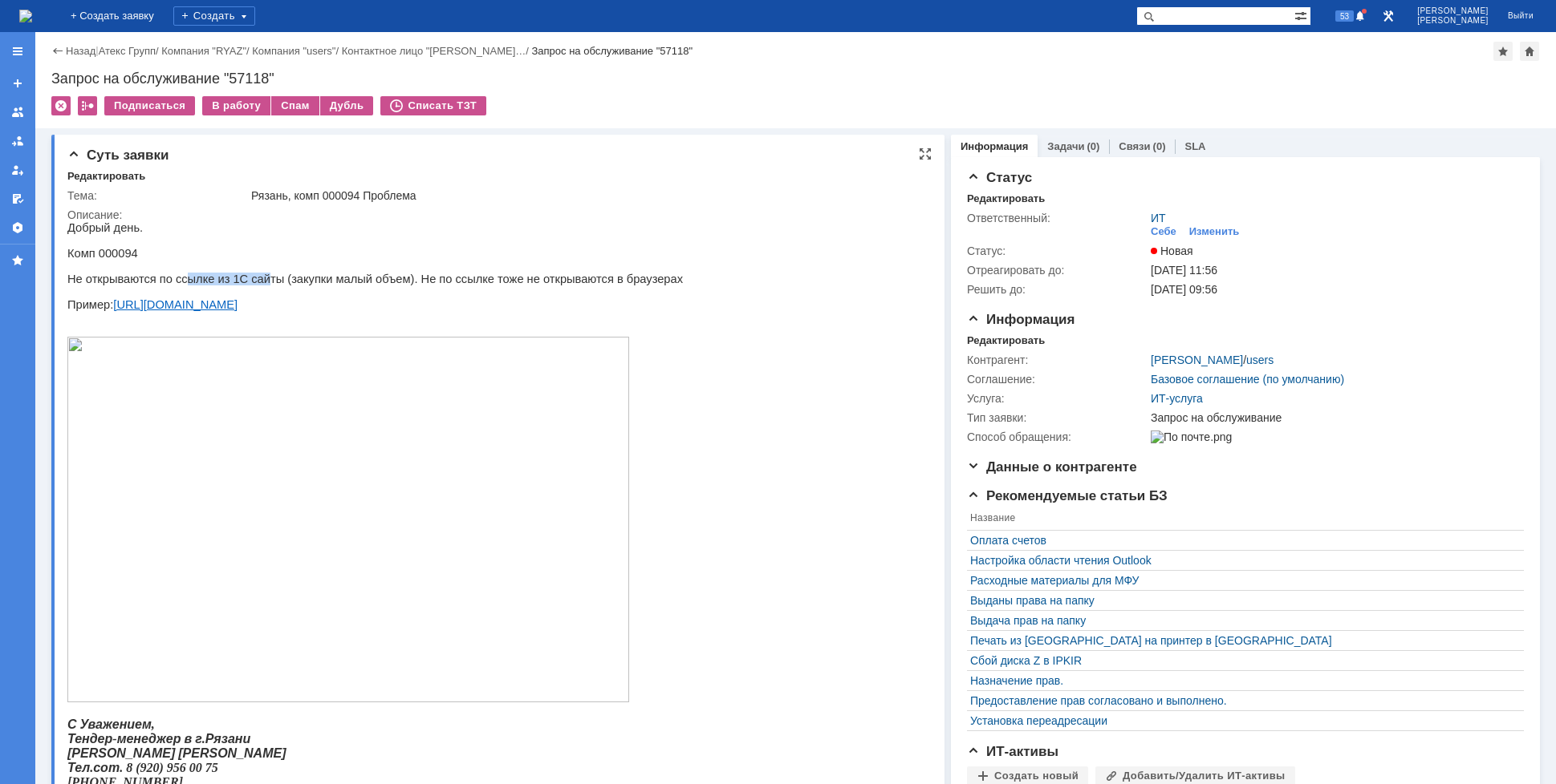
drag, startPoint x: 177, startPoint y: 287, endPoint x: 253, endPoint y: 291, distance: 76.1
click at [250, 286] on p "Не открываются по ссылке из 1С сайты (закупки малый объем). Не по ссылке тоже н…" at bounding box center [375, 279] width 615 height 13
drag, startPoint x: 296, startPoint y: 288, endPoint x: 363, endPoint y: 288, distance: 67.0
click at [362, 286] on p "Не открываются по ссылке из 1С сайты (закупки малый объем). Не по ссылке тоже н…" at bounding box center [375, 279] width 615 height 13
drag, startPoint x: 418, startPoint y: 288, endPoint x: 495, endPoint y: 288, distance: 77.0
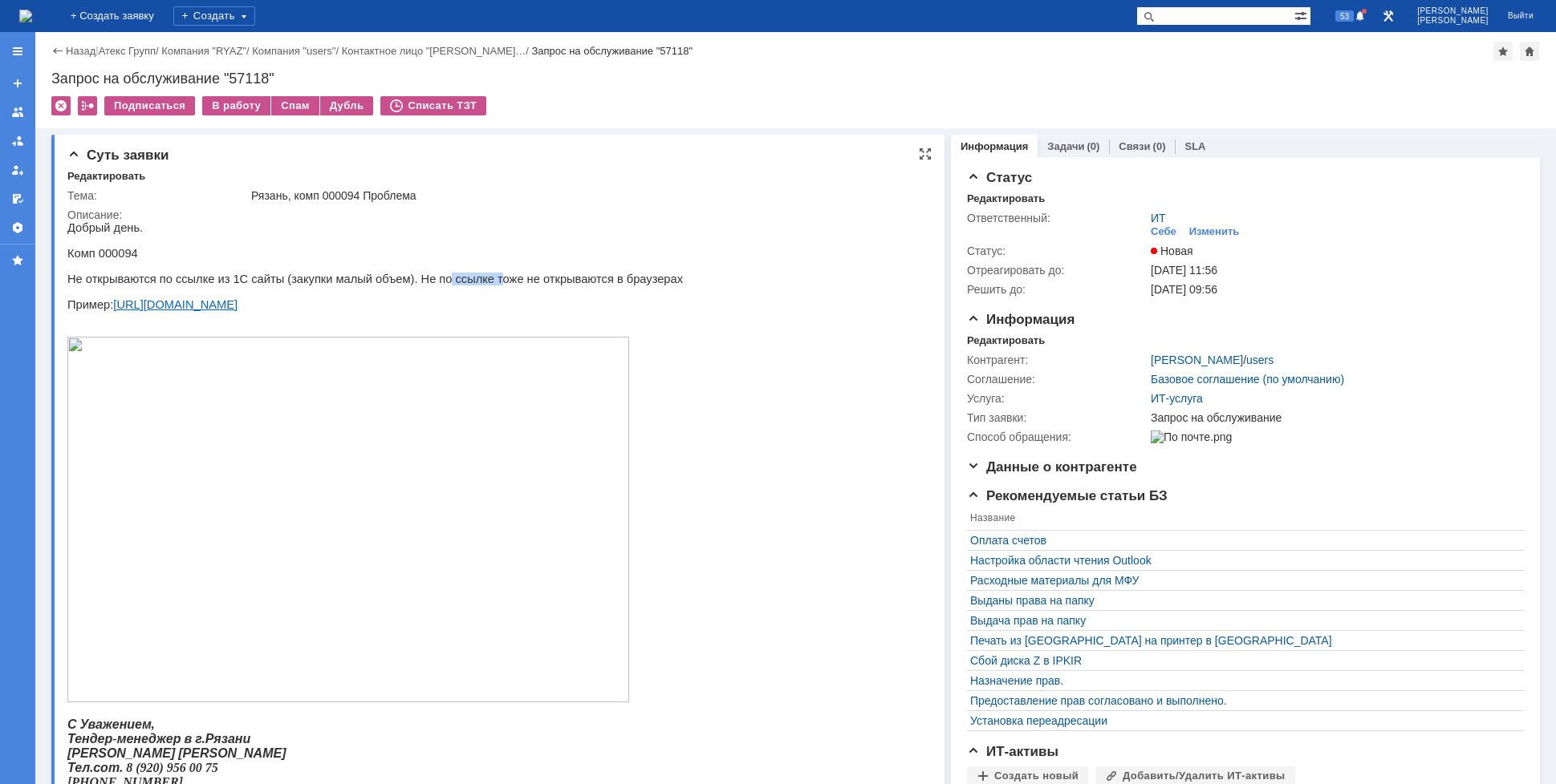
click at [478, 286] on p "Не открываются по ссылке из 1С сайты (закупки малый объем). Не по ссылке тоже н…" at bounding box center [375, 279] width 615 height 13
drag, startPoint x: 537, startPoint y: 288, endPoint x: 597, endPoint y: 291, distance: 60.1
click at [591, 286] on p "Не открываются по ссылке из 1С сайты (закупки малый объем). Не по ссылке тоже н…" at bounding box center [375, 279] width 615 height 13
click at [189, 311] on link "[URL][DOMAIN_NAME]" at bounding box center [175, 304] width 124 height 13
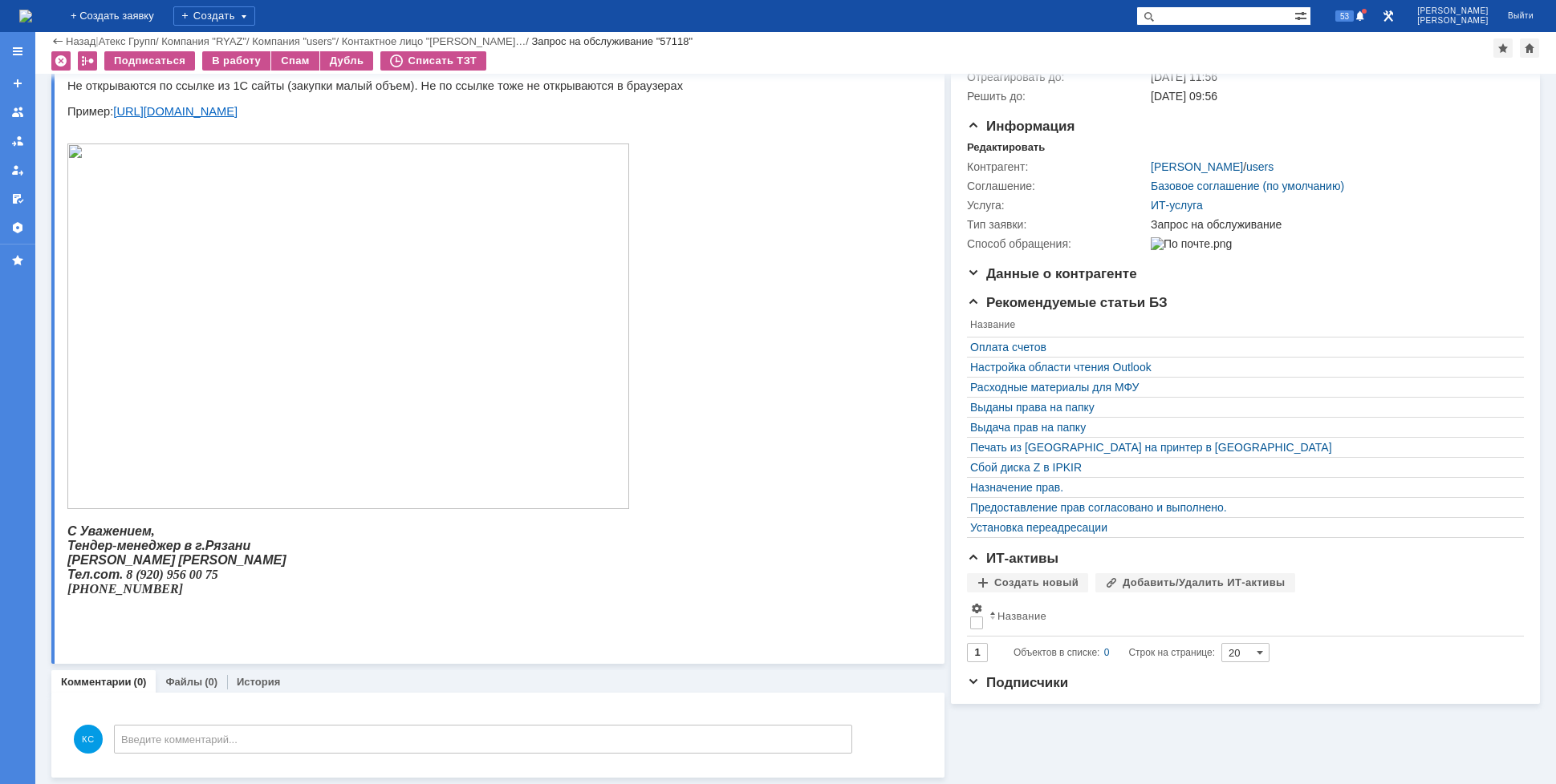
scroll to position [140, 0]
click at [32, 14] on img at bounding box center [25, 16] width 13 height 13
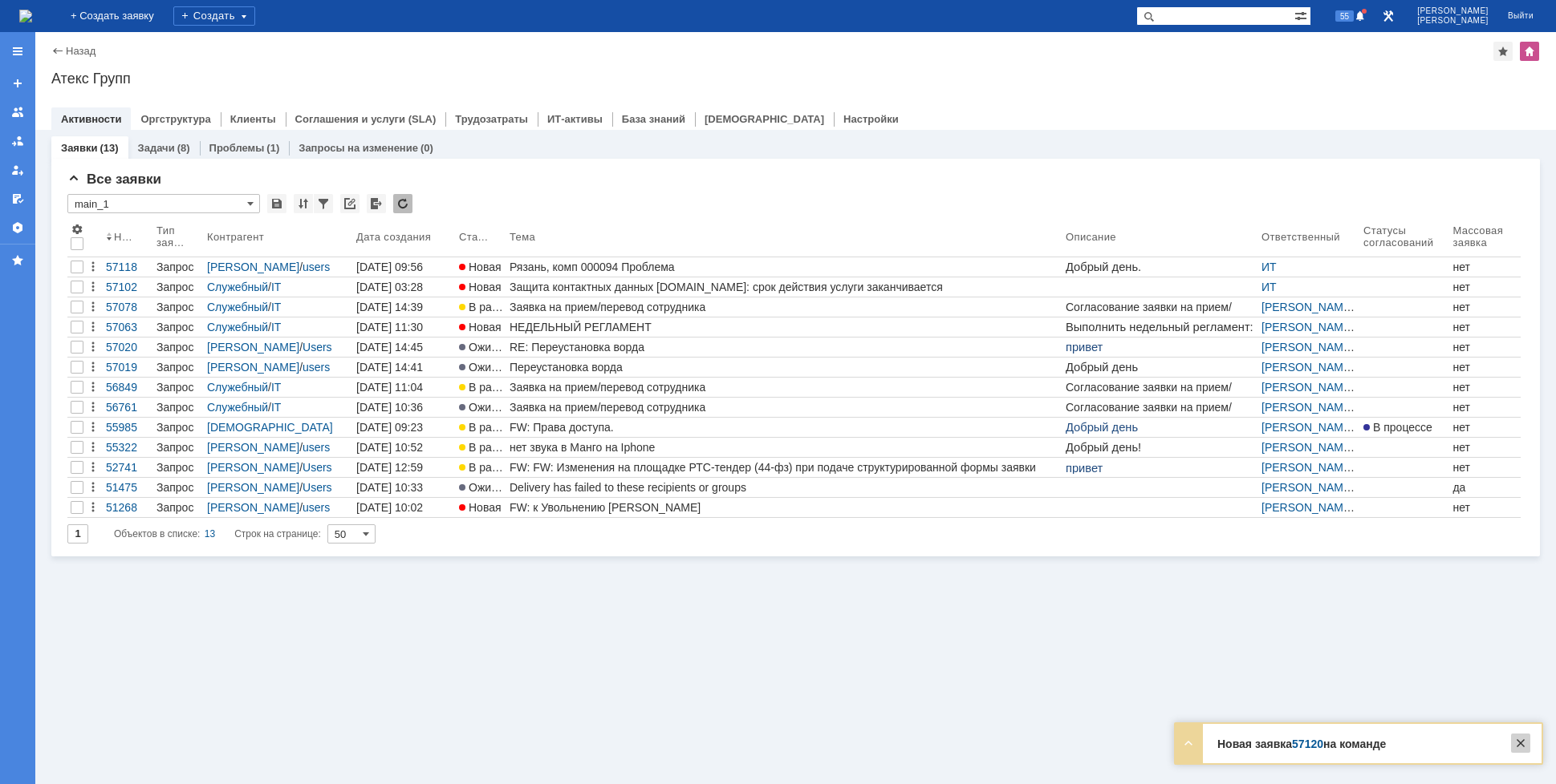
click at [1528, 748] on div at bounding box center [1521, 744] width 20 height 20
click at [32, 20] on img at bounding box center [25, 16] width 13 height 13
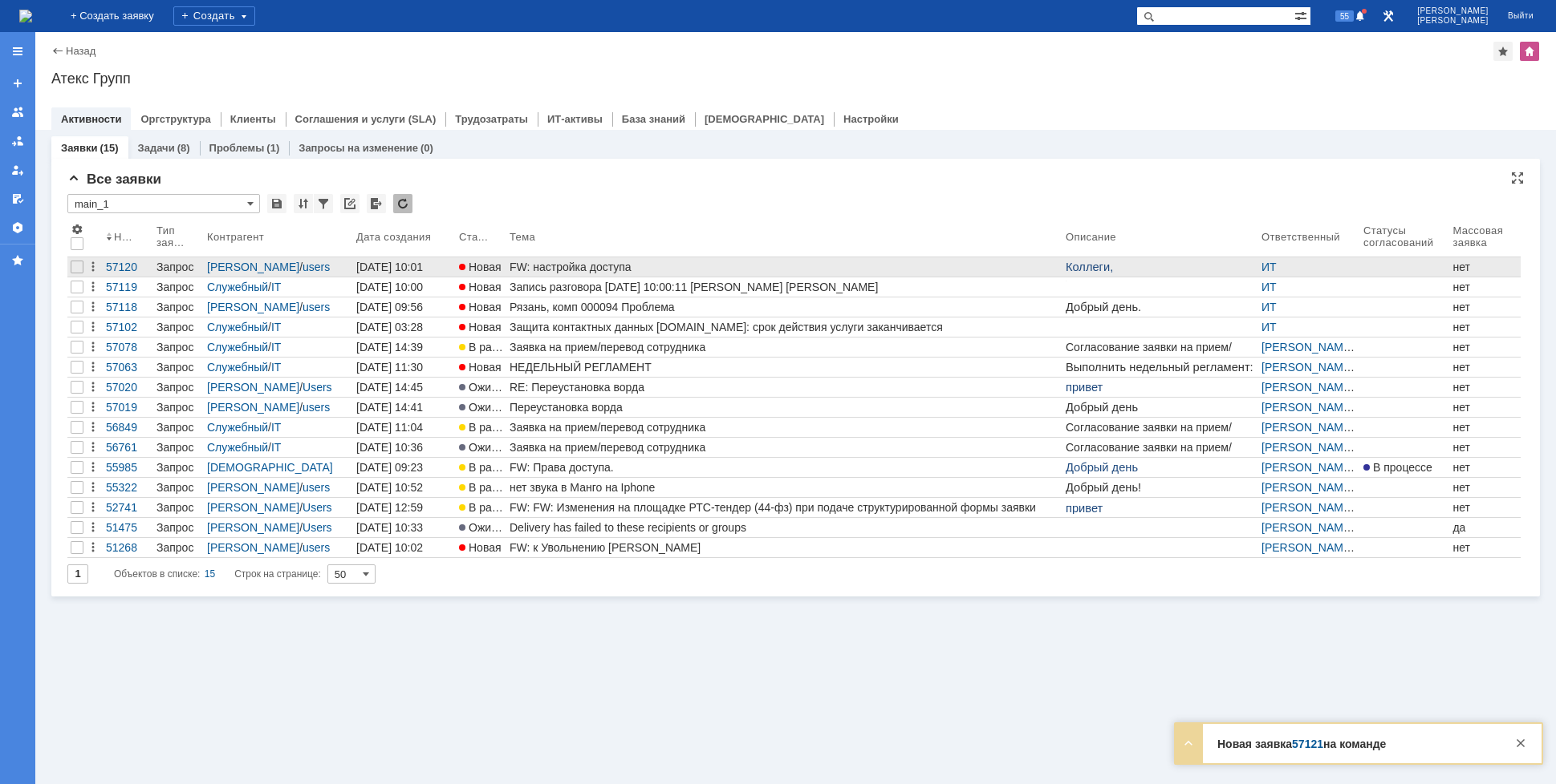
click at [545, 272] on div "FW: настройка доступа" at bounding box center [783, 266] width 549 height 13
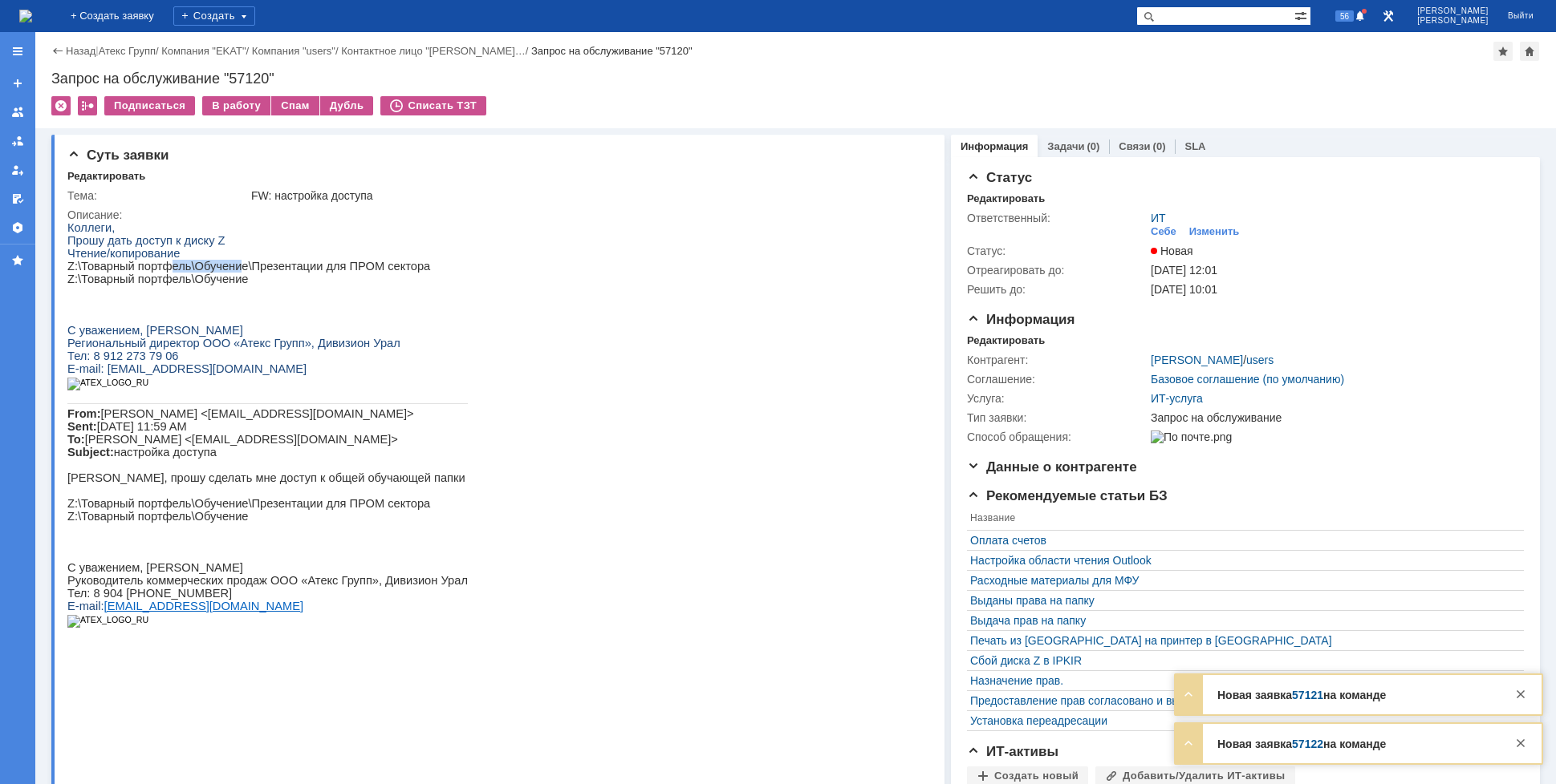
drag, startPoint x: 160, startPoint y: 266, endPoint x: 279, endPoint y: 263, distance: 119.0
click at [252, 266] on p "Z:\Товарный портфель\Обучение\Презентации для ПРОМ сектора" at bounding box center [267, 265] width 401 height 13
drag, startPoint x: 306, startPoint y: 264, endPoint x: 332, endPoint y: 268, distance: 26.3
click at [331, 268] on div "Коллеги, Прошу дать доступ к диску Z Чтение/копирование Z:\Товарный портфель\Об…" at bounding box center [267, 431] width 401 height 420
click at [155, 286] on p "Z:\Товарный портфель\Обучение" at bounding box center [267, 279] width 401 height 13
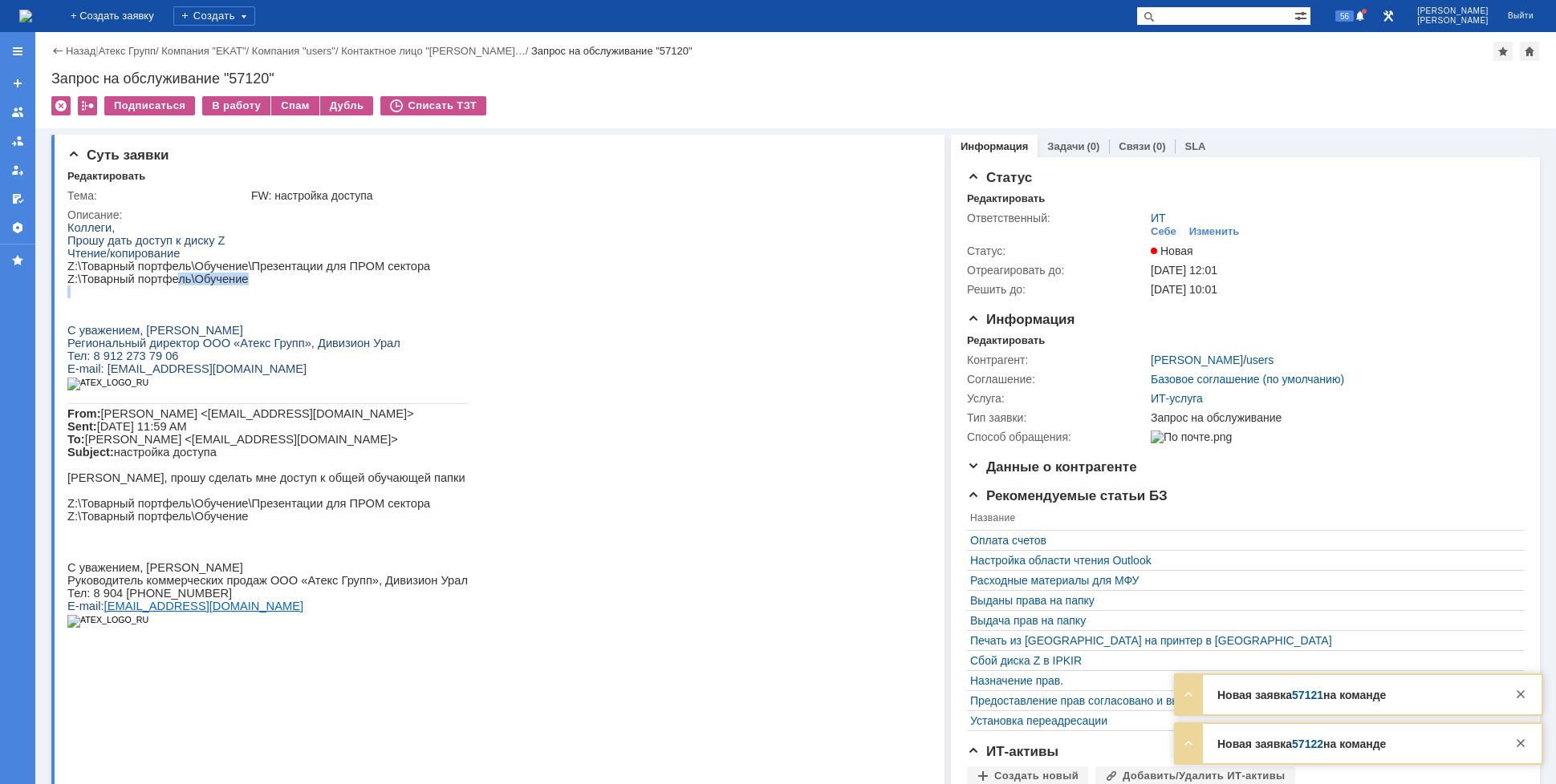
drag, startPoint x: 168, startPoint y: 290, endPoint x: 185, endPoint y: 294, distance: 17.5
click at [185, 294] on div "Коллеги, Прошу дать доступ к диску Z Чтение/копирование Z:\Товарный портфель\Об…" at bounding box center [267, 431] width 401 height 420
click at [238, 106] on div "В работу" at bounding box center [236, 106] width 69 height 20
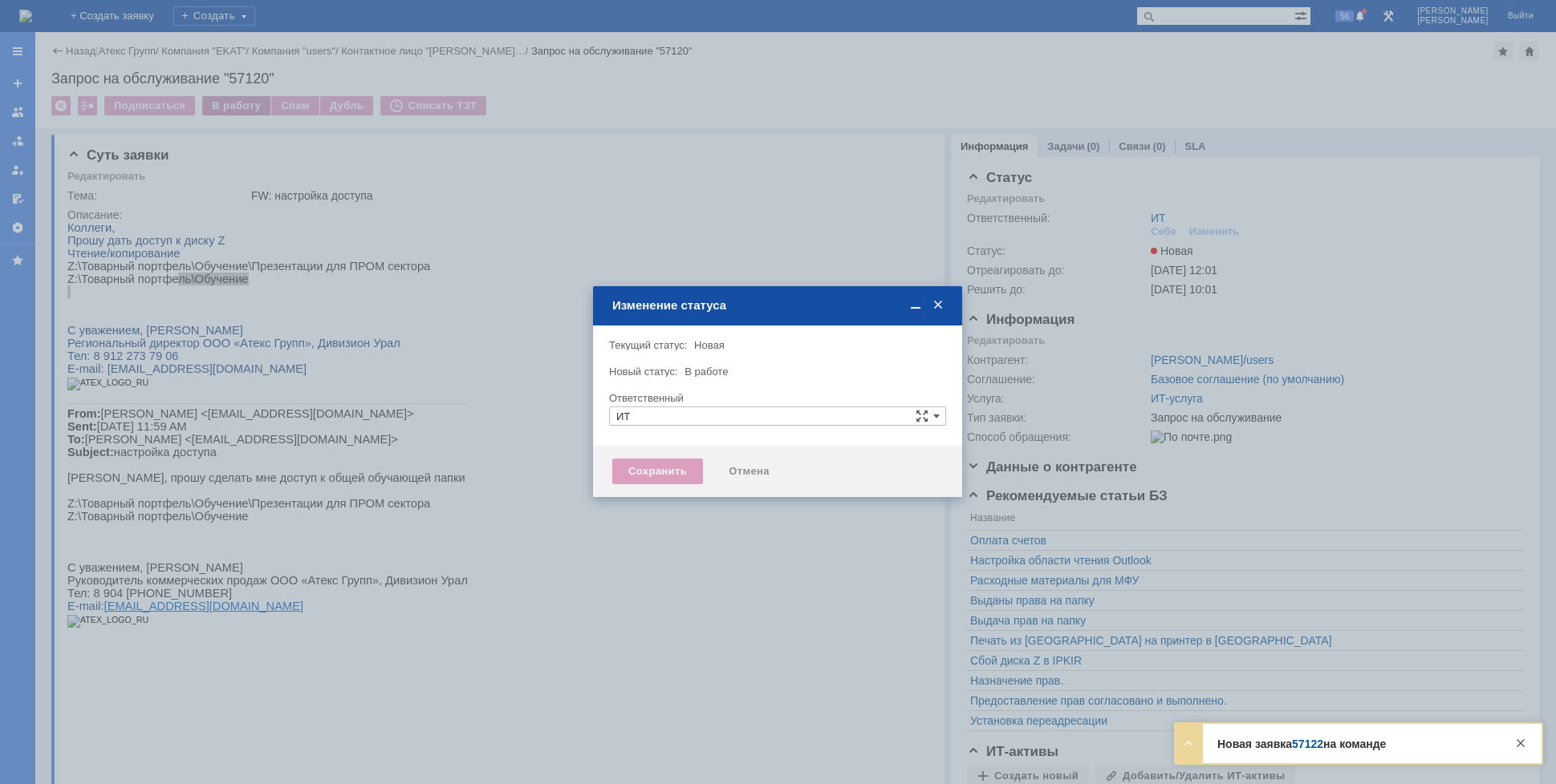
type input "[PERSON_NAME]"
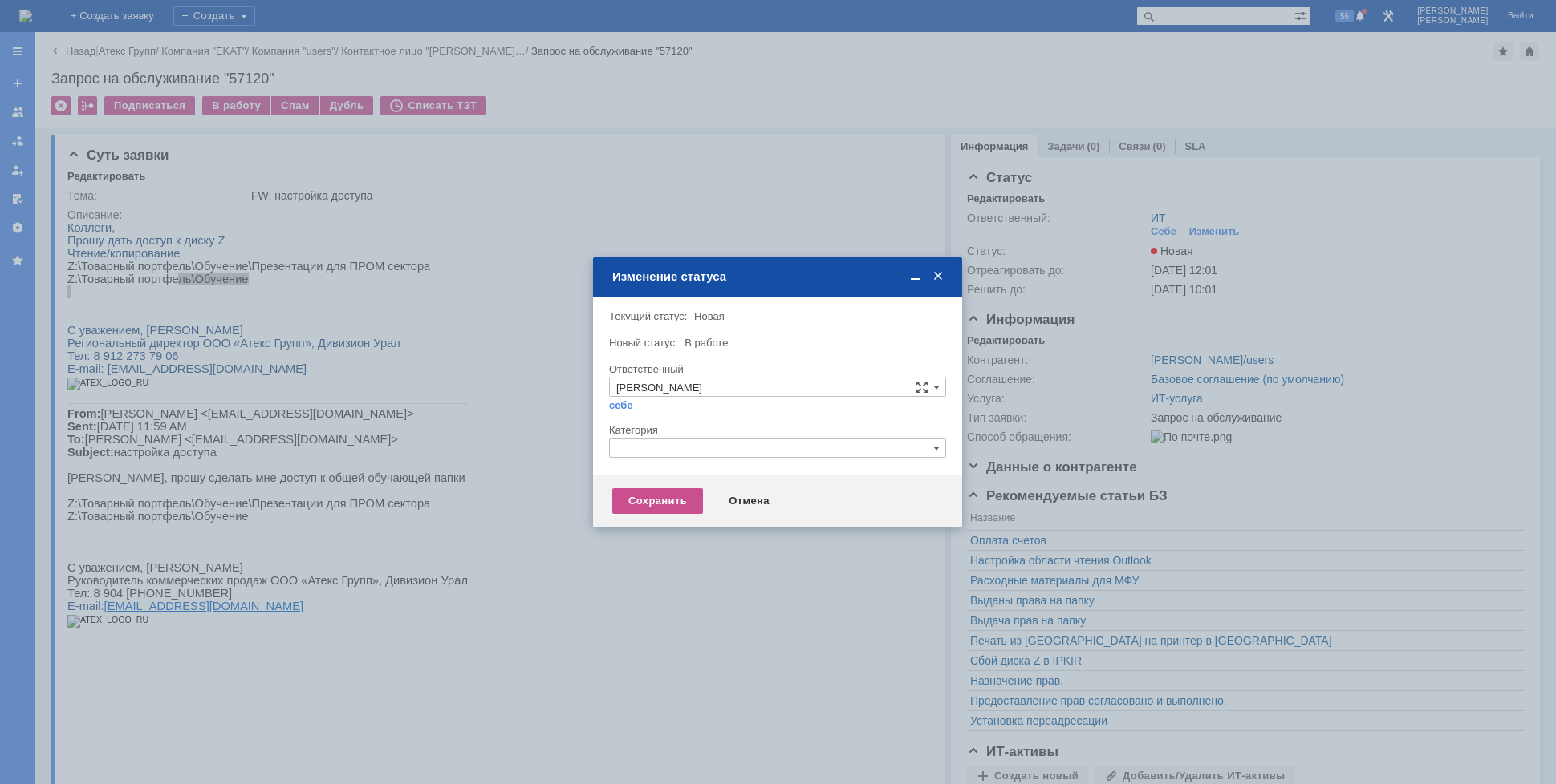
click at [690, 434] on div "Категория" at bounding box center [776, 430] width 334 height 11
click at [690, 444] on input "text" at bounding box center [778, 448] width 337 height 20
drag, startPoint x: 651, startPoint y: 446, endPoint x: 585, endPoint y: 442, distance: 66.1
click at [585, 442] on body "Идет загрузка, пожалуйста, подождите. На домашнюю + Создать заявку Создать 56 К…" at bounding box center [778, 392] width 1556 height 784
click at [658, 527] on span "Назначение доступа (файловые ресурсы)" at bounding box center [777, 524] width 322 height 13
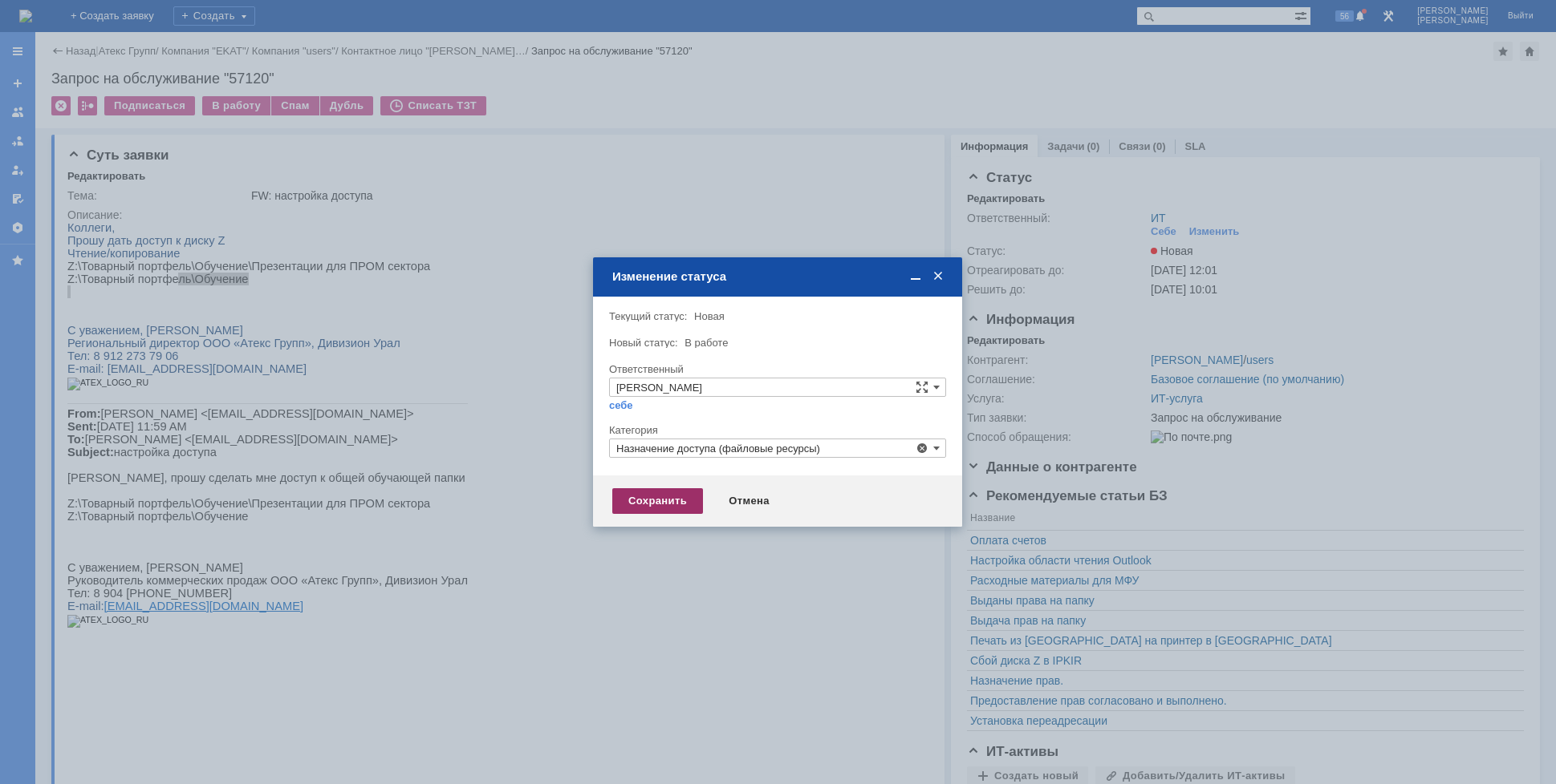
click at [648, 503] on div "Сохранить" at bounding box center [657, 501] width 91 height 25
type input "Назначение доступа (файловые ресурсы)"
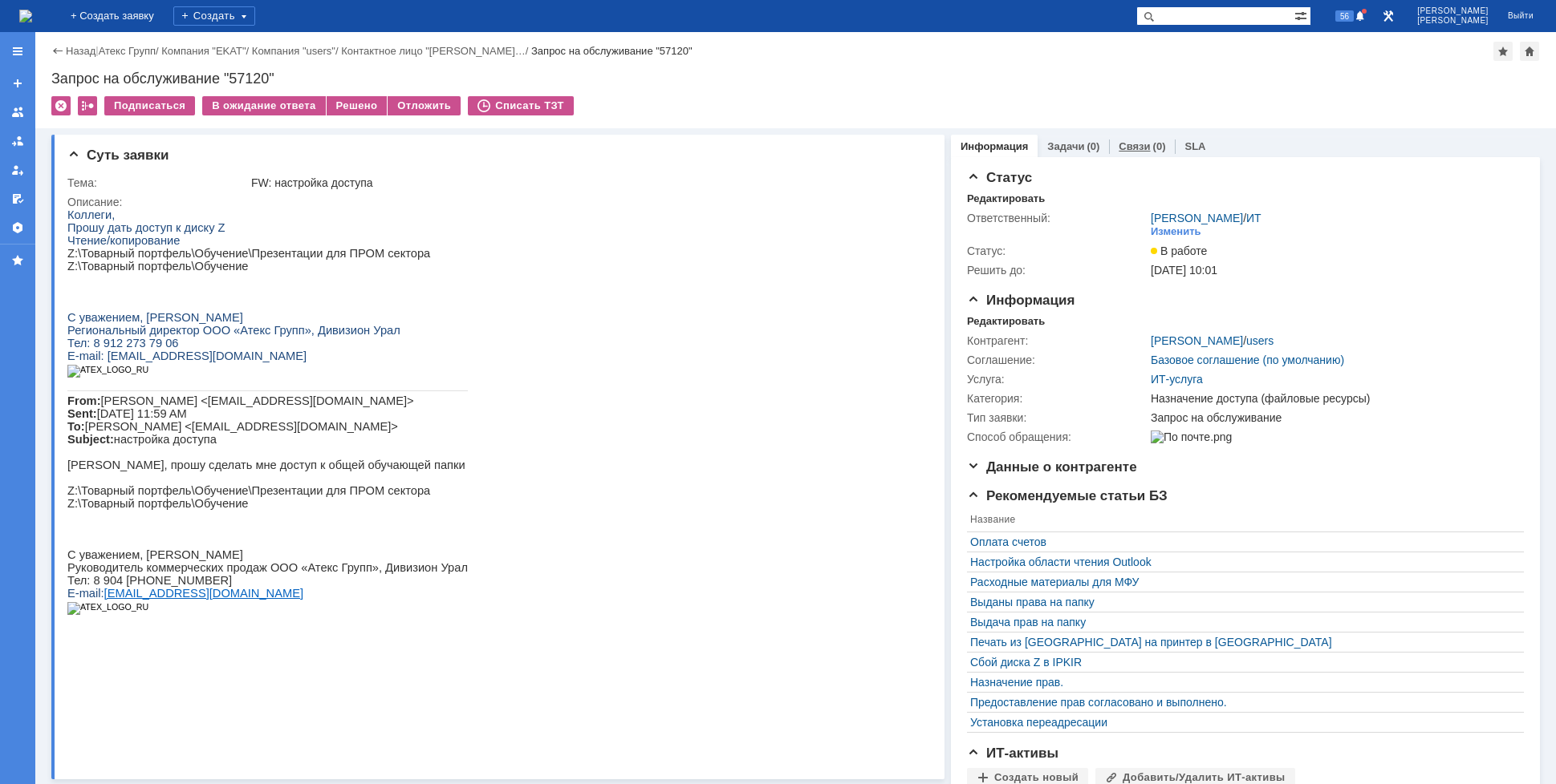
click at [1130, 150] on link "Связи" at bounding box center [1134, 146] width 31 height 12
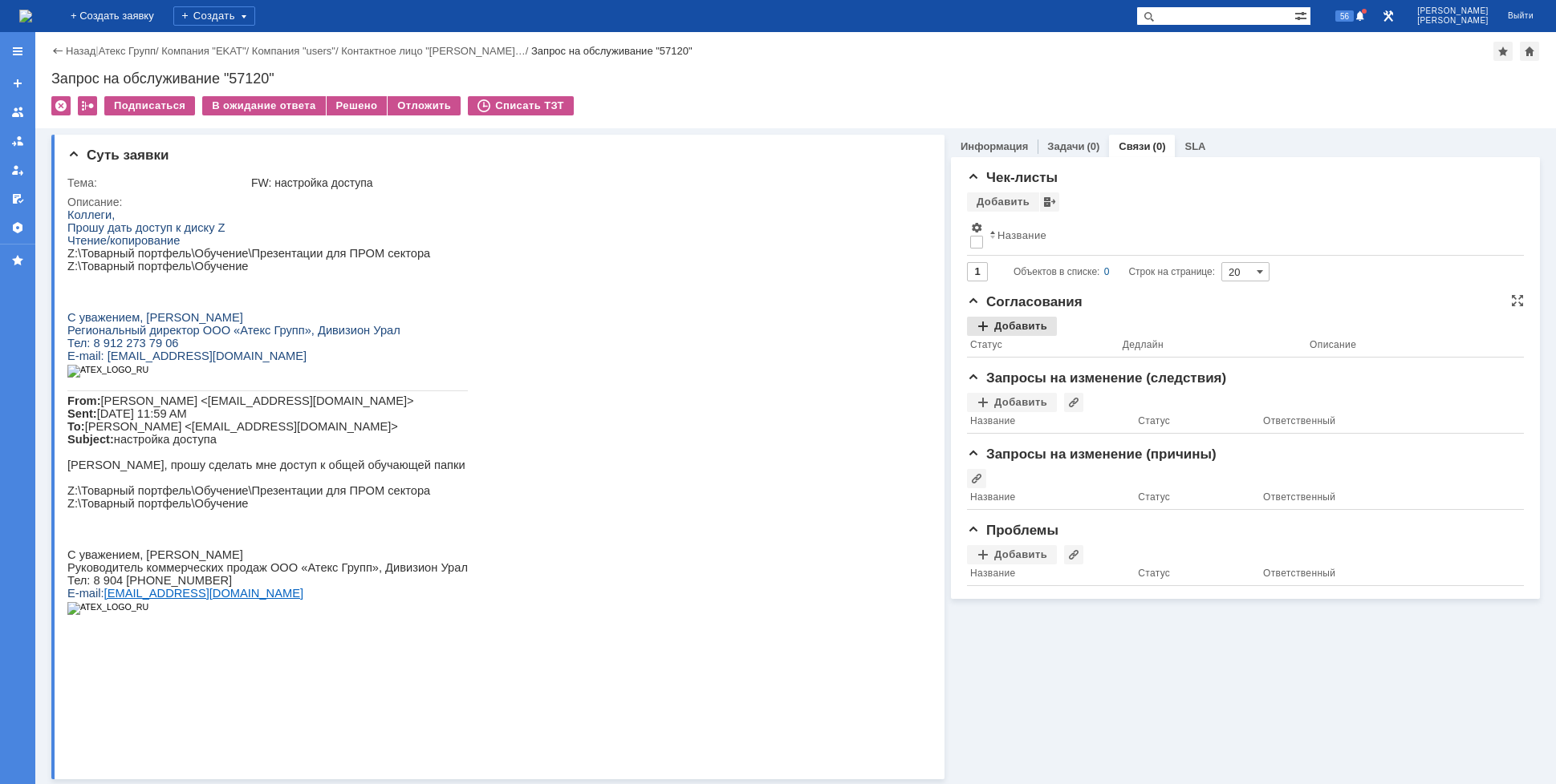
click at [1015, 336] on div "Добавить" at bounding box center [1012, 327] width 90 height 20
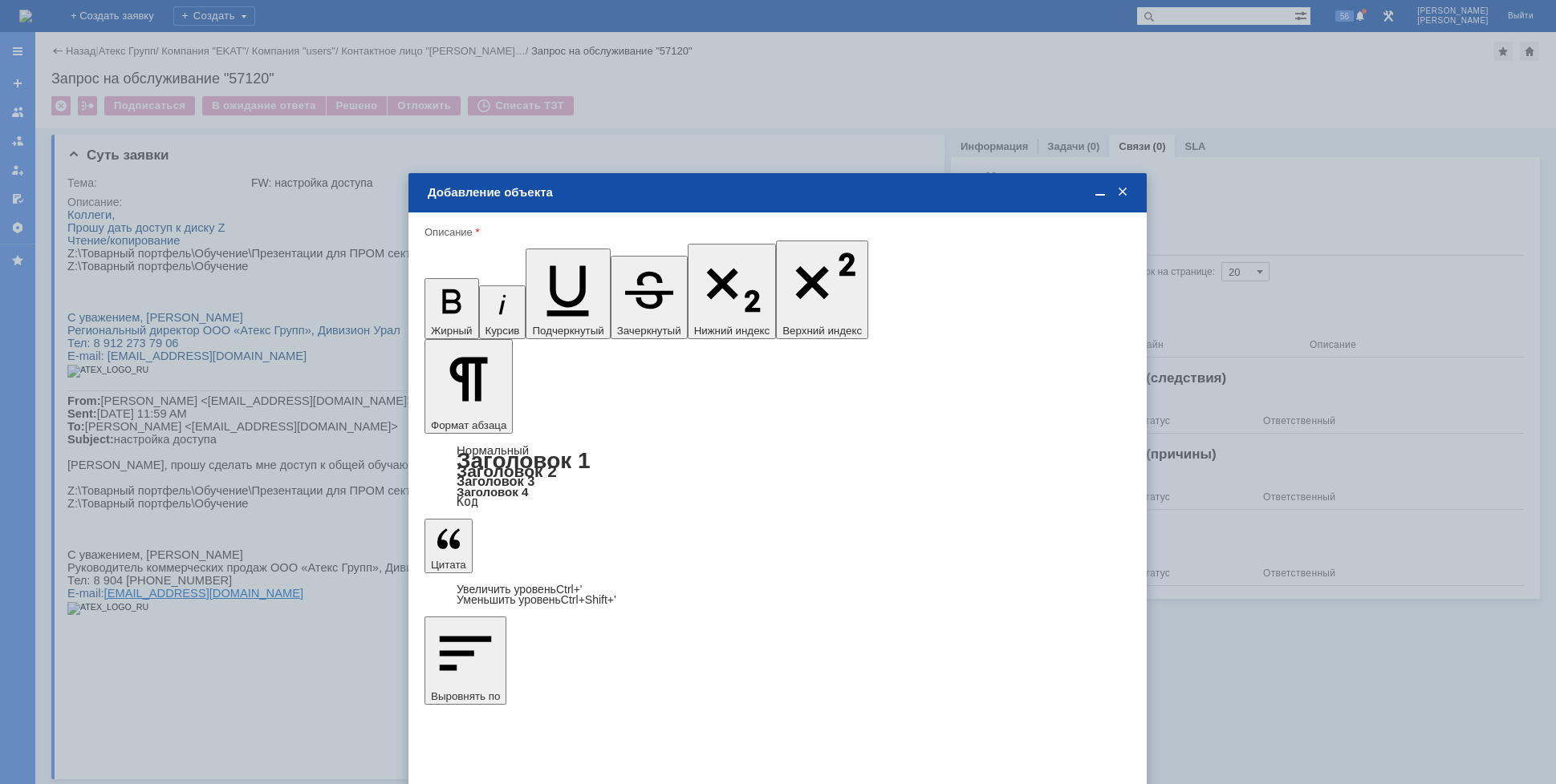
type input "Выбрано: 0 (объекты класса 'Сотрудник')"
click at [551, 513] on div "[PERSON_NAME]" at bounding box center [777, 521] width 704 height 20
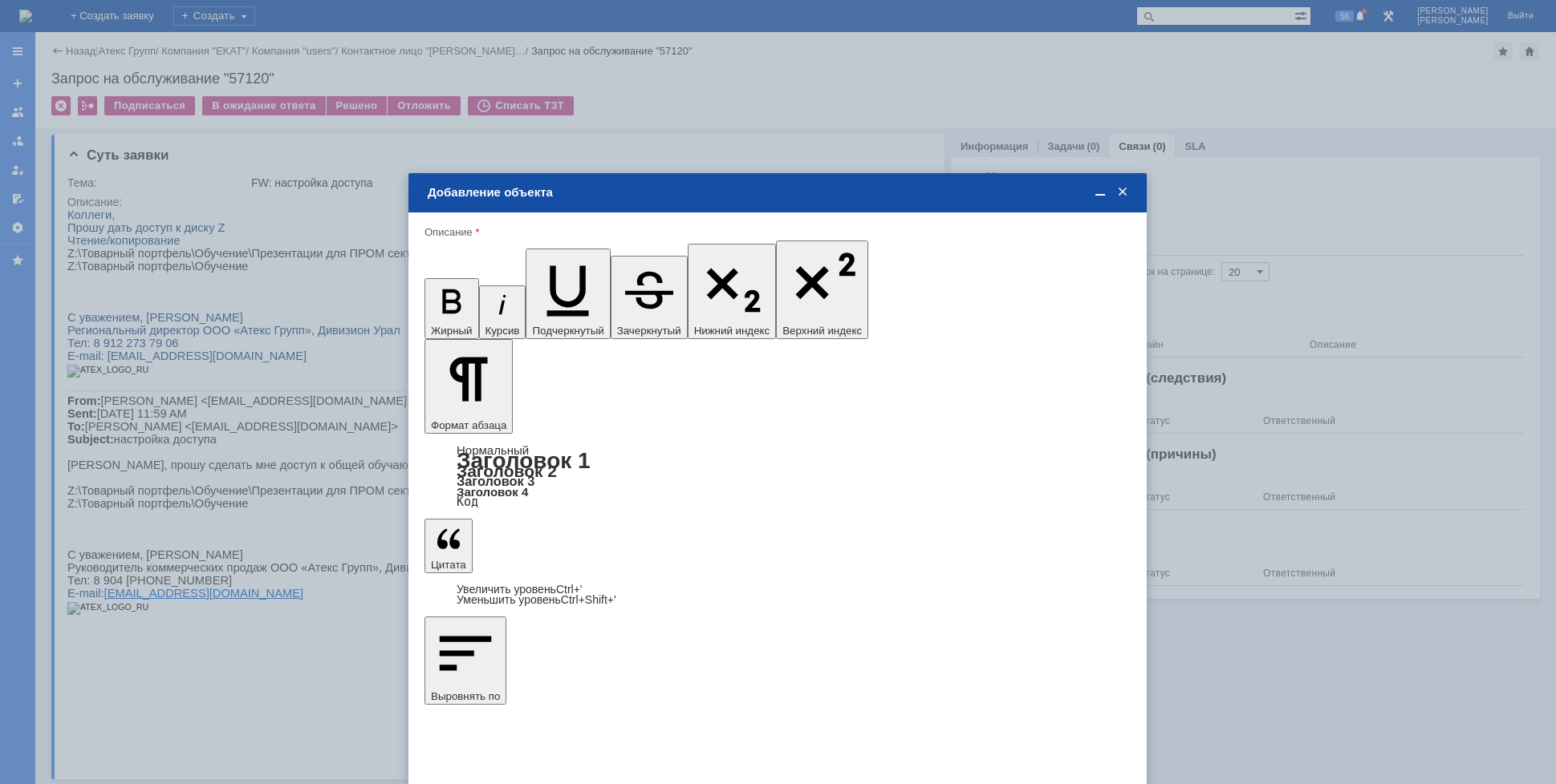
type input "Выбрано: 0 (объекты класса 'Сотрудник')"
type input "1"
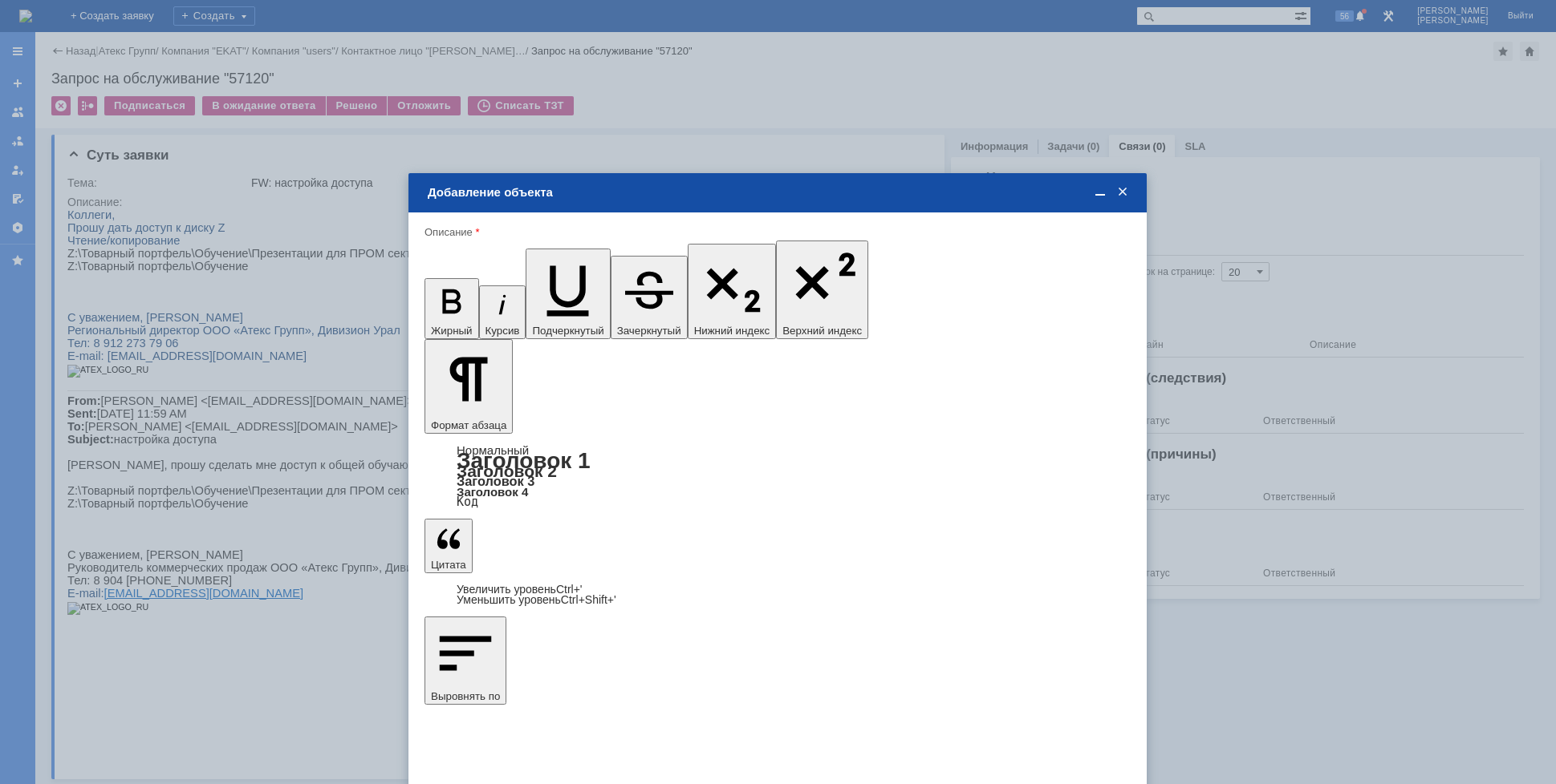
click at [896, 522] on span "дней" at bounding box center [897, 525] width 63 height 13
type input "дней"
click at [556, 529] on div "[PERSON_NAME]" at bounding box center [777, 521] width 704 height 20
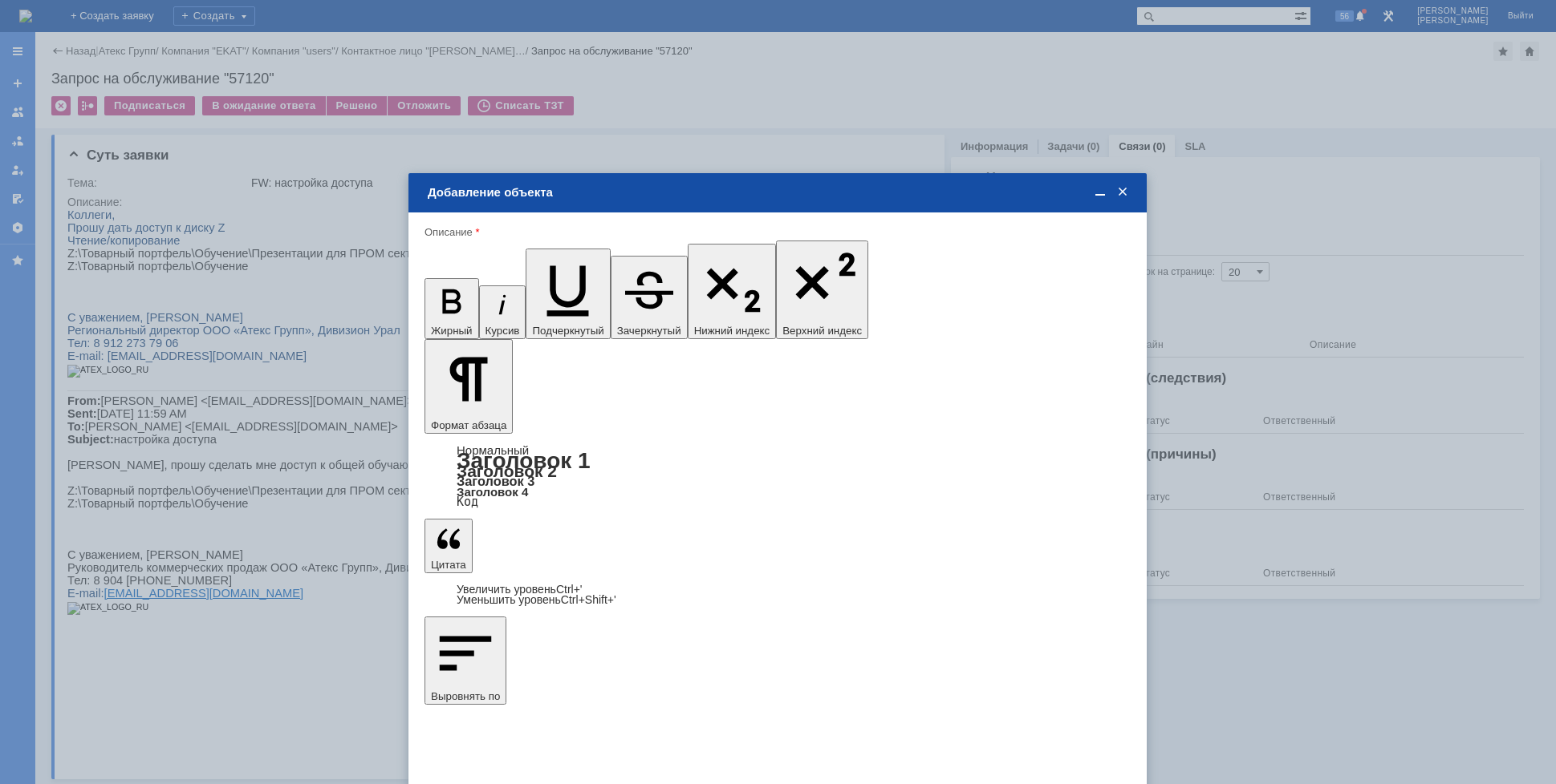
click at [565, 520] on span "[PERSON_NAME]" at bounding box center [558, 520] width 86 height 12
click at [0, 0] on input "[PERSON_NAME]" at bounding box center [0, 0] width 0 height 0
type input "Выбрано: 1 (объекты класса 'Сотрудник')"
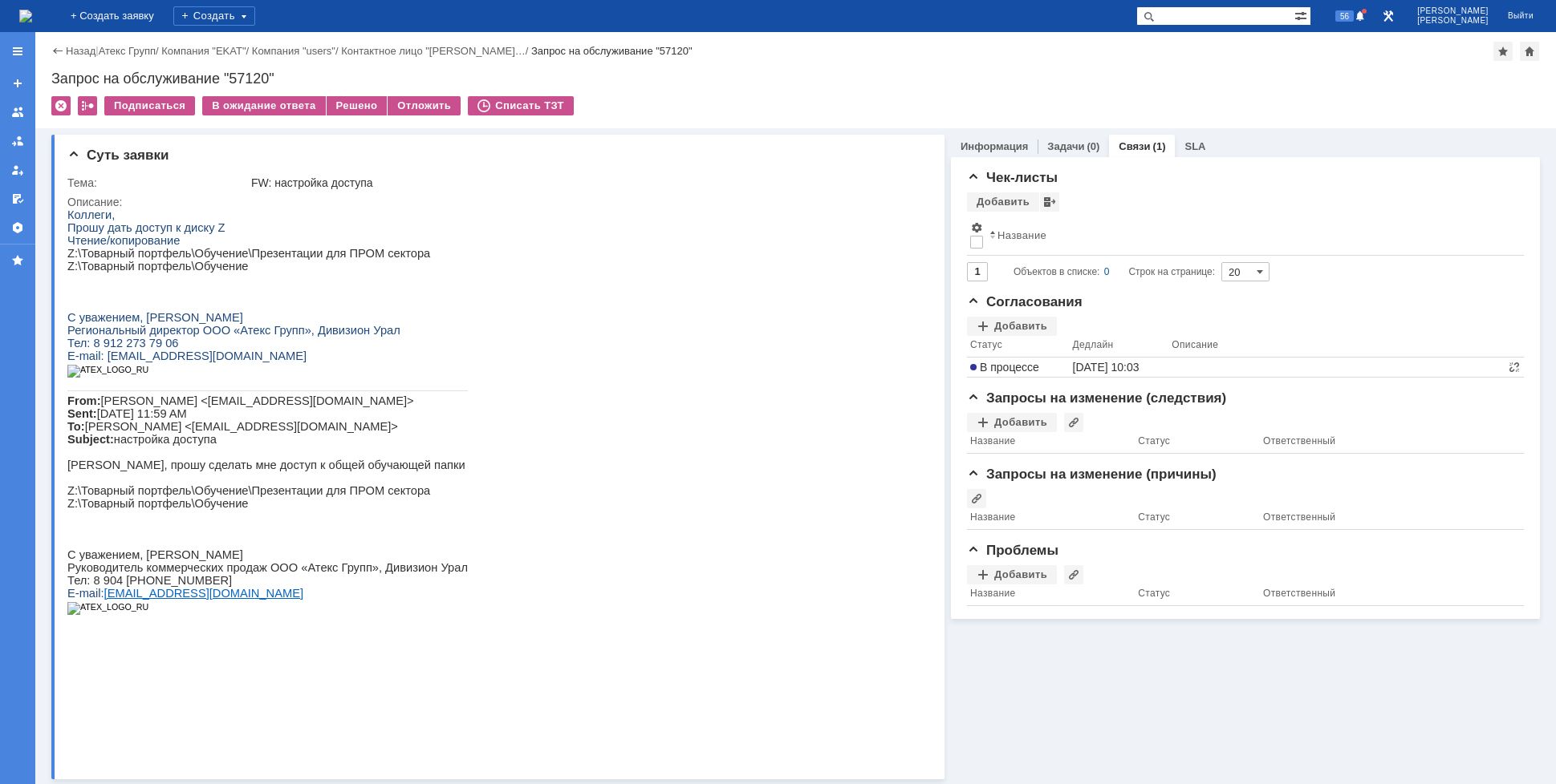
click at [32, 23] on img at bounding box center [25, 16] width 13 height 13
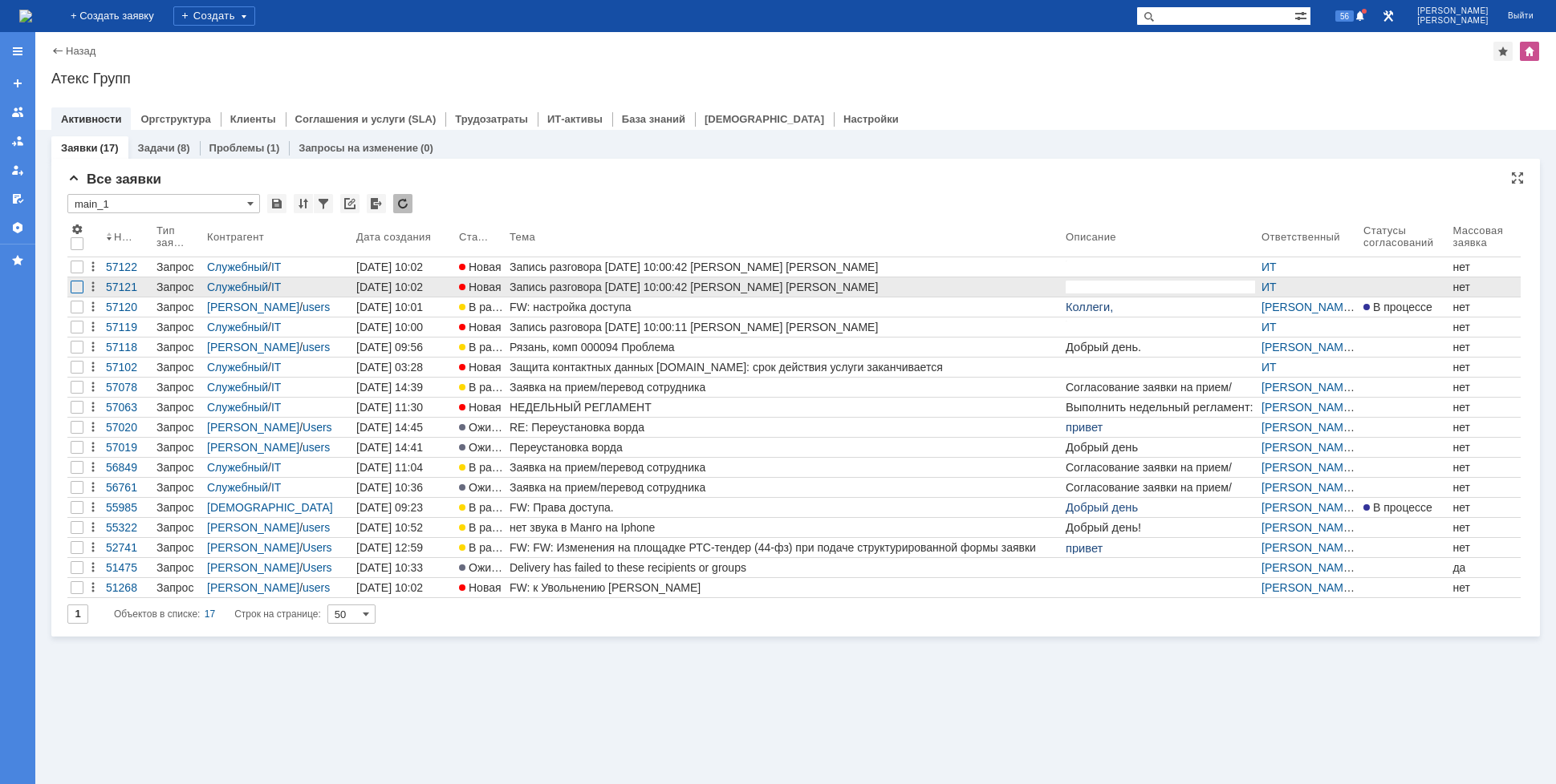
click at [73, 287] on div at bounding box center [76, 287] width 13 height 13
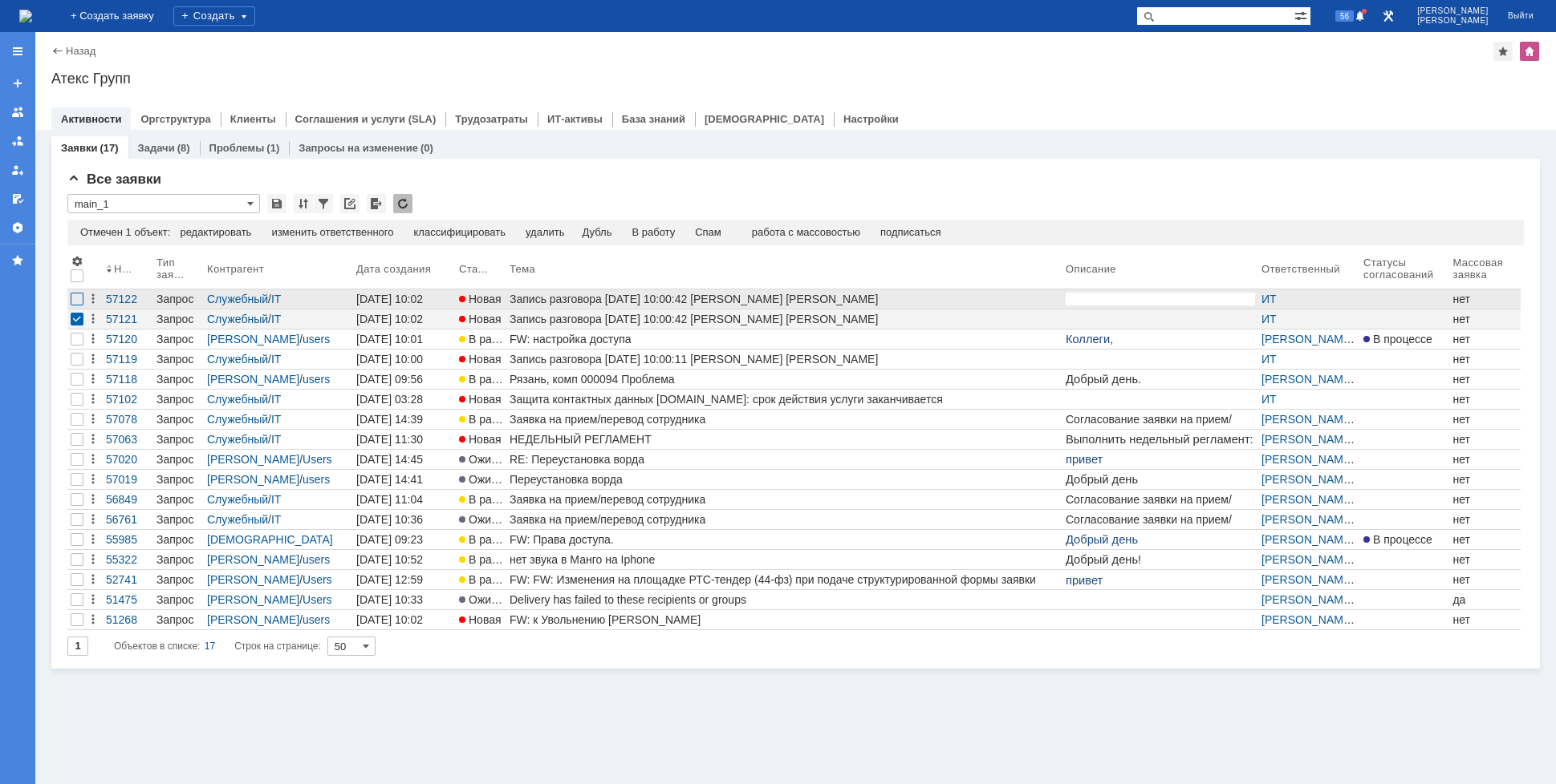
click at [77, 300] on div at bounding box center [76, 299] width 13 height 13
click at [688, 233] on div "Спам" at bounding box center [675, 232] width 26 height 13
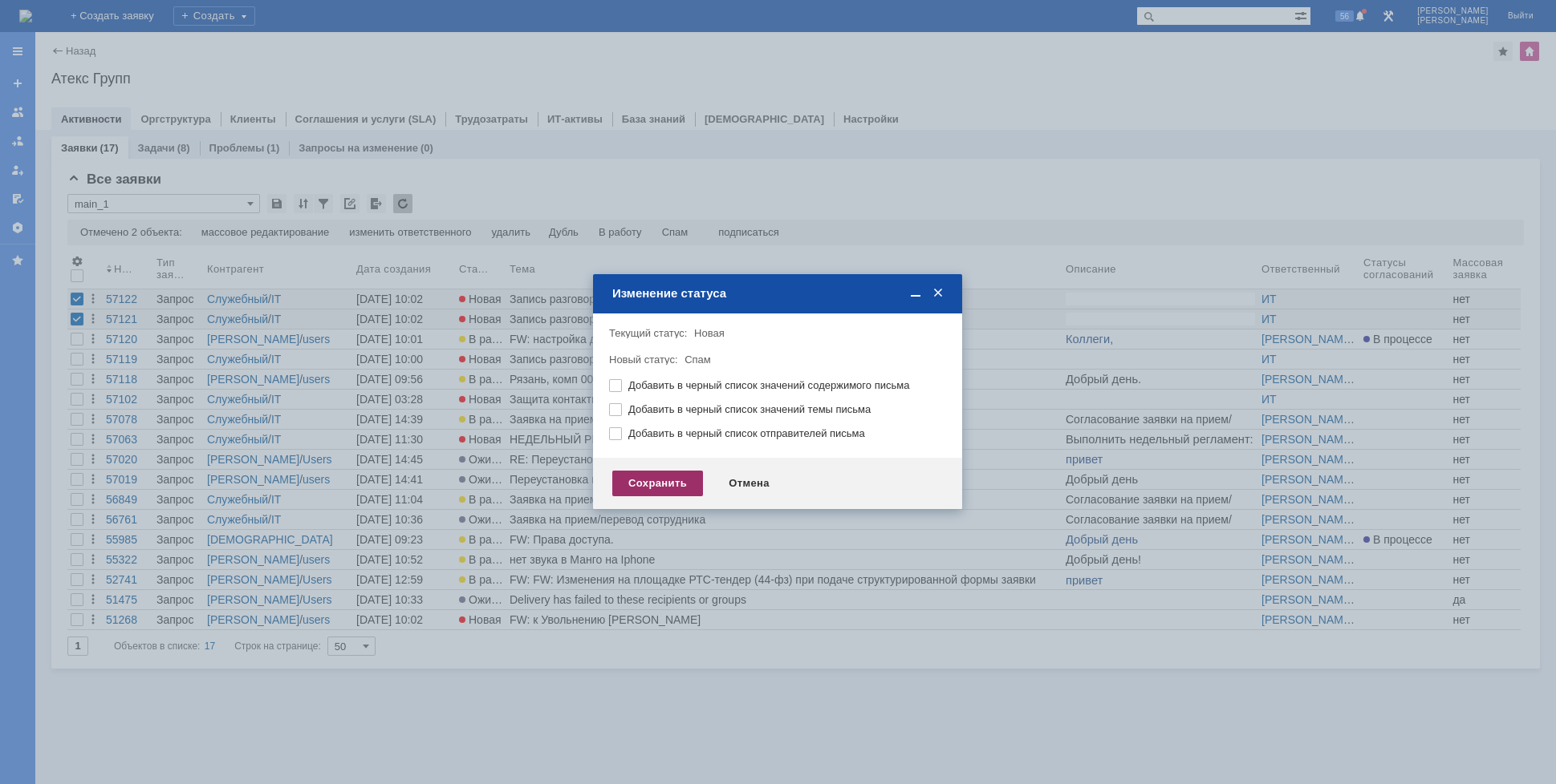
click at [667, 478] on div "Сохранить" at bounding box center [657, 484] width 91 height 25
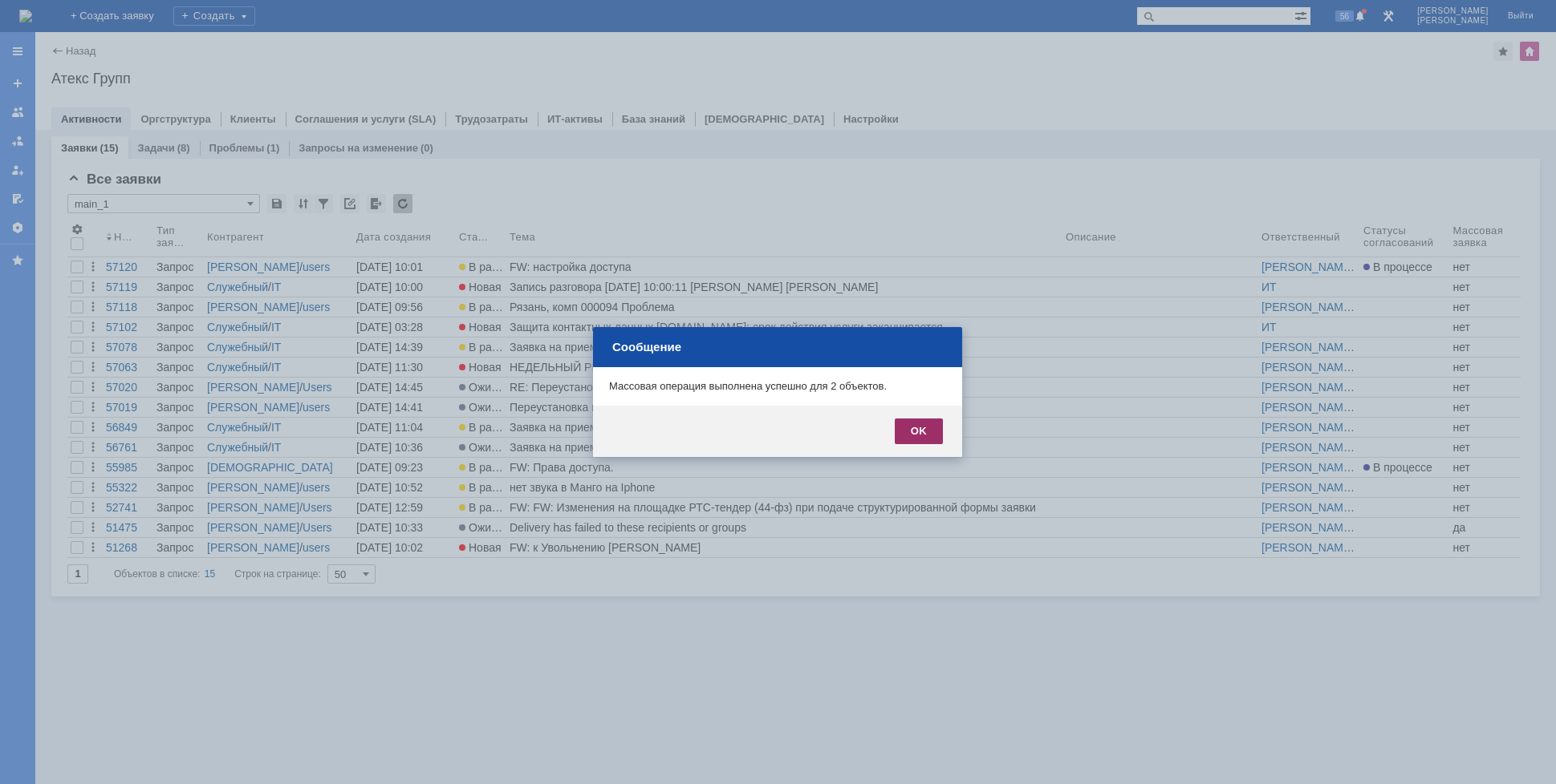
click at [919, 429] on div "OK" at bounding box center [919, 432] width 48 height 25
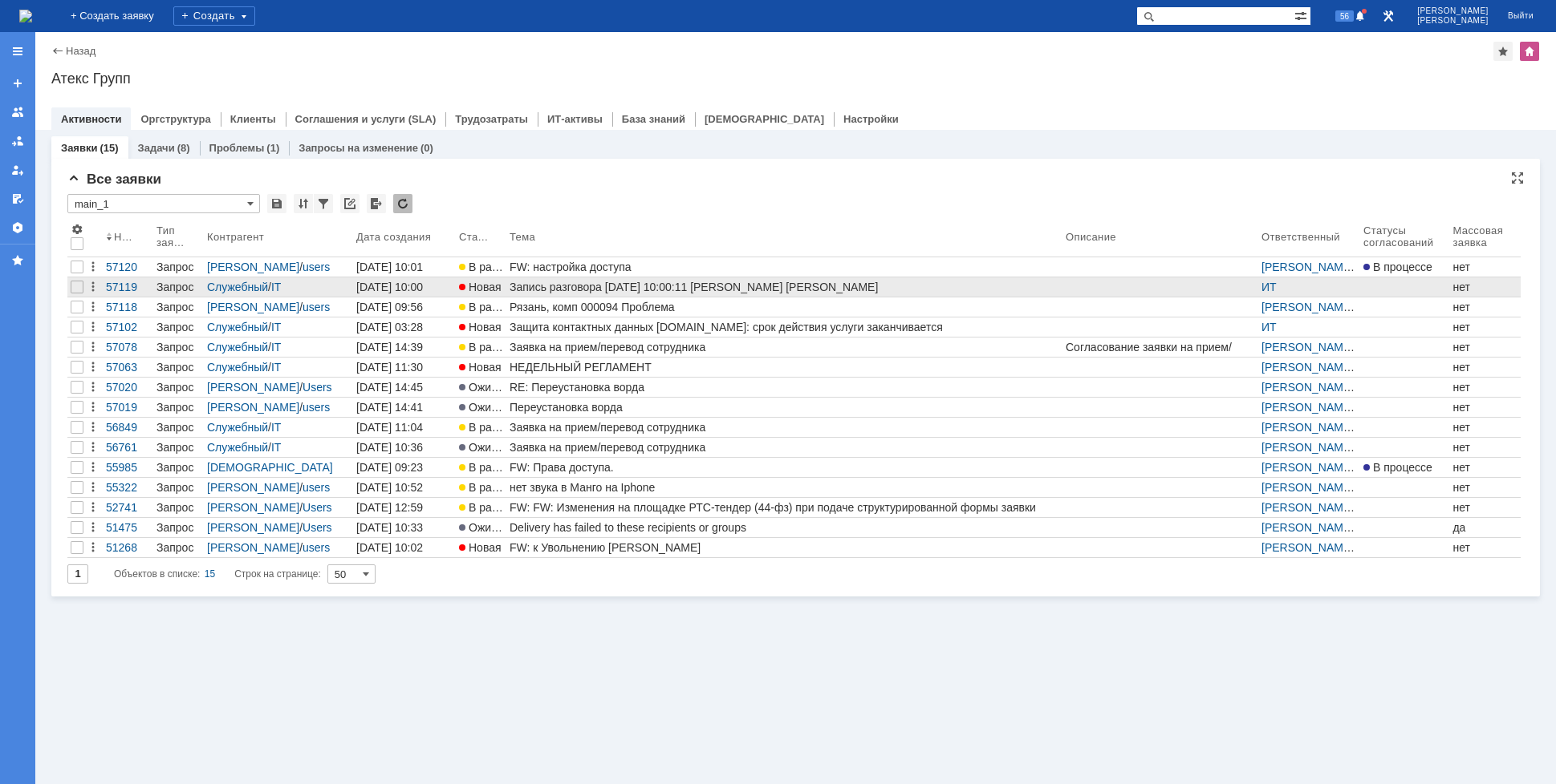
click at [564, 289] on div "Запись разговора 19.08.2025 10:00:11 Ефремов Андрей Моргунов Вадим" at bounding box center [783, 287] width 549 height 13
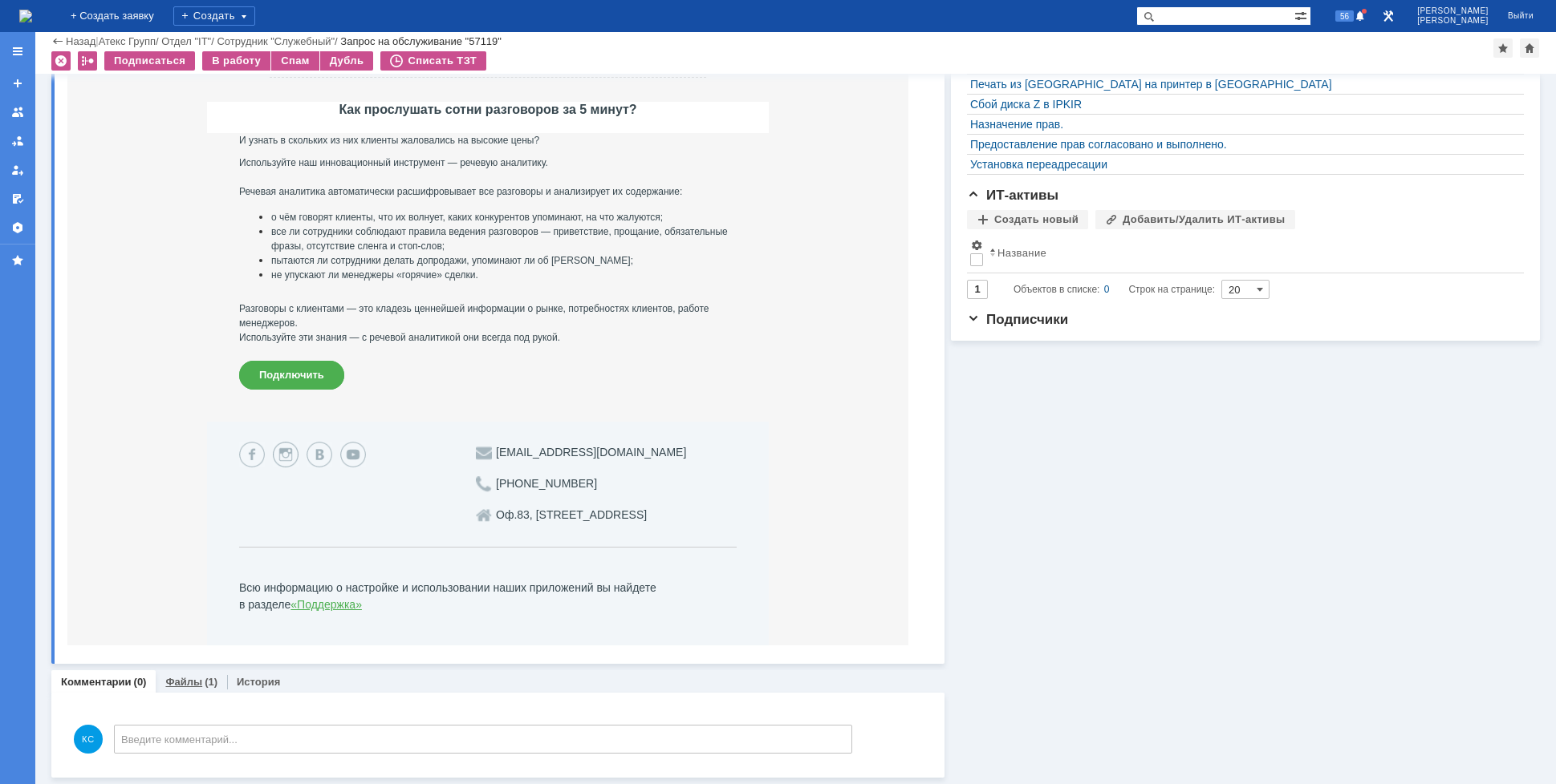
drag, startPoint x: 184, startPoint y: 674, endPoint x: 127, endPoint y: 945, distance: 276.9
click at [184, 674] on div "Файлы (1)" at bounding box center [191, 682] width 71 height 23
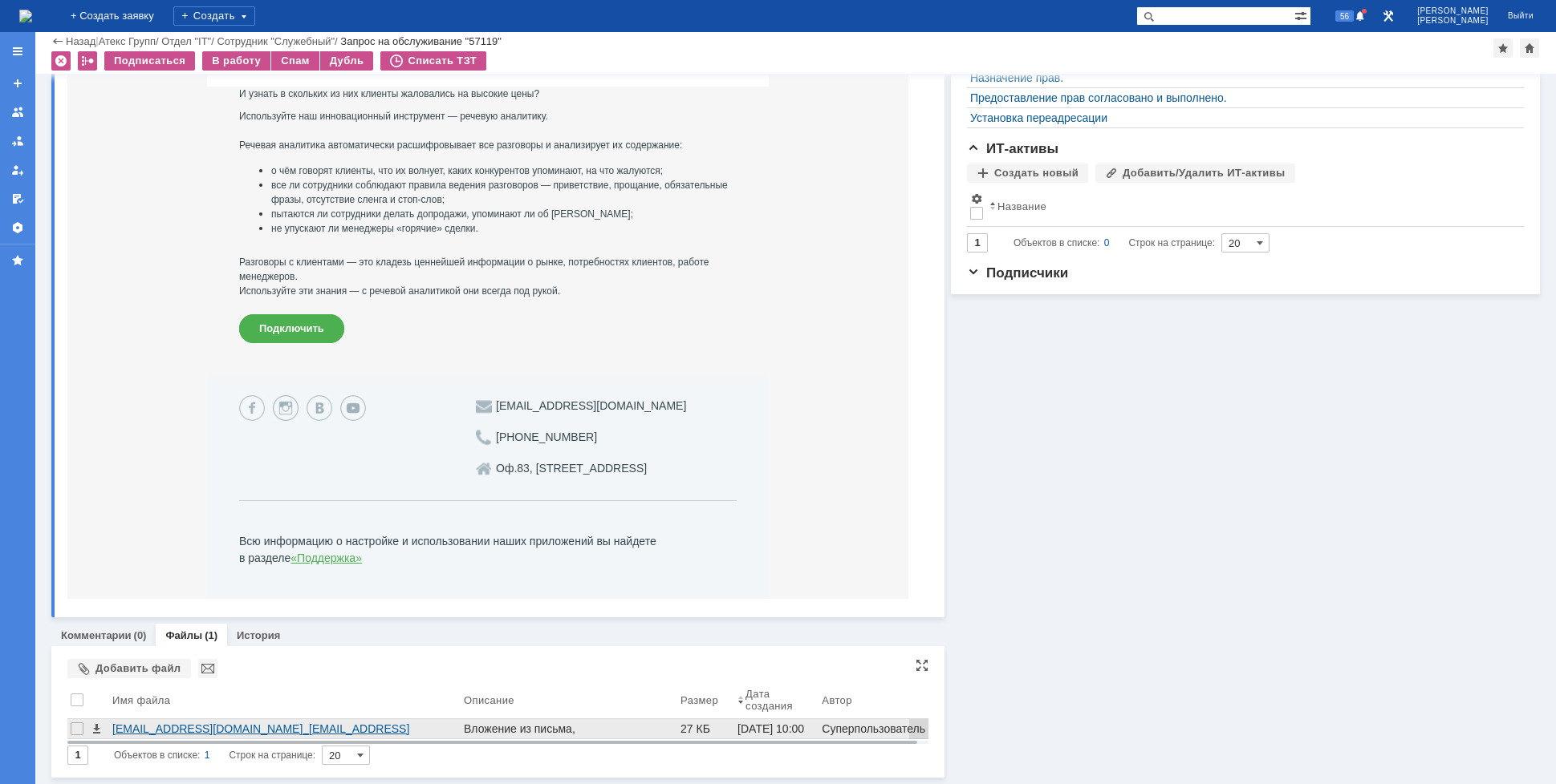
click at [181, 733] on div "sip_a.efremov@atex.mangosip.ru__sip_v.morgunov@atex.mangosip.ru__2025.08.19__10…" at bounding box center [285, 728] width 345 height 13
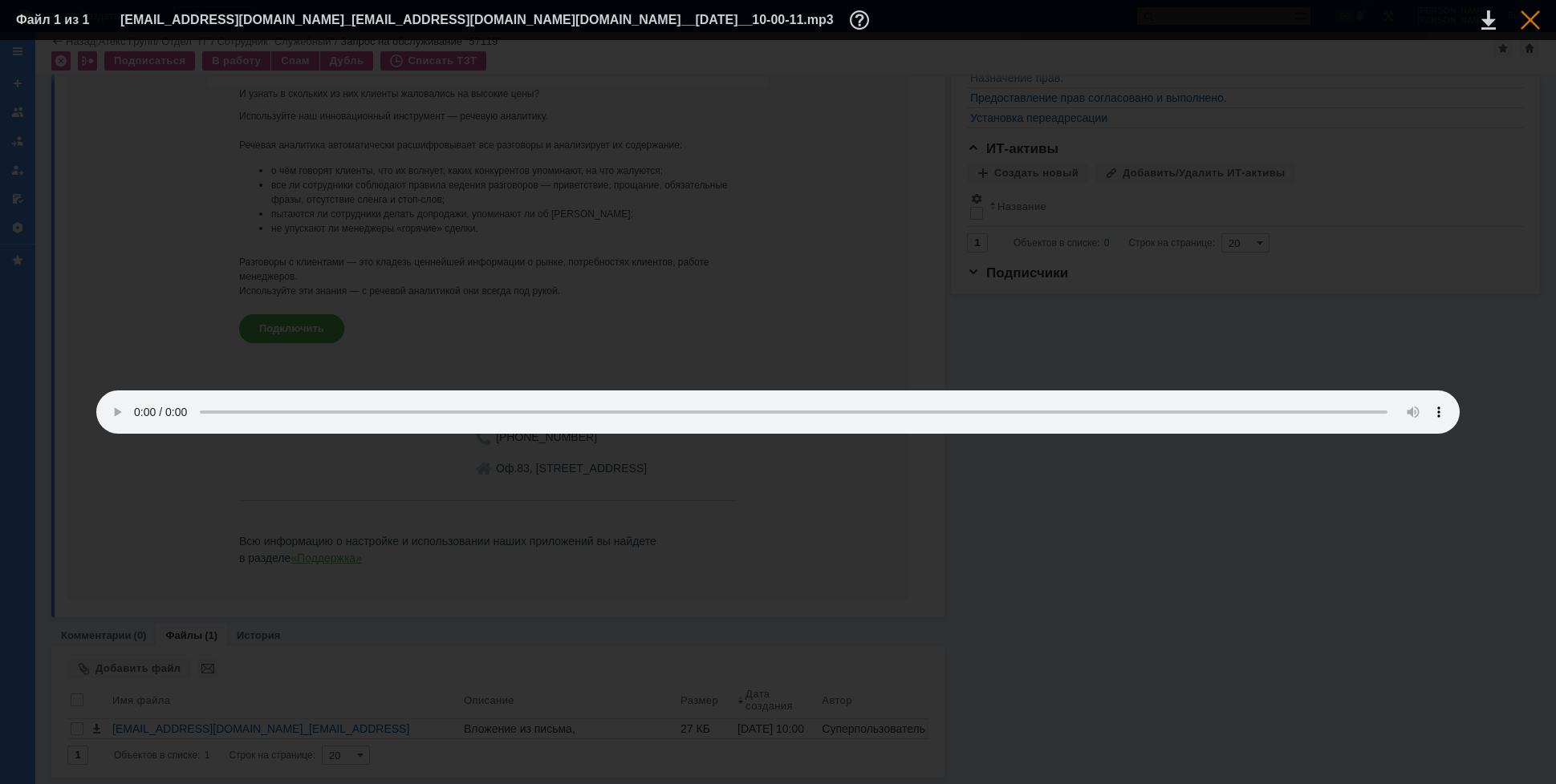
click at [1534, 20] on div at bounding box center [1531, 21] width 20 height 20
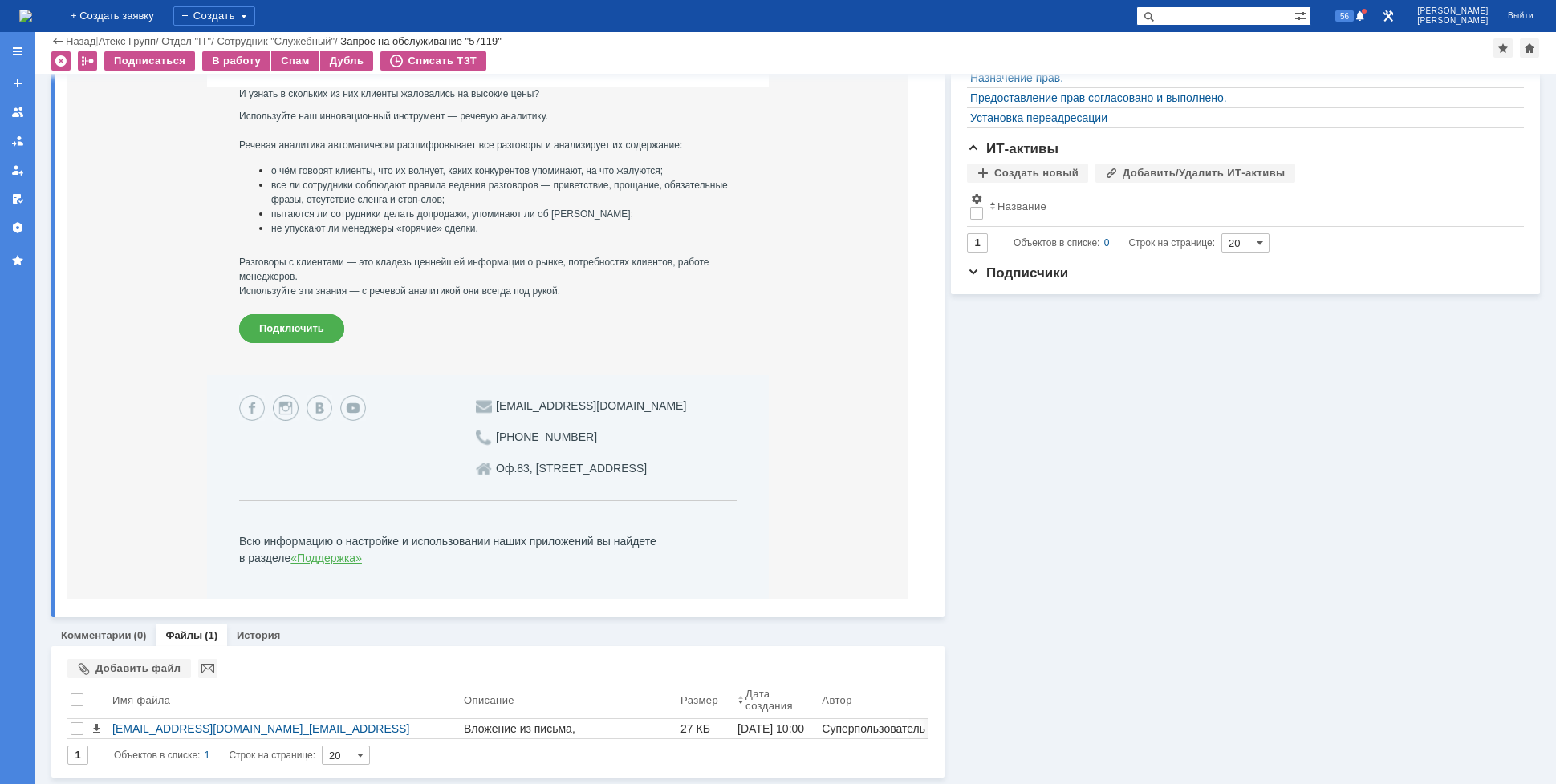
click at [32, 17] on img at bounding box center [25, 16] width 13 height 13
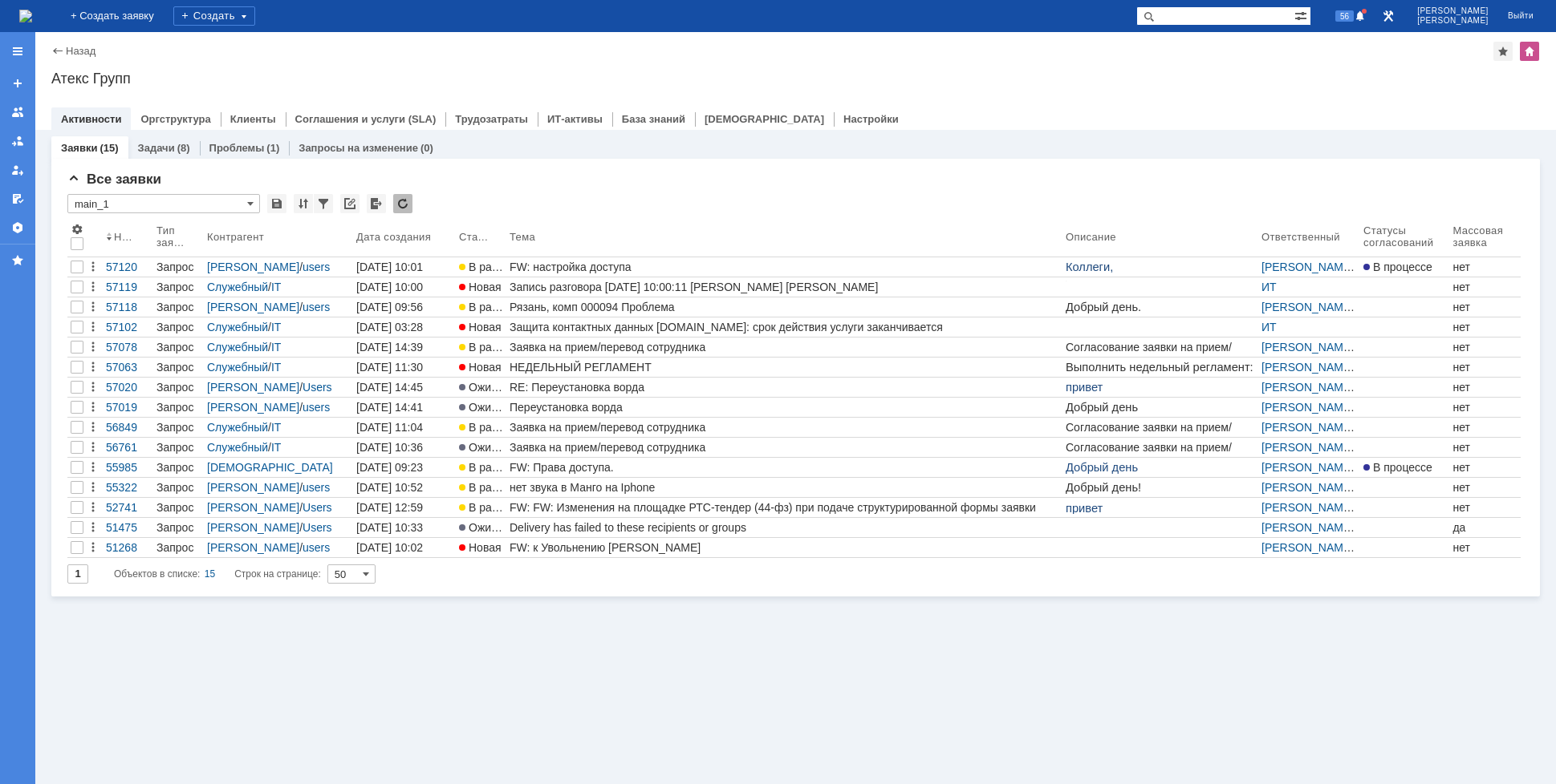
click at [32, 17] on img at bounding box center [25, 16] width 13 height 13
click at [462, 643] on div "Заявки (15) Задачи (8) Проблемы (1) Запросы на изменение (0) Все заявки * main_…" at bounding box center [795, 457] width 1521 height 655
click at [32, 19] on img at bounding box center [25, 16] width 13 height 13
click at [1353, 20] on span "56" at bounding box center [1344, 16] width 19 height 11
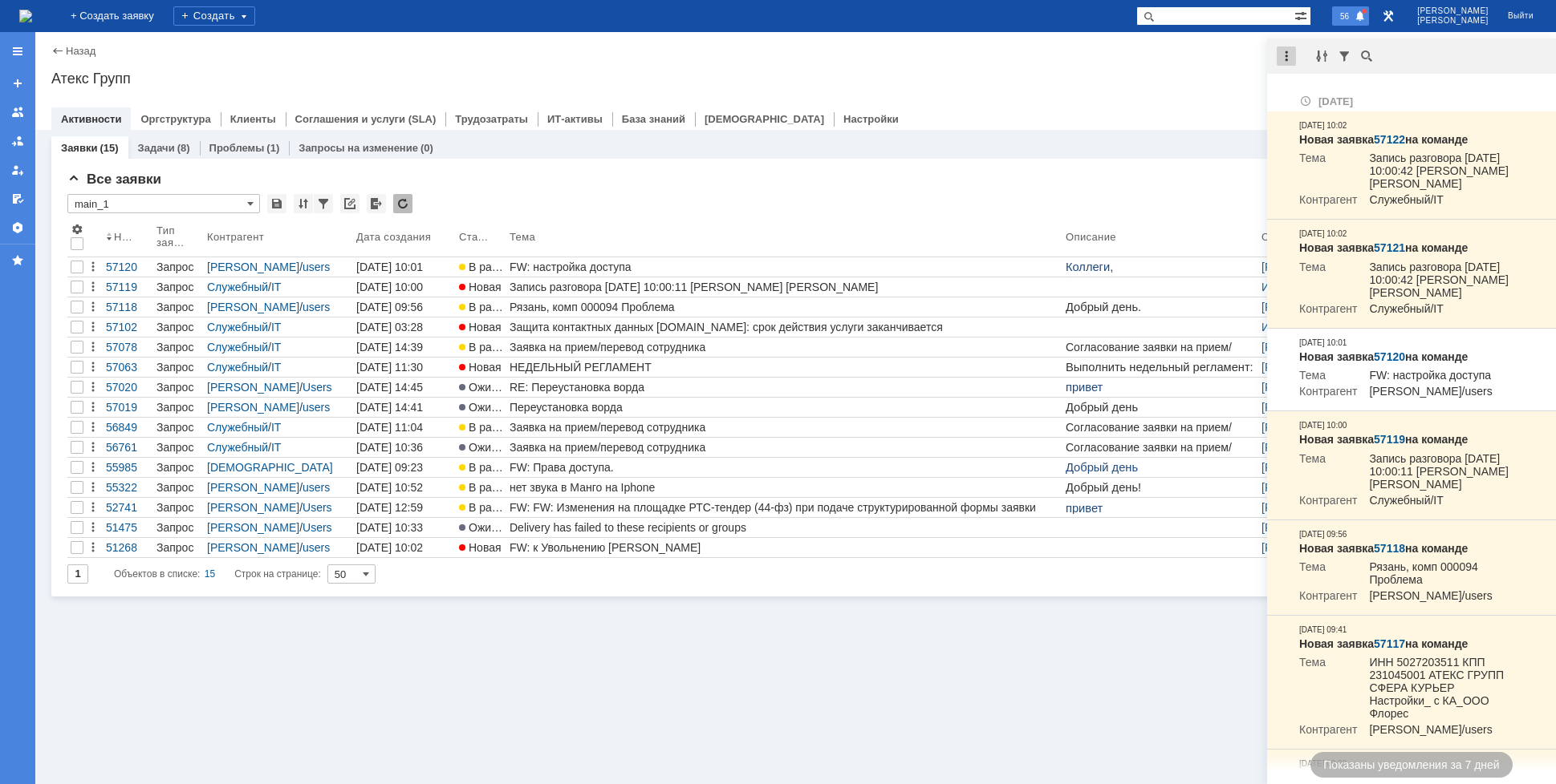
click at [1286, 61] on div at bounding box center [1287, 57] width 20 height 20
click at [1317, 92] on div "Отметить уведомления прочитанными" at bounding box center [1397, 96] width 215 height 11
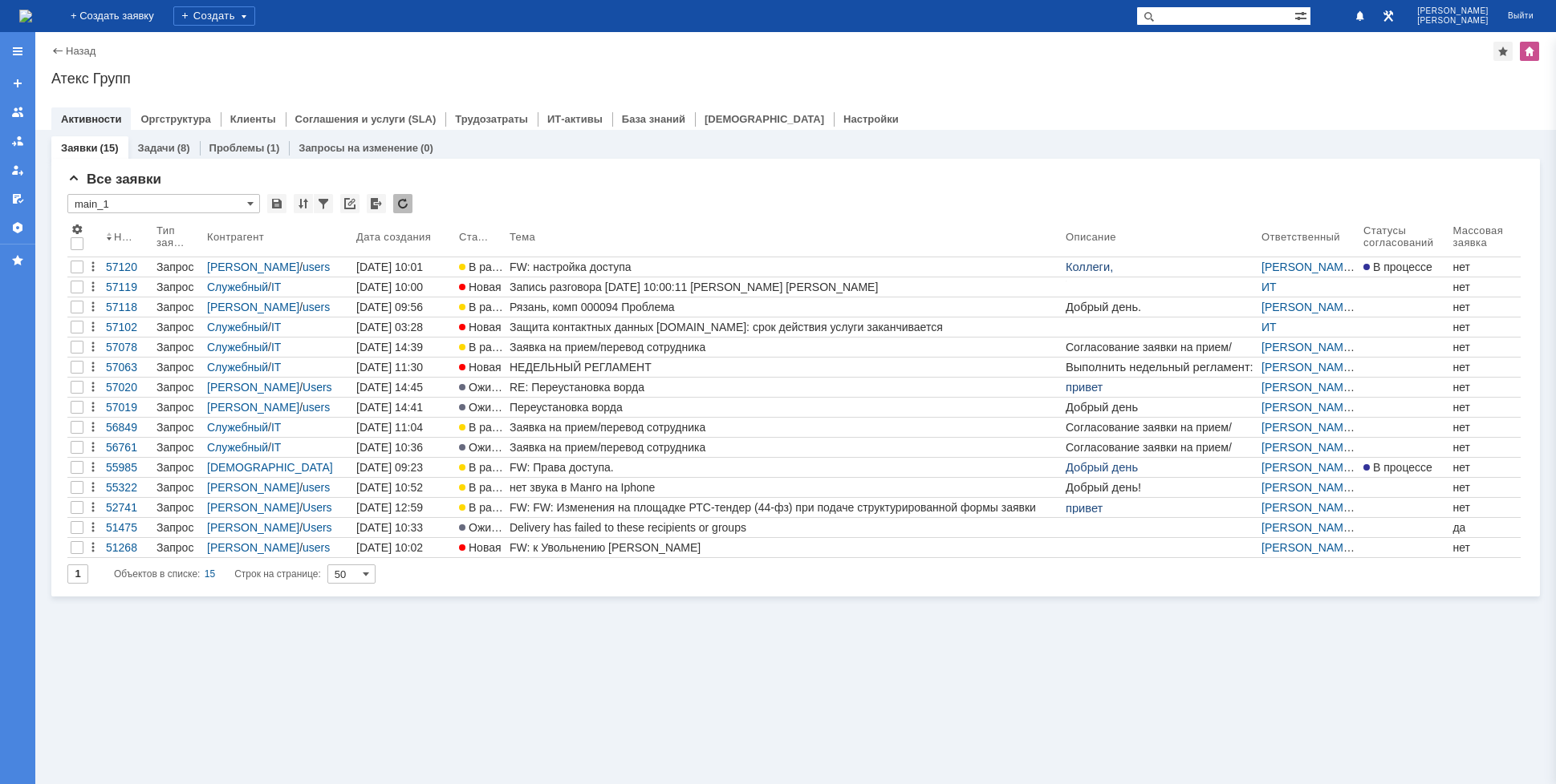
click at [1200, 59] on div "Назад | Атекс Групп" at bounding box center [795, 52] width 1488 height 20
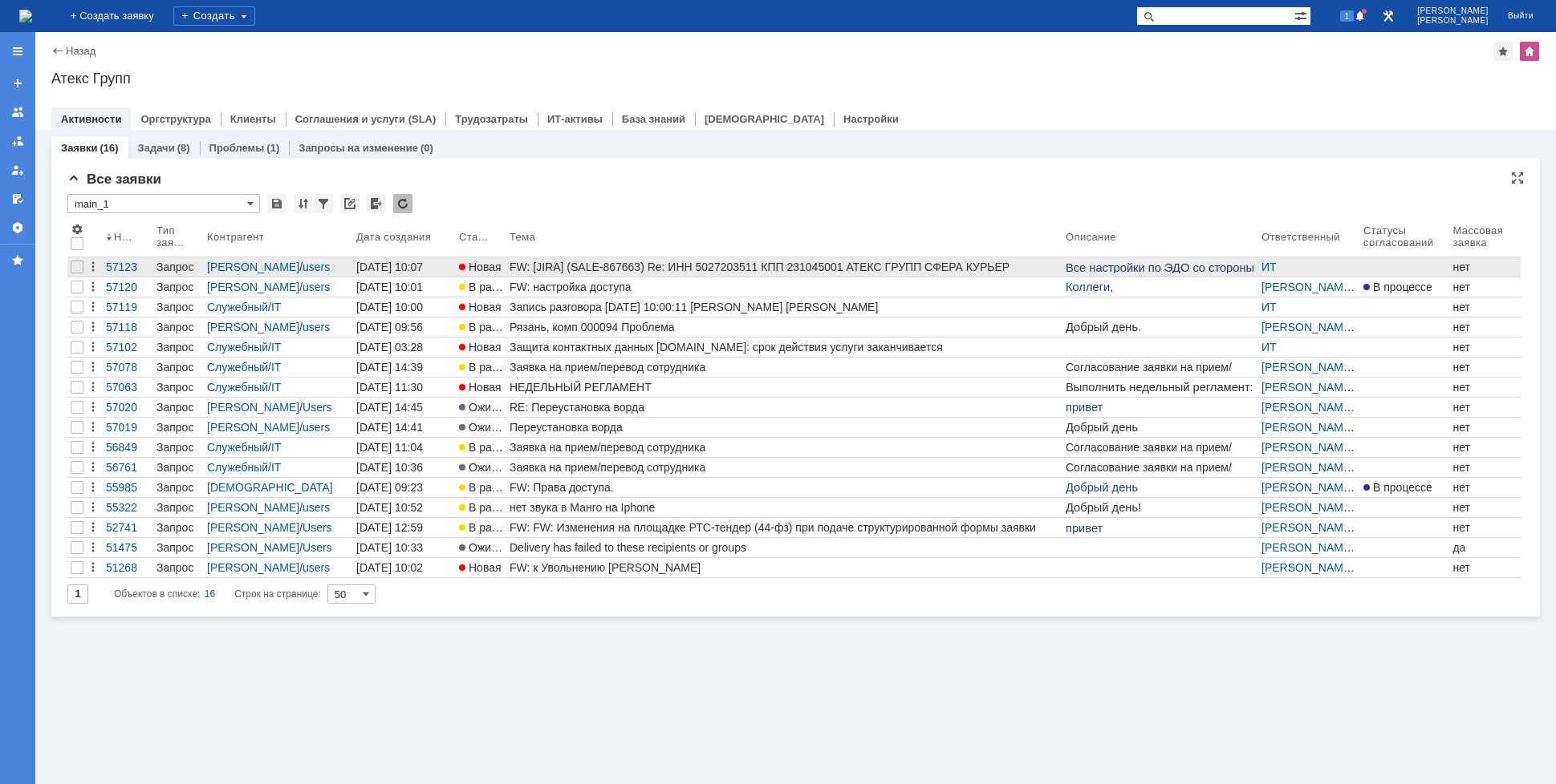
click at [793, 272] on div "FW: [JIRA] (SALE-867663) Re: ИНН 5027203511 КПП 231045001 АТЕКС ГРУПП СФЕРА КУР…" at bounding box center [783, 266] width 549 height 13
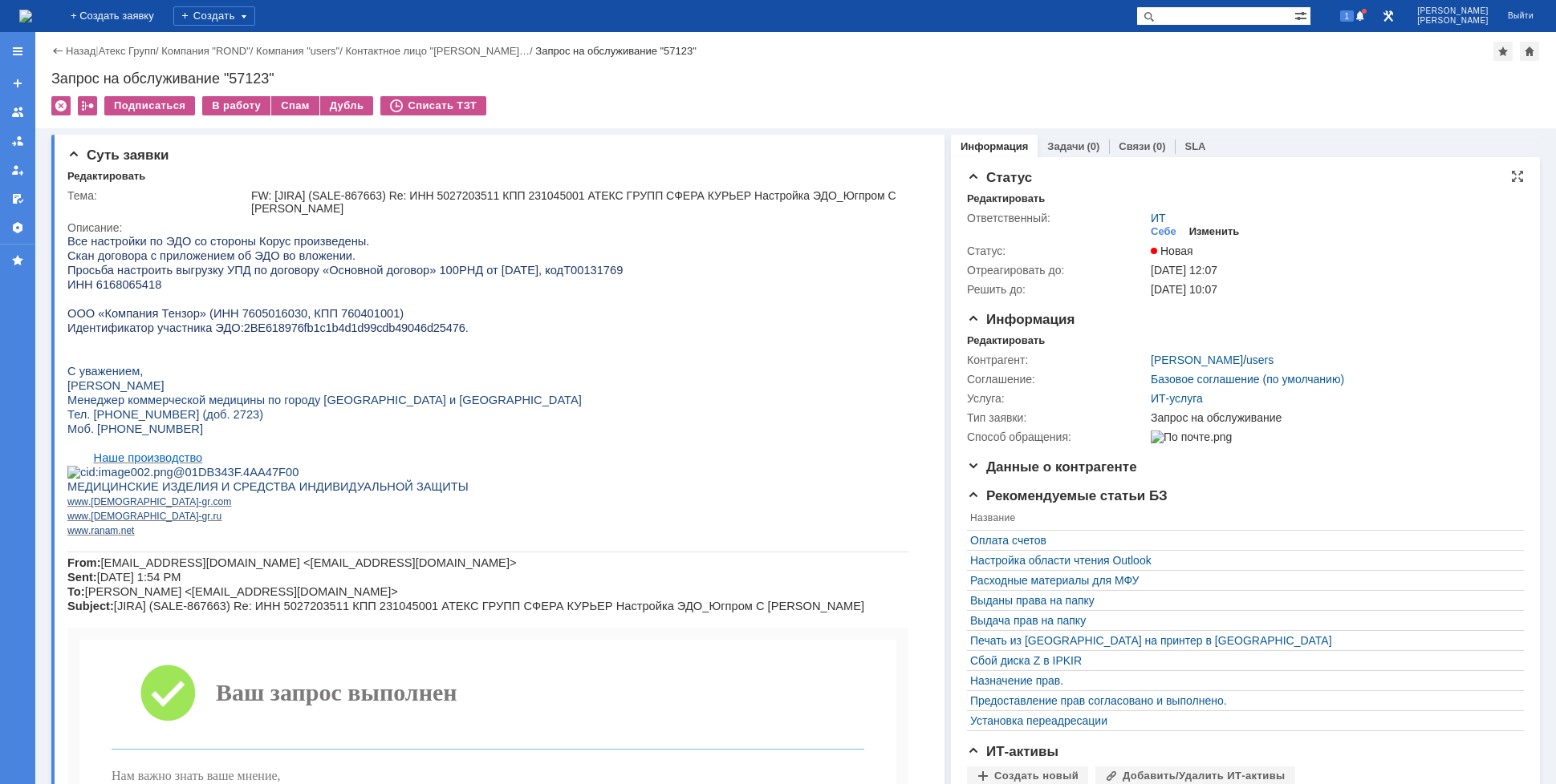
click at [1197, 229] on div "Изменить" at bounding box center [1214, 231] width 51 height 13
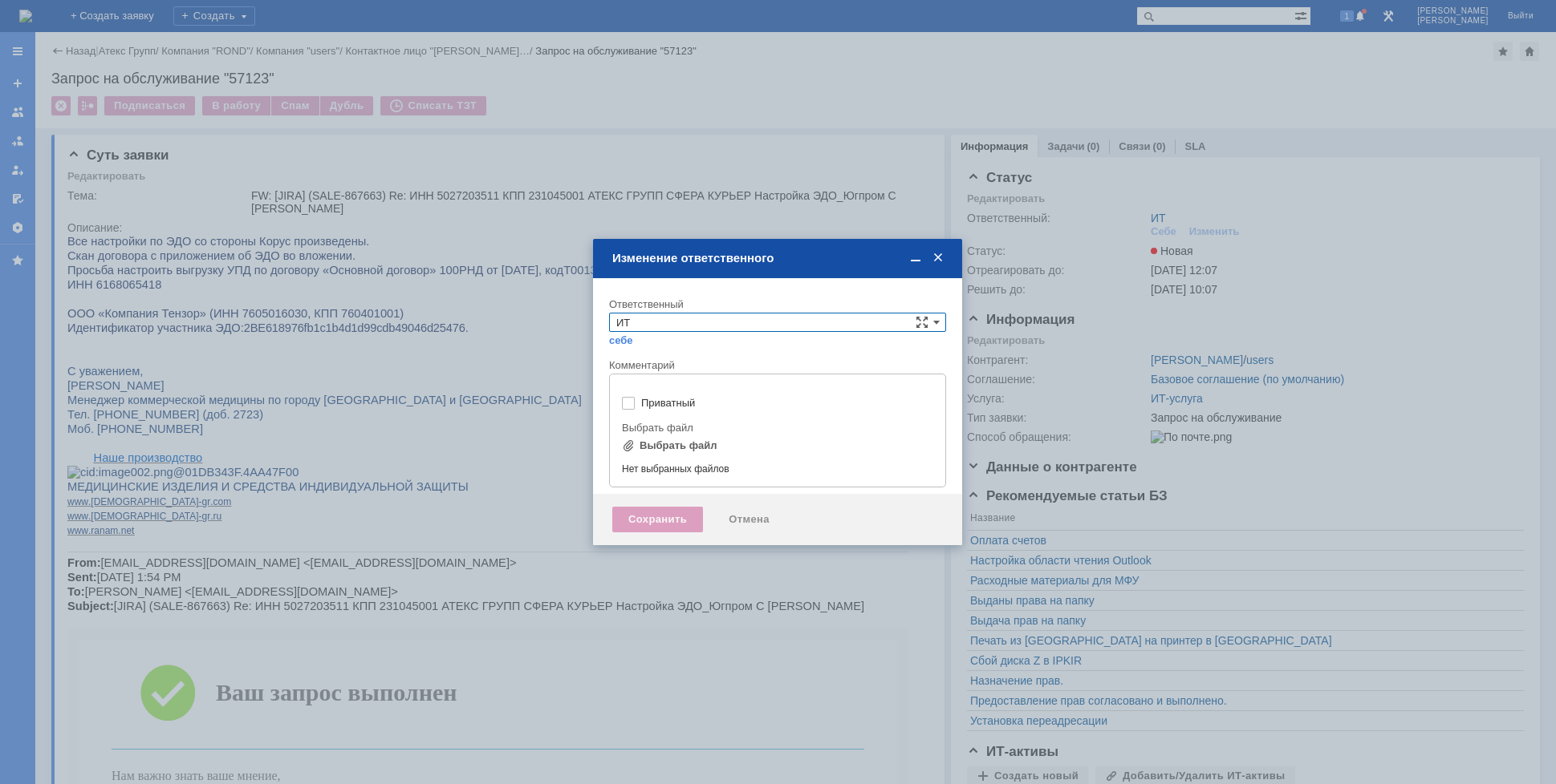
type input "[не указано]"
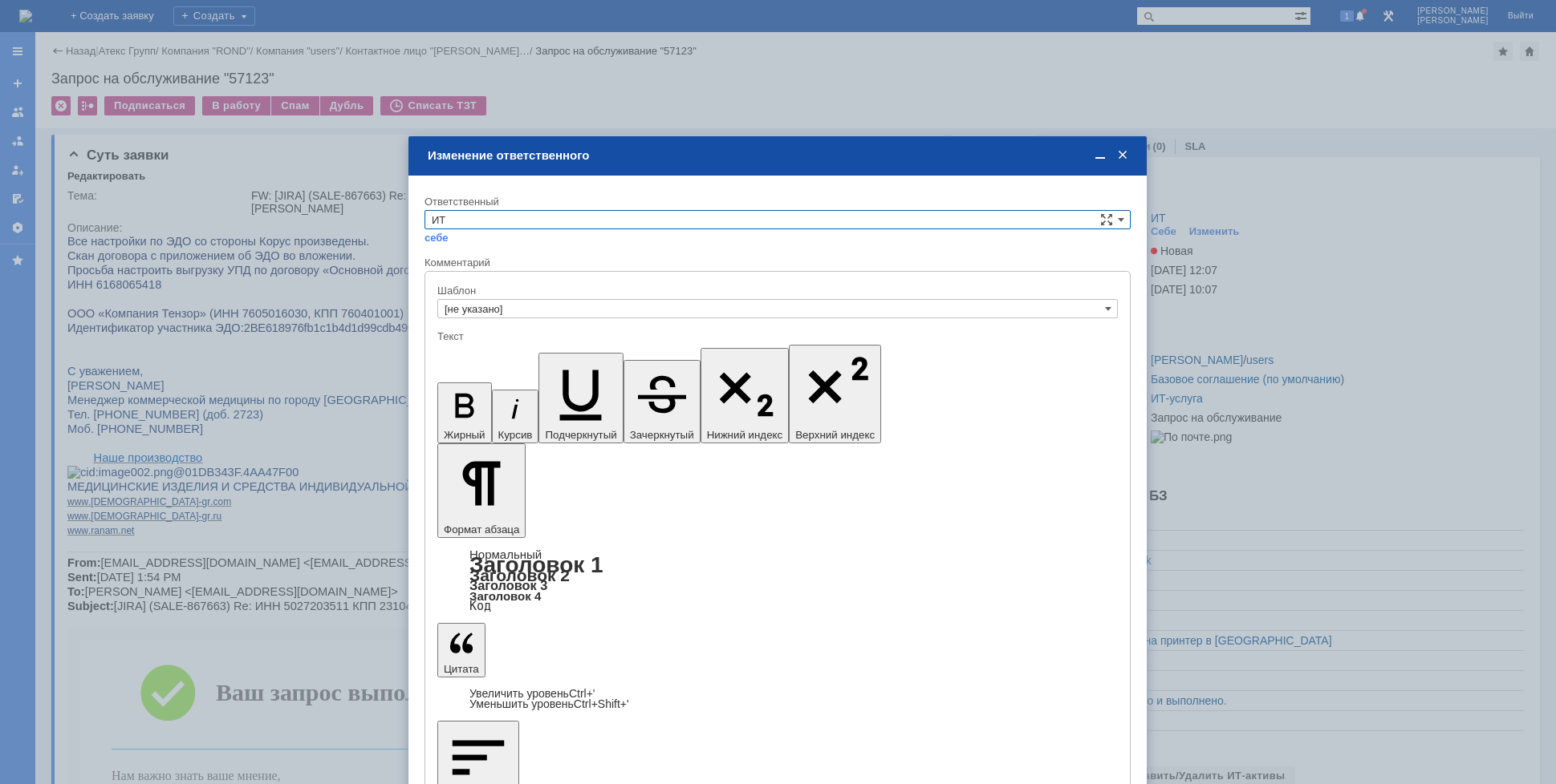
click at [597, 227] on input "ИТ" at bounding box center [777, 220] width 706 height 20
click at [527, 351] on span "АСУ" at bounding box center [778, 352] width 691 height 13
type input "АСУ"
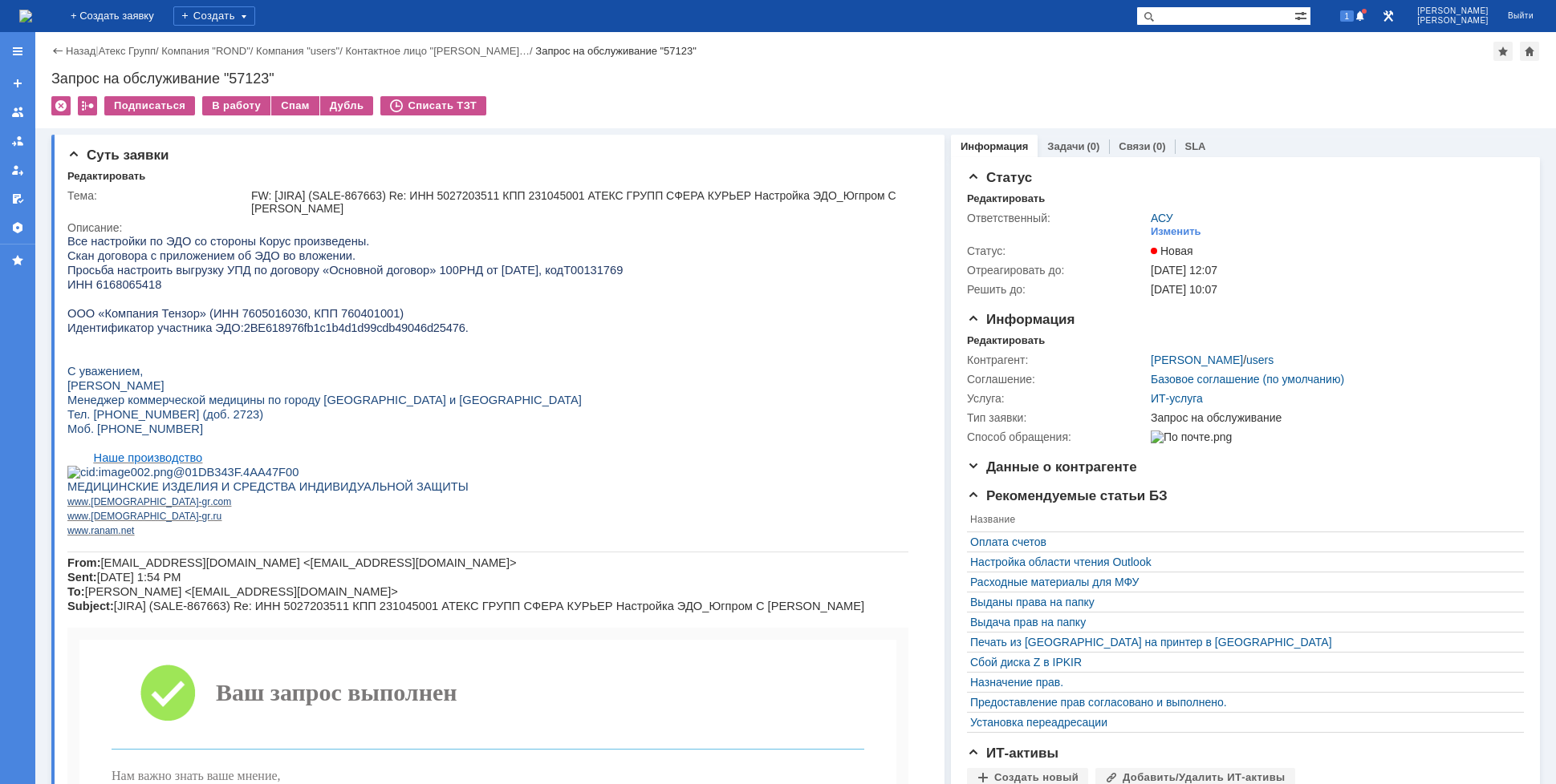
click at [32, 11] on img at bounding box center [25, 16] width 13 height 13
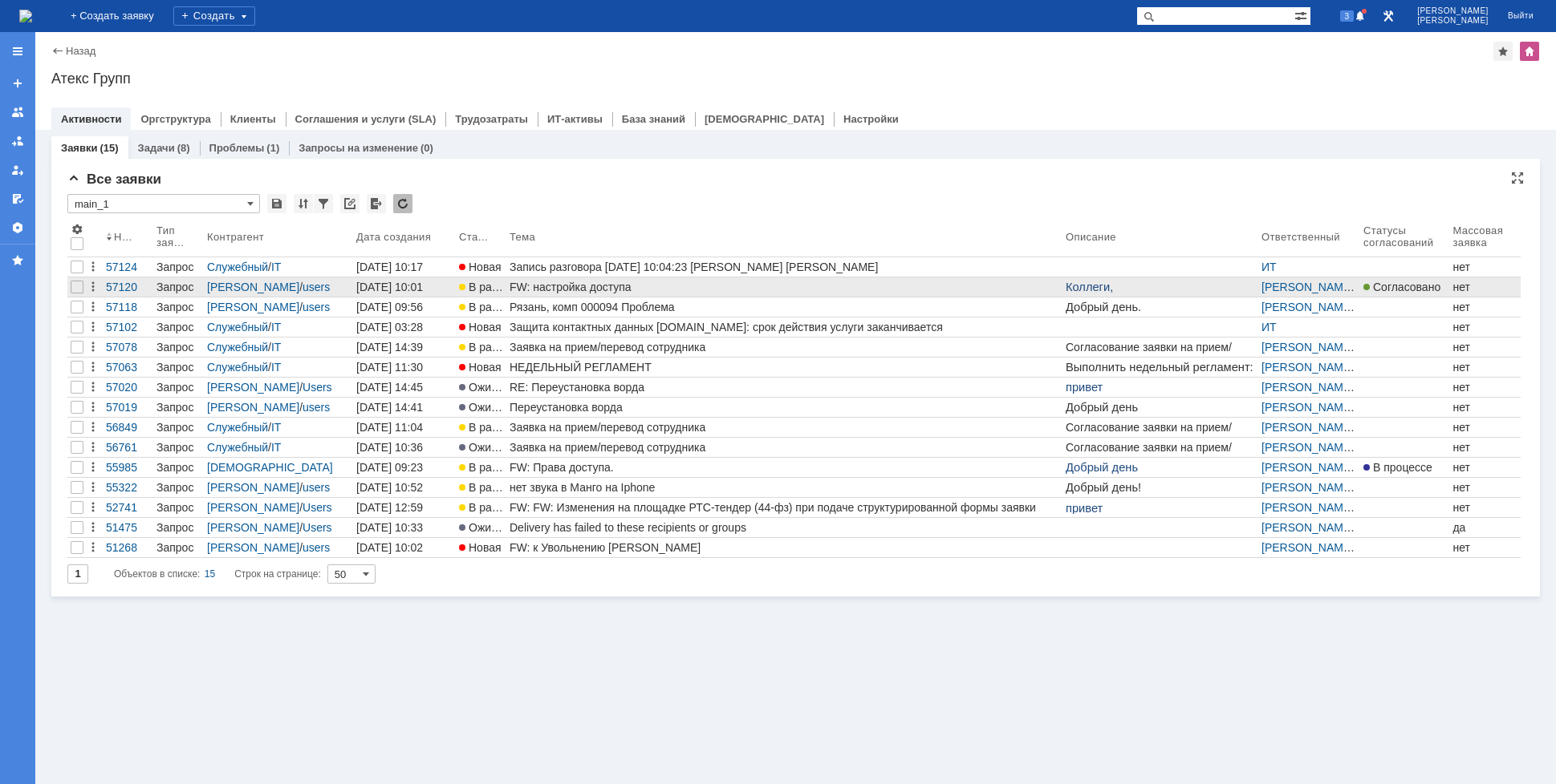
click at [646, 287] on div "FW: настройка доступа" at bounding box center [783, 287] width 549 height 13
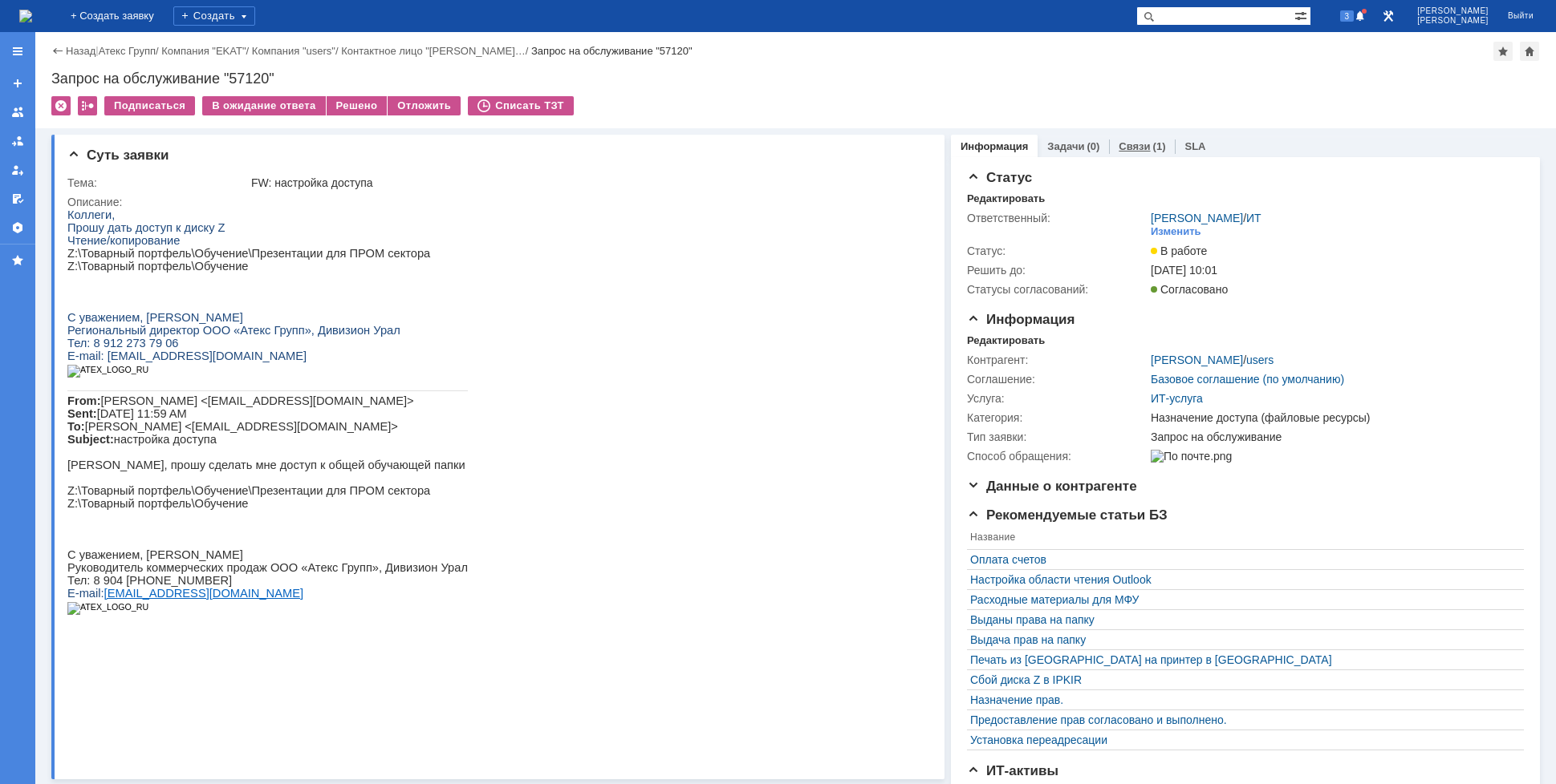
click at [1118, 151] on link "Связи" at bounding box center [1134, 146] width 31 height 12
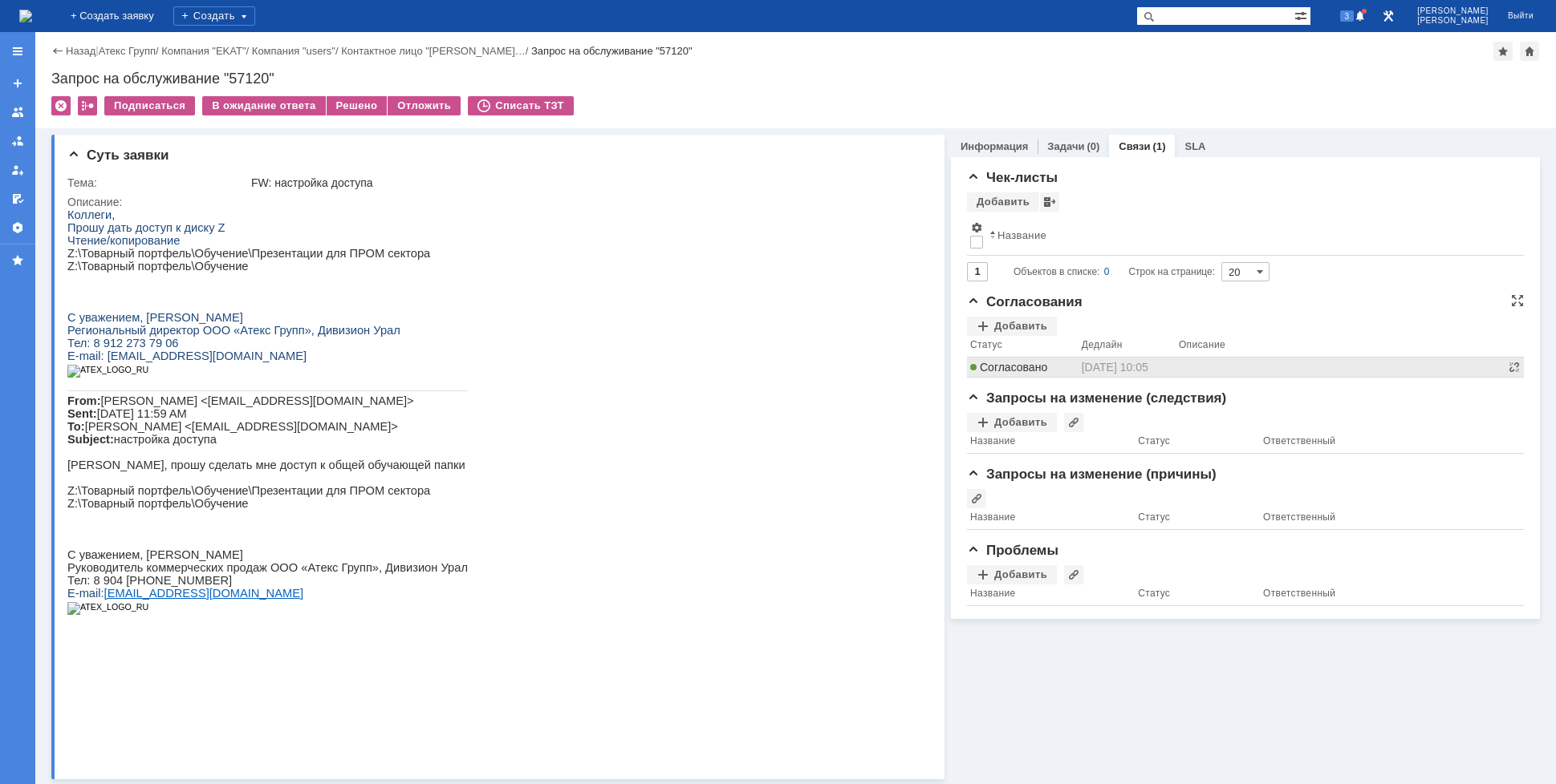
click at [1013, 362] on span "Согласовано" at bounding box center [1009, 367] width 77 height 13
